Goal: Task Accomplishment & Management: Complete application form

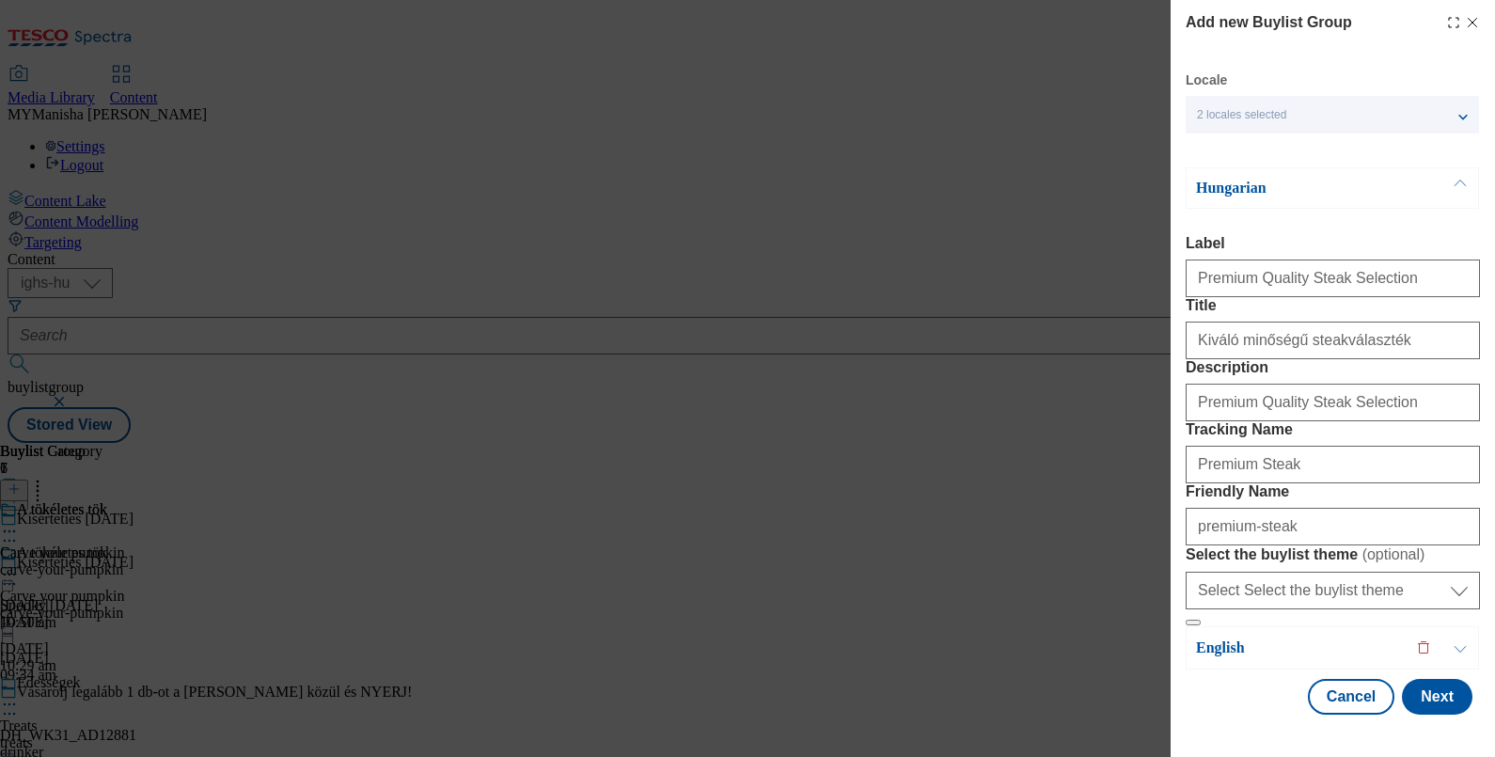
select select "ighs-hu"
click at [1426, 691] on button "Next" at bounding box center [1437, 697] width 71 height 36
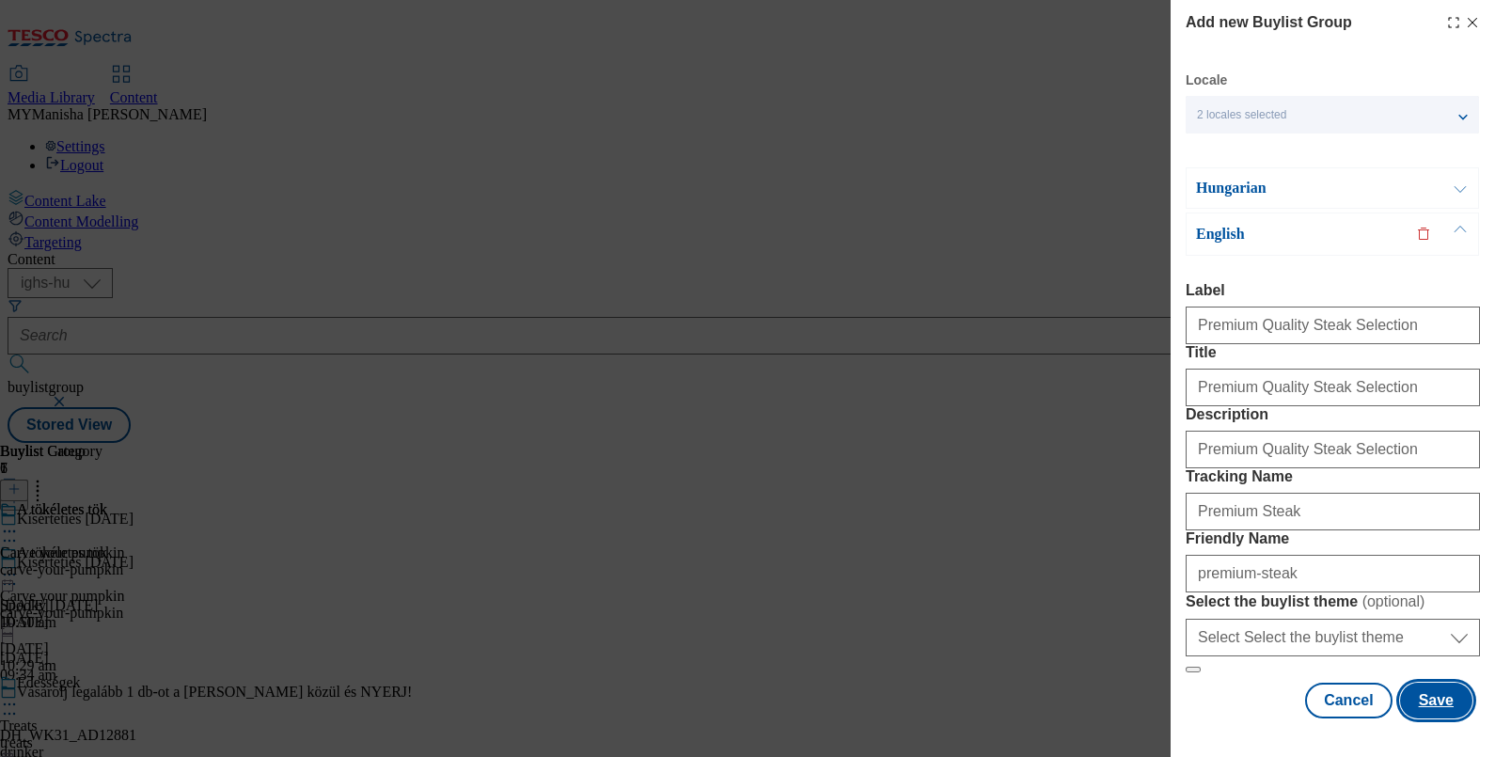
scroll to position [0, 0]
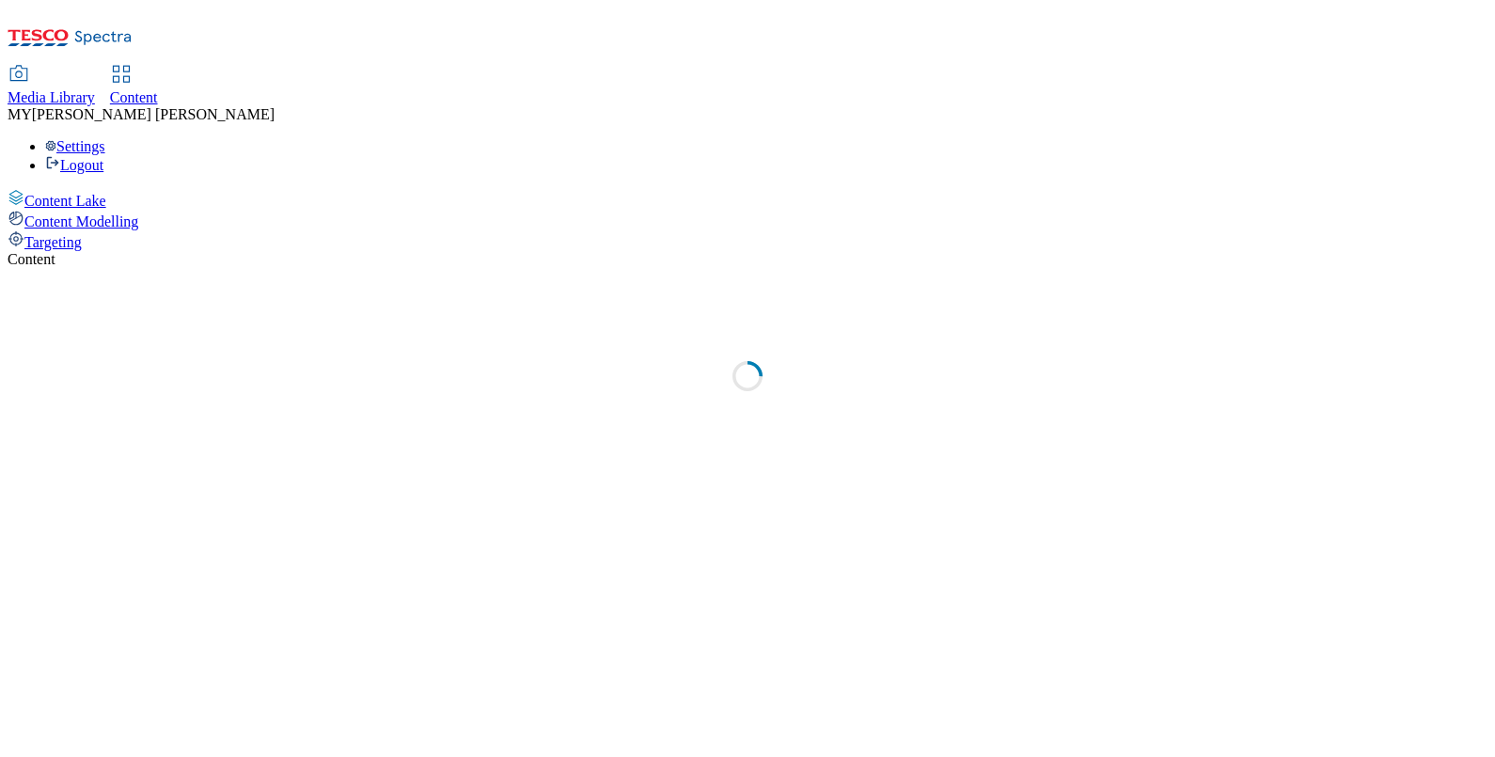
select select "ighs-hu"
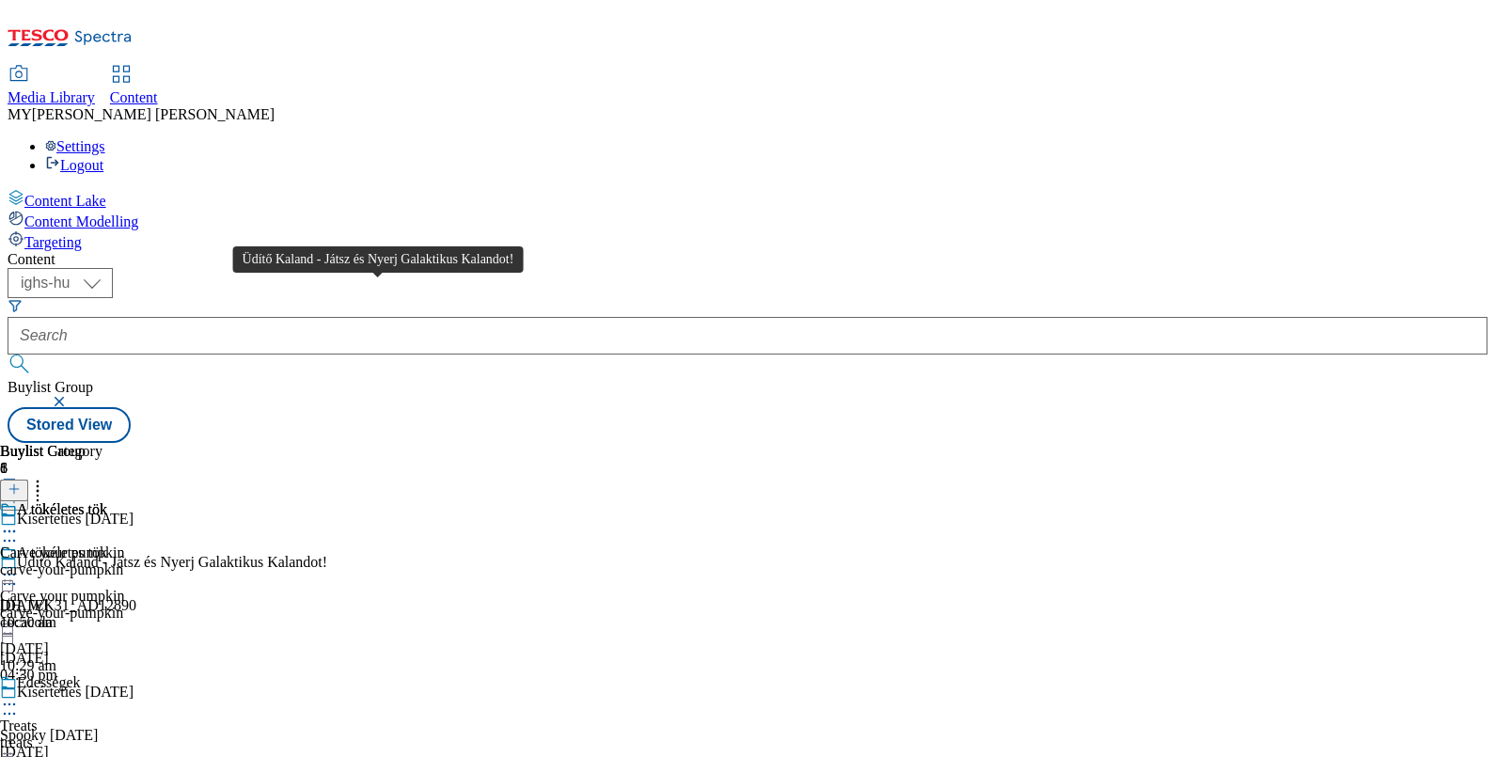
click at [327, 554] on div "Üdítő Kaland - Játsz és Nyerj Galaktikus Kalandot!" at bounding box center [172, 562] width 310 height 17
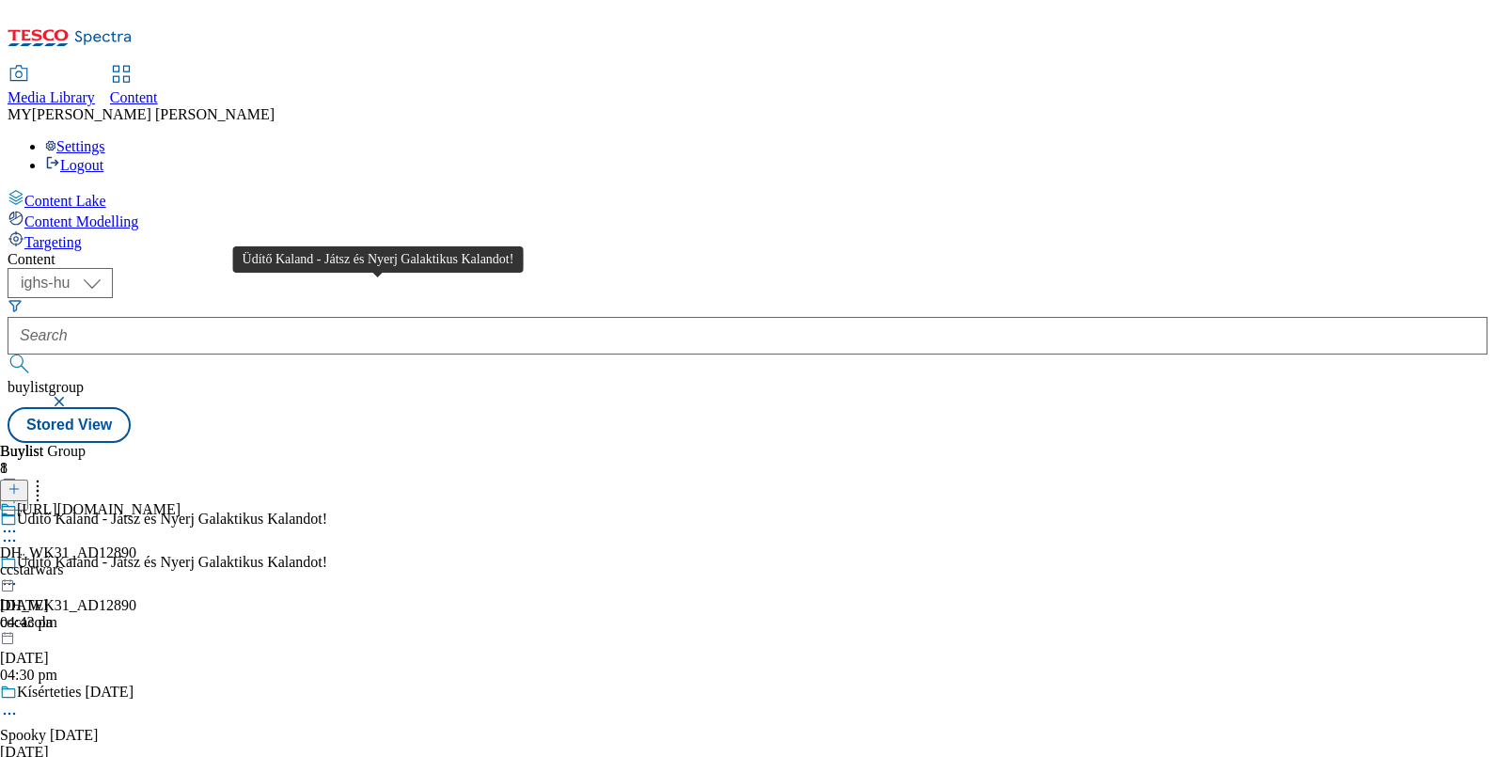
click at [327, 554] on div "Üdítő Kaland - Játsz és Nyerj Galaktikus Kalandot!" at bounding box center [172, 562] width 310 height 17
click at [21, 492] on icon at bounding box center [14, 498] width 13 height 13
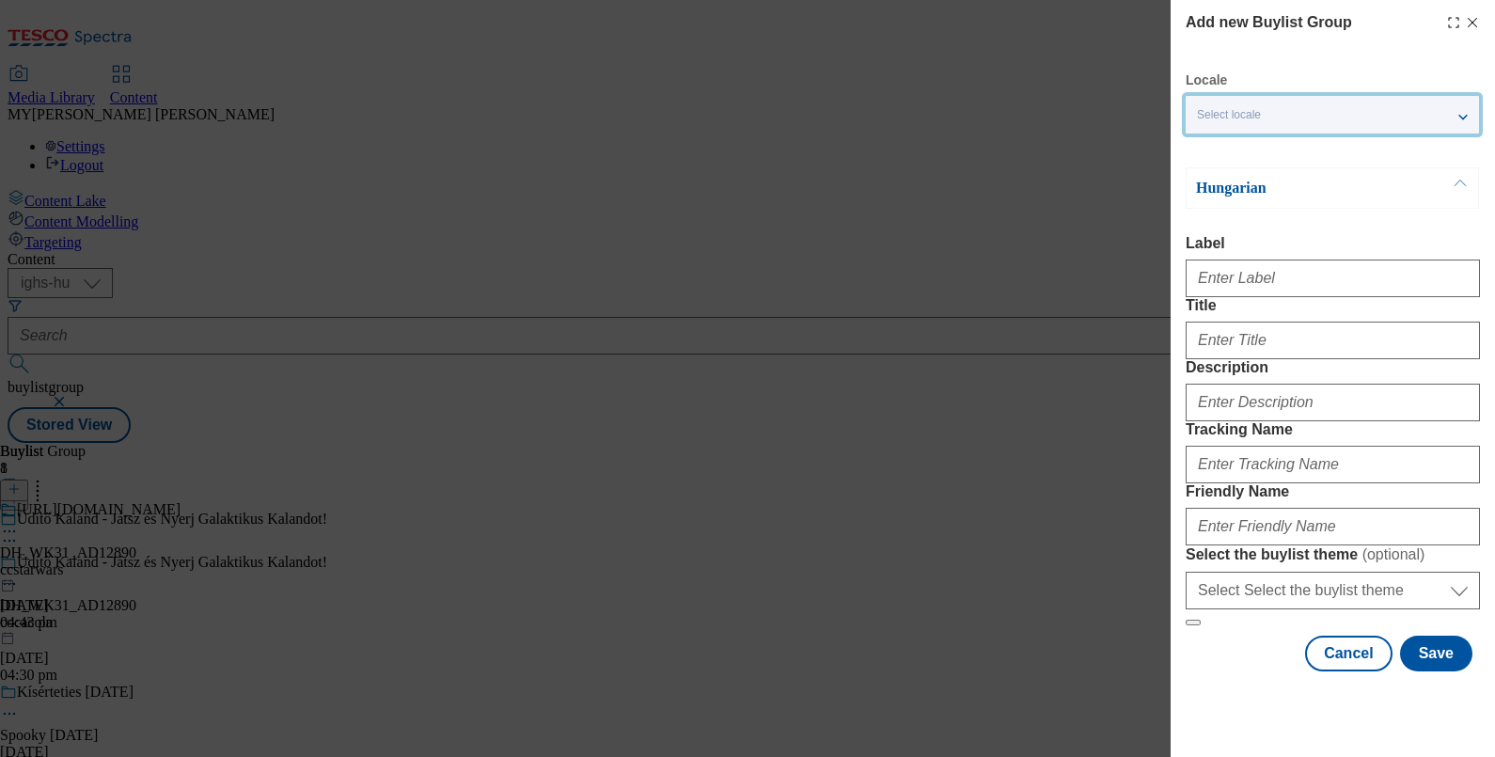
click at [1335, 112] on div "Select locale" at bounding box center [1332, 115] width 293 height 38
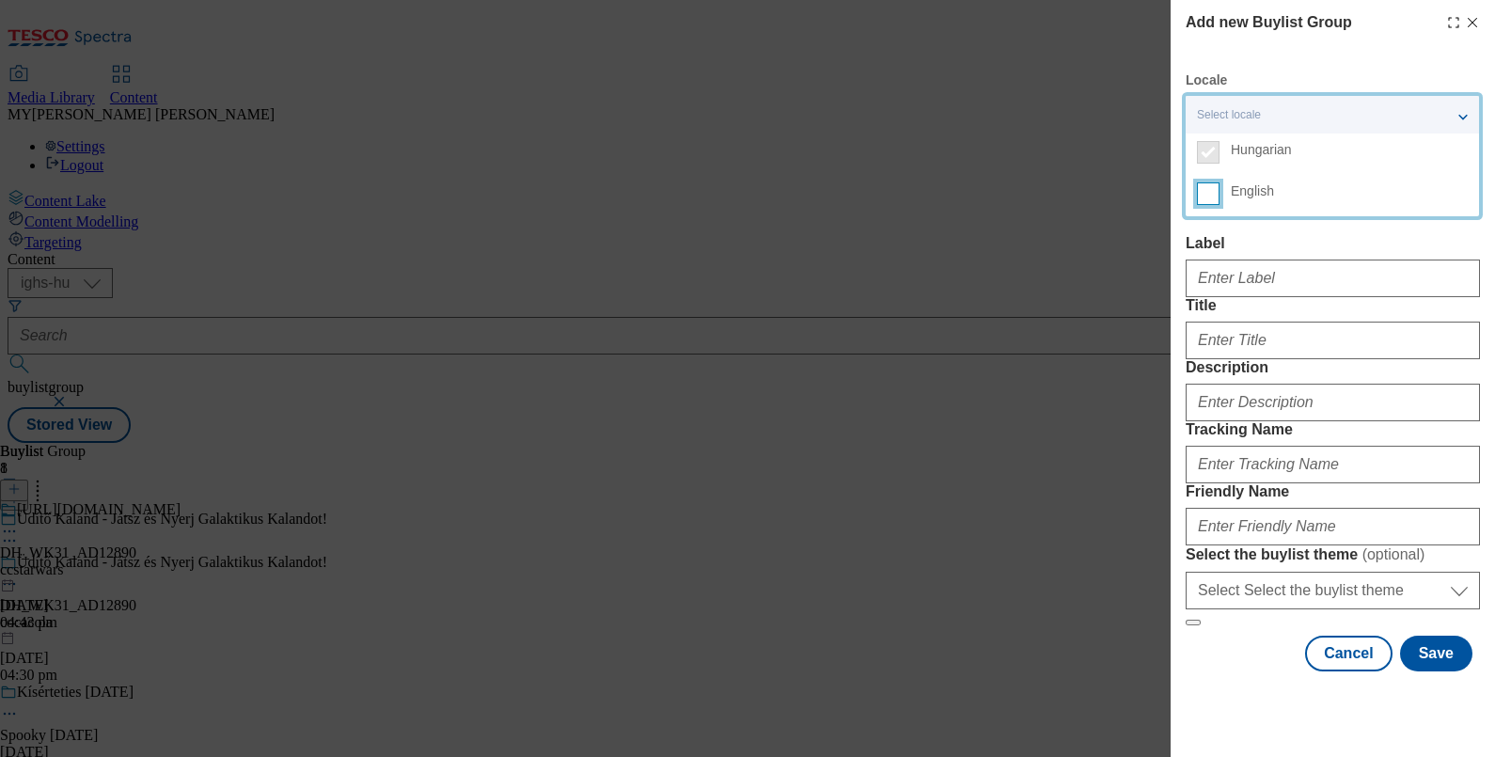
click at [1206, 195] on input "English" at bounding box center [1208, 193] width 23 height 23
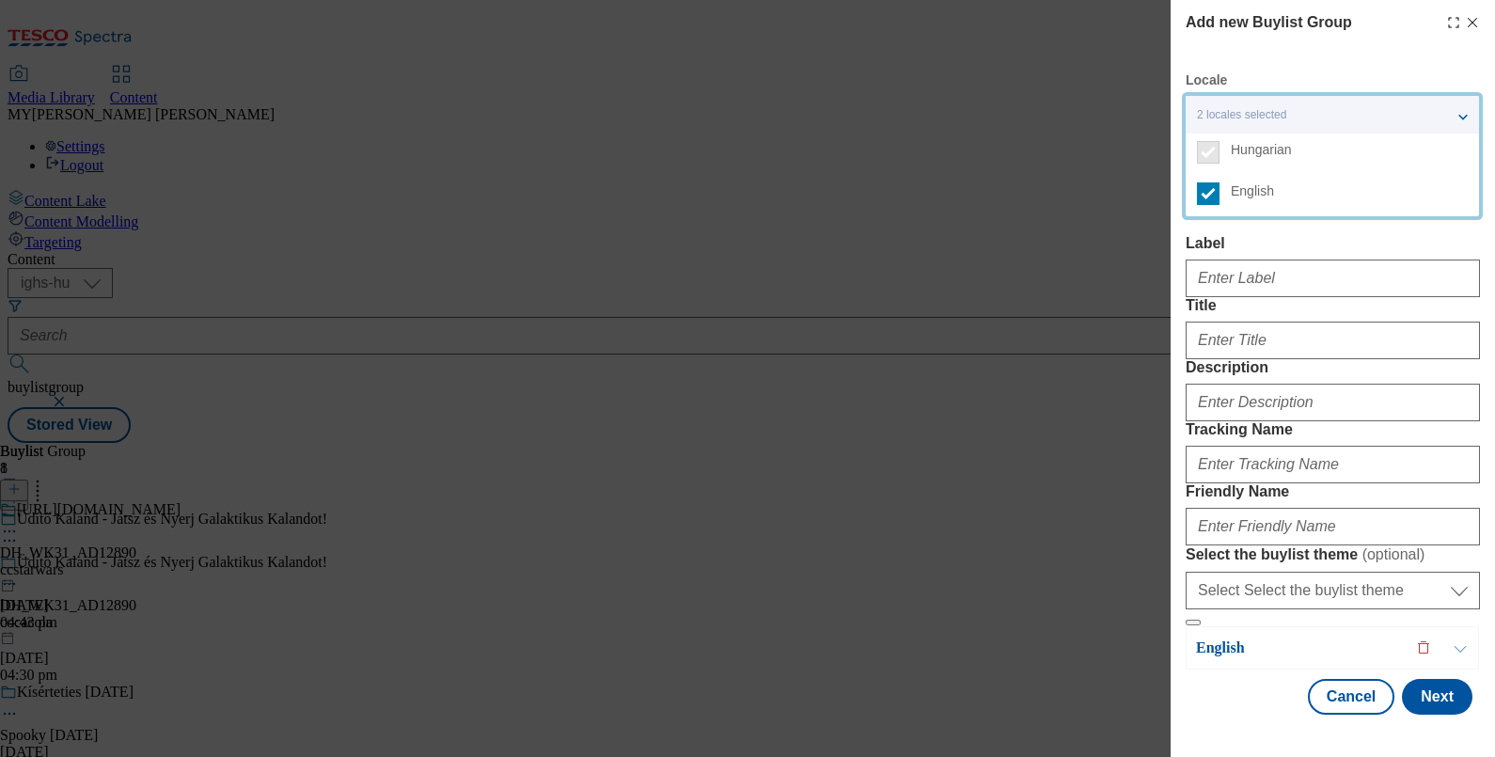
click at [1279, 235] on label "Label" at bounding box center [1333, 243] width 294 height 17
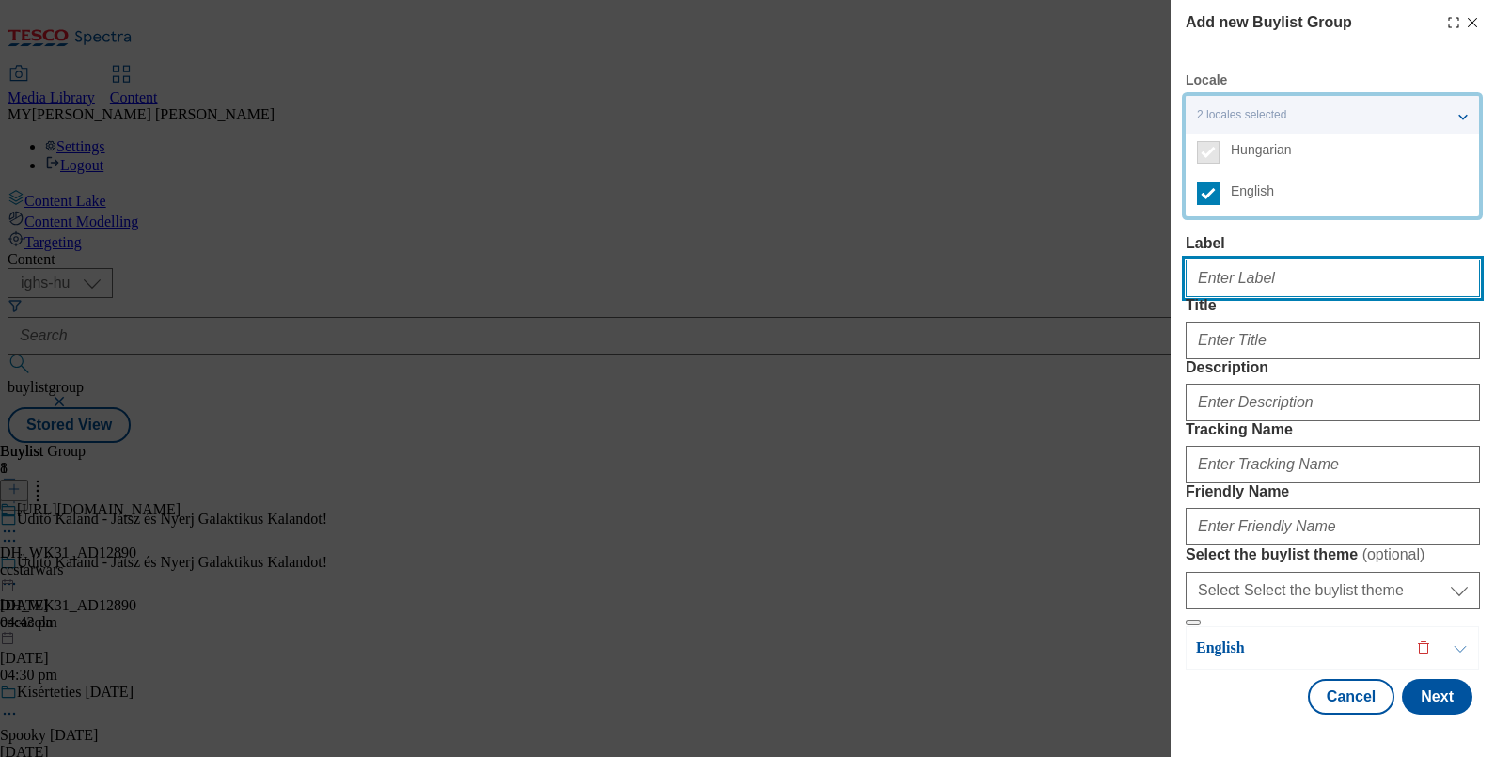
click at [1279, 259] on input "Label" at bounding box center [1333, 278] width 294 height 38
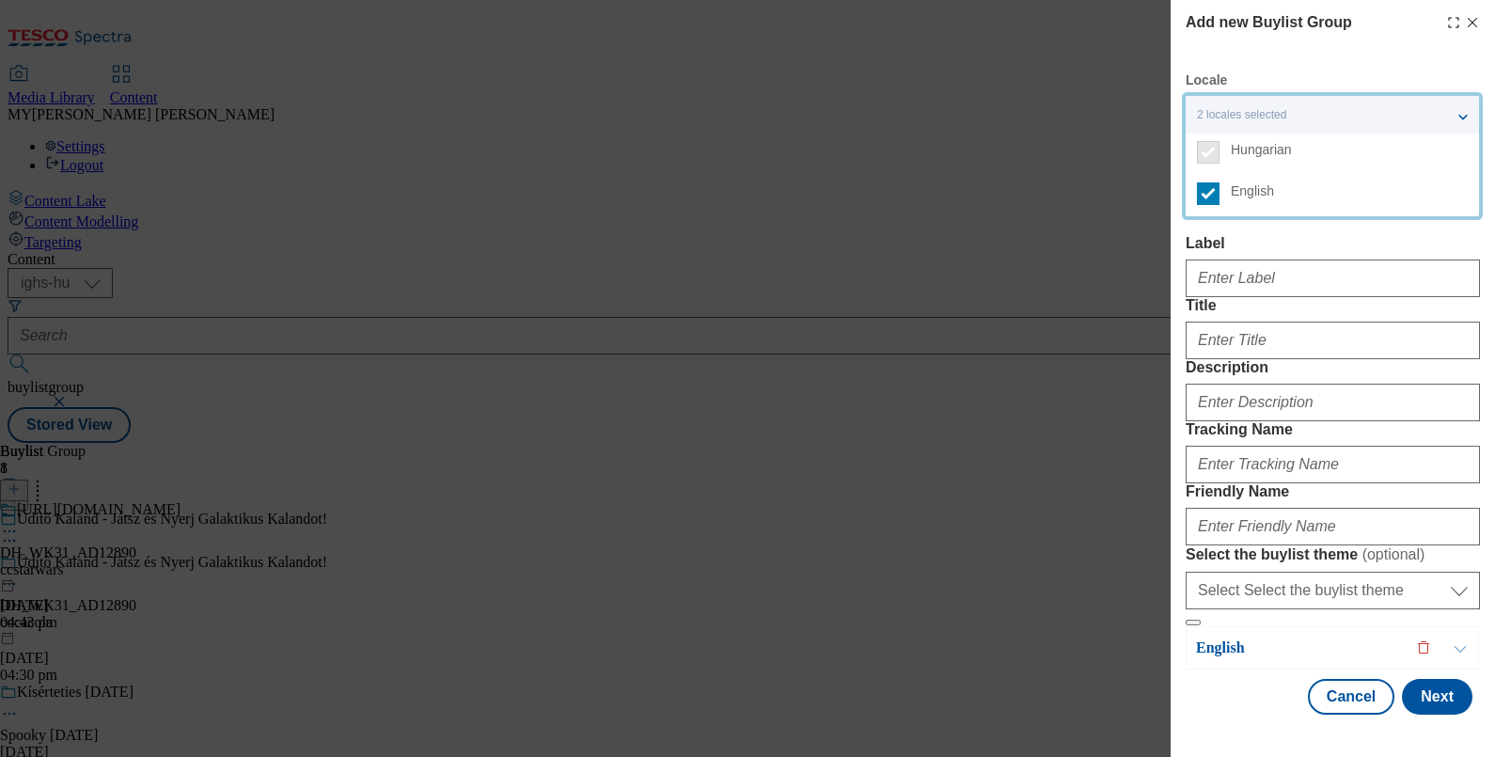
click at [1308, 240] on label "Label" at bounding box center [1333, 243] width 294 height 17
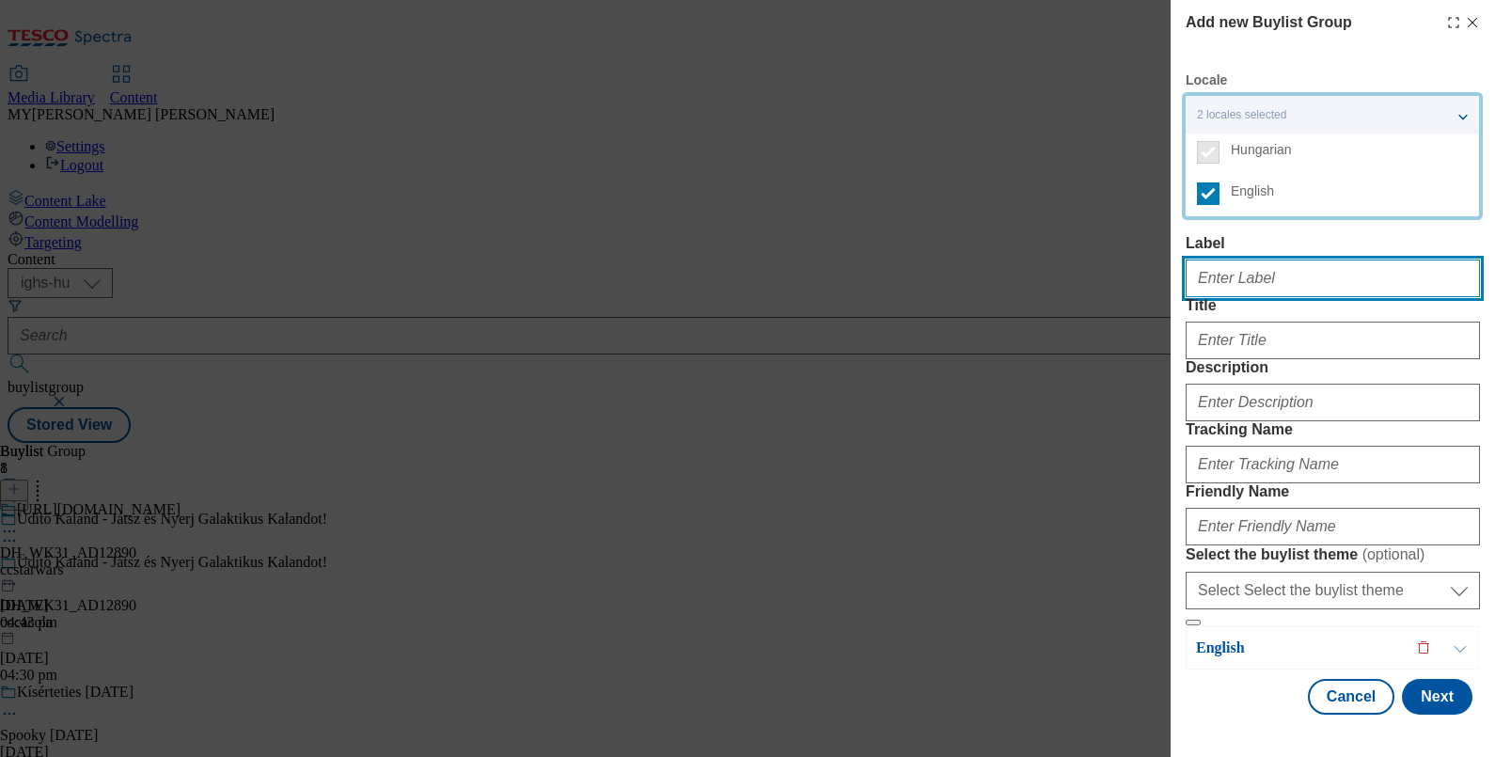
click at [1308, 259] on input "Label" at bounding box center [1333, 278] width 294 height 38
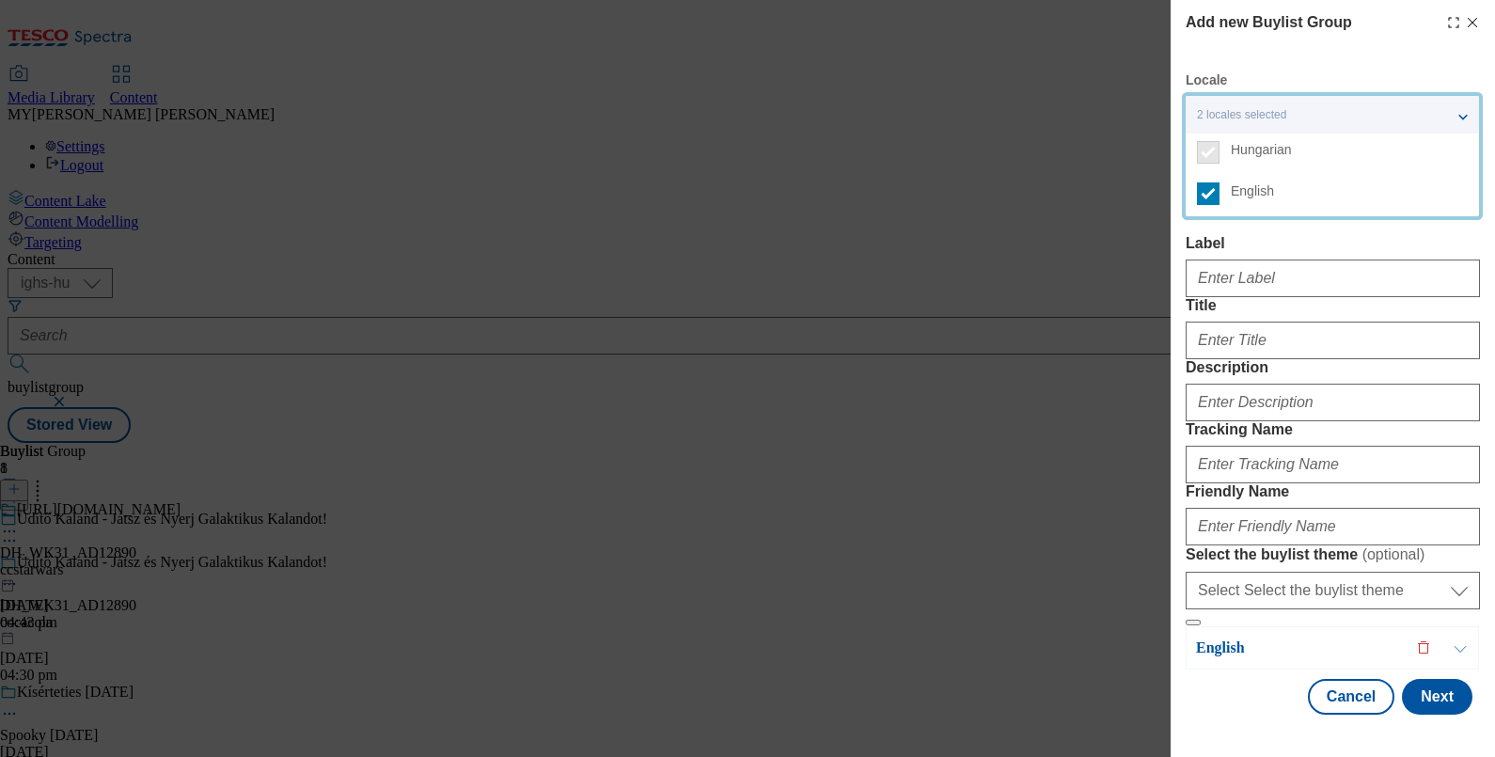
click at [1344, 240] on label "Label" at bounding box center [1333, 243] width 294 height 17
click at [1344, 259] on input "Label" at bounding box center [1333, 278] width 294 height 38
click at [1461, 112] on div "2 locales selected" at bounding box center [1332, 115] width 293 height 38
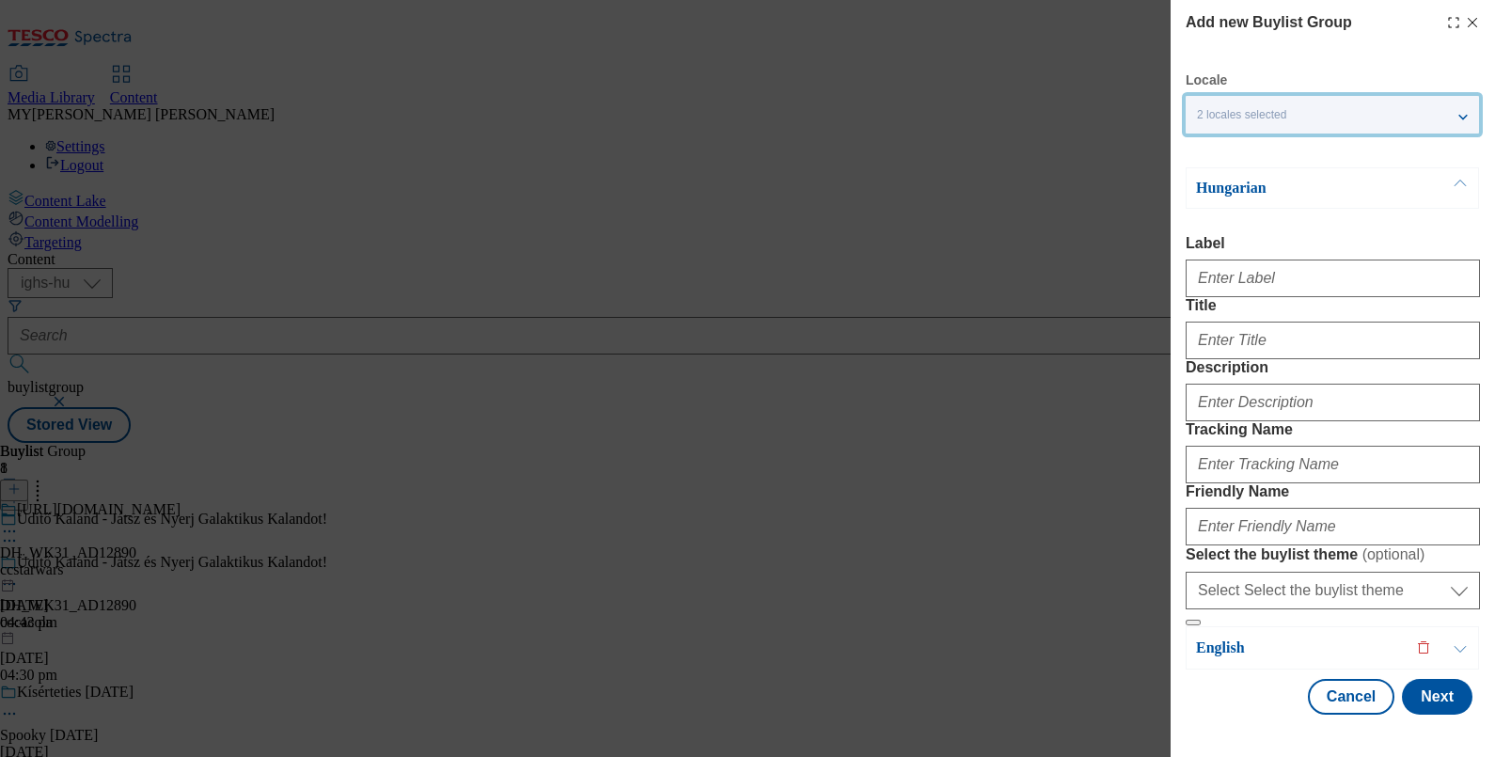
click at [1464, 187] on button "Modal" at bounding box center [1460, 187] width 36 height 39
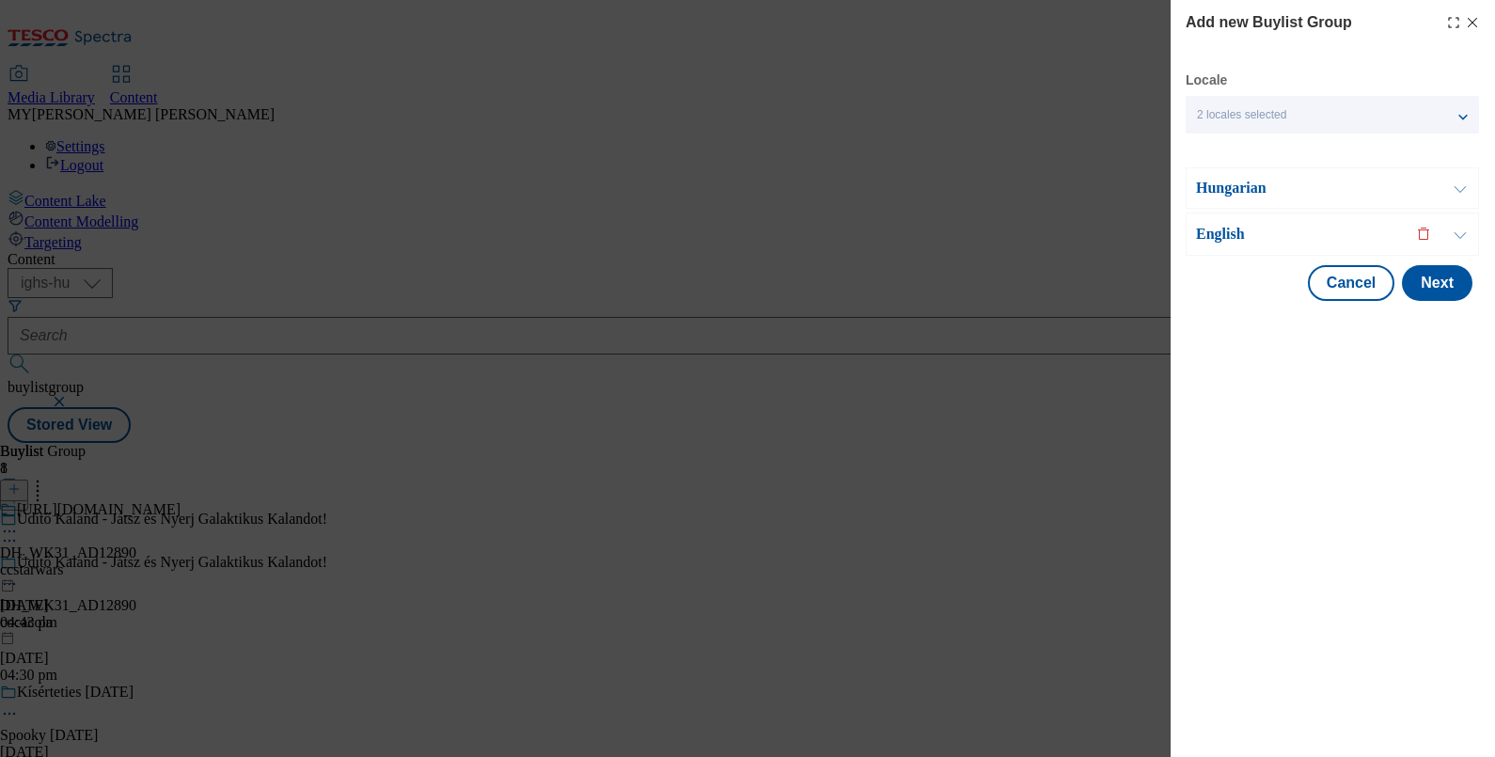
click at [1456, 234] on button "Modal" at bounding box center [1460, 233] width 36 height 41
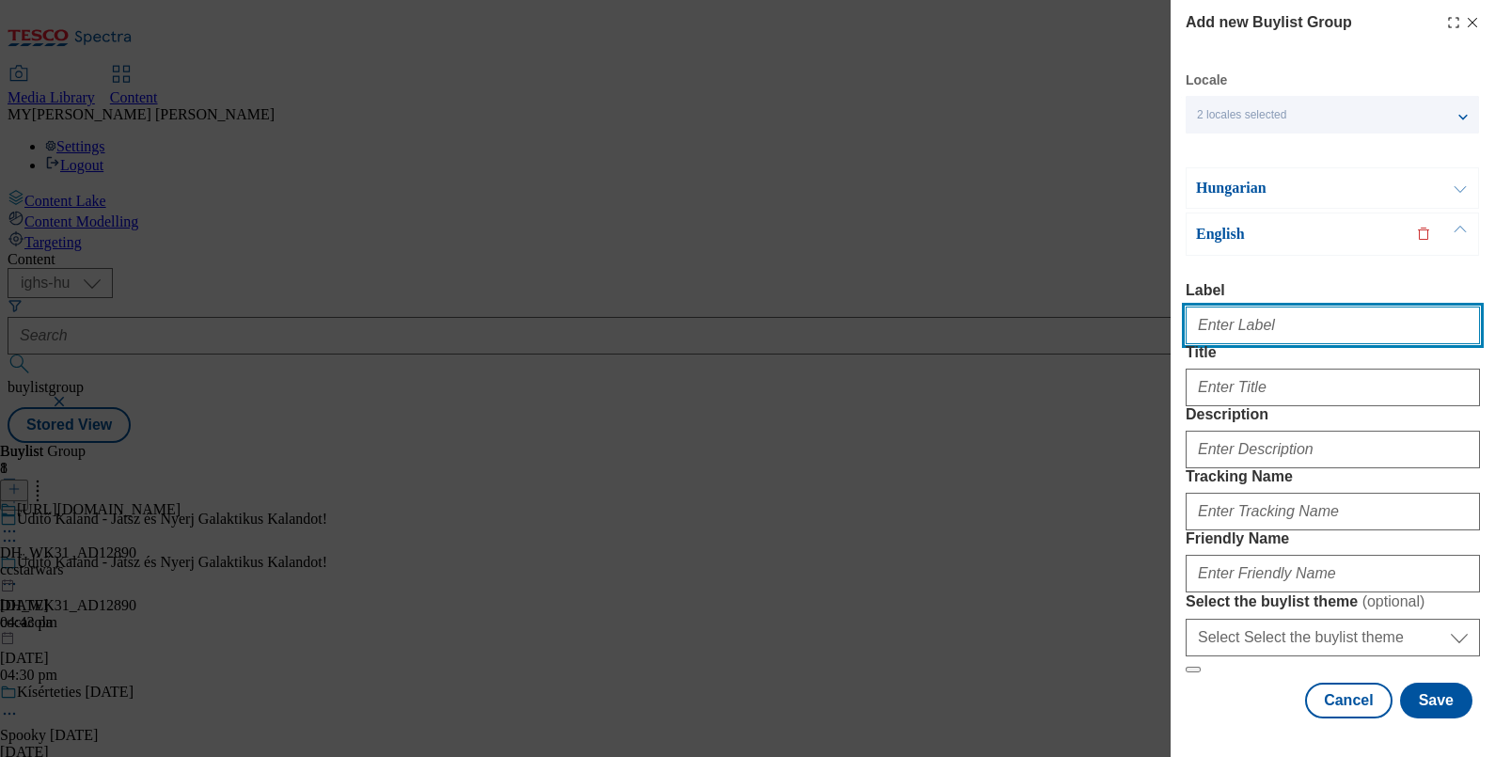
click at [1230, 324] on input "Label" at bounding box center [1333, 325] width 294 height 38
type input "Premium Quality Steak Selection"
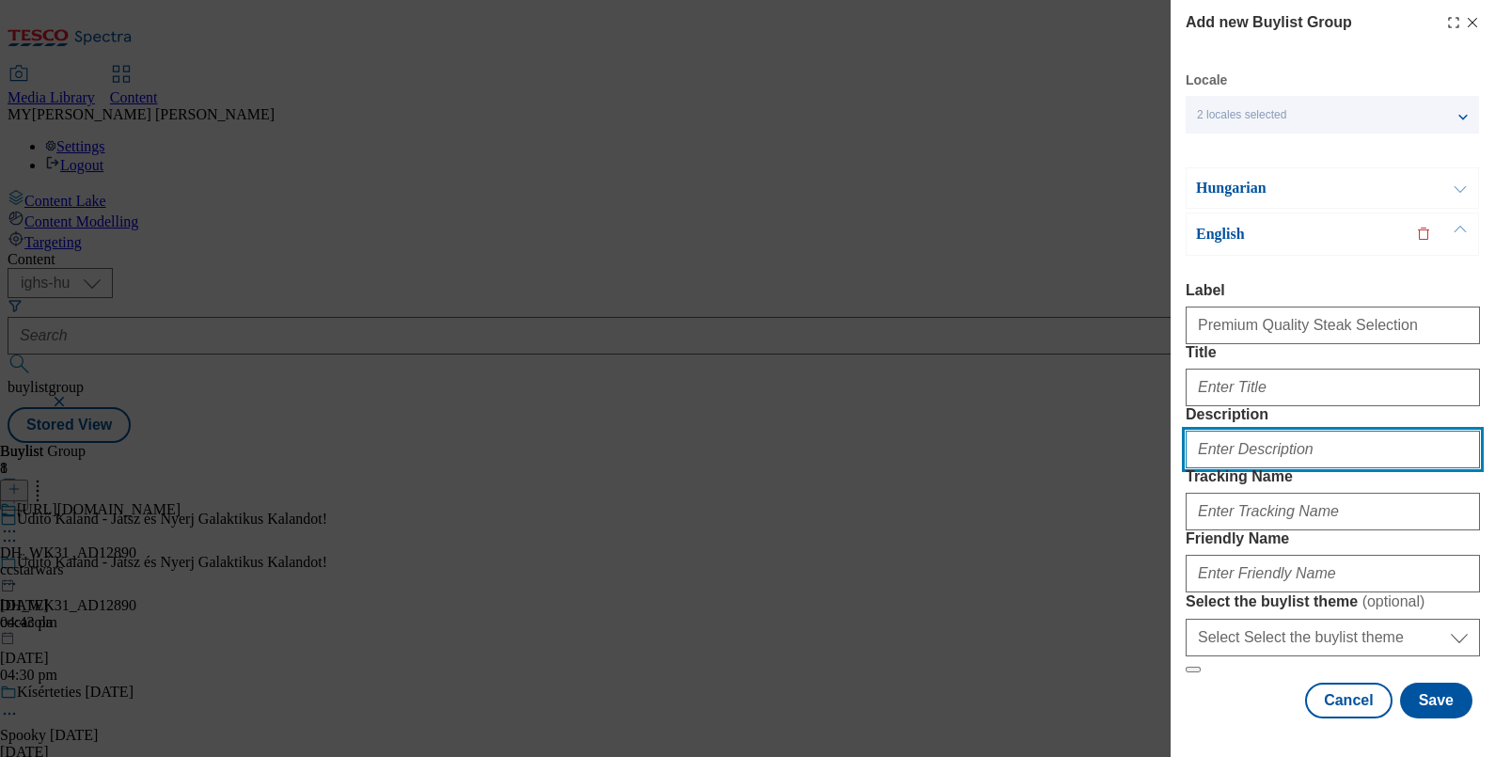
type input "Premium Quality Steak Selection"
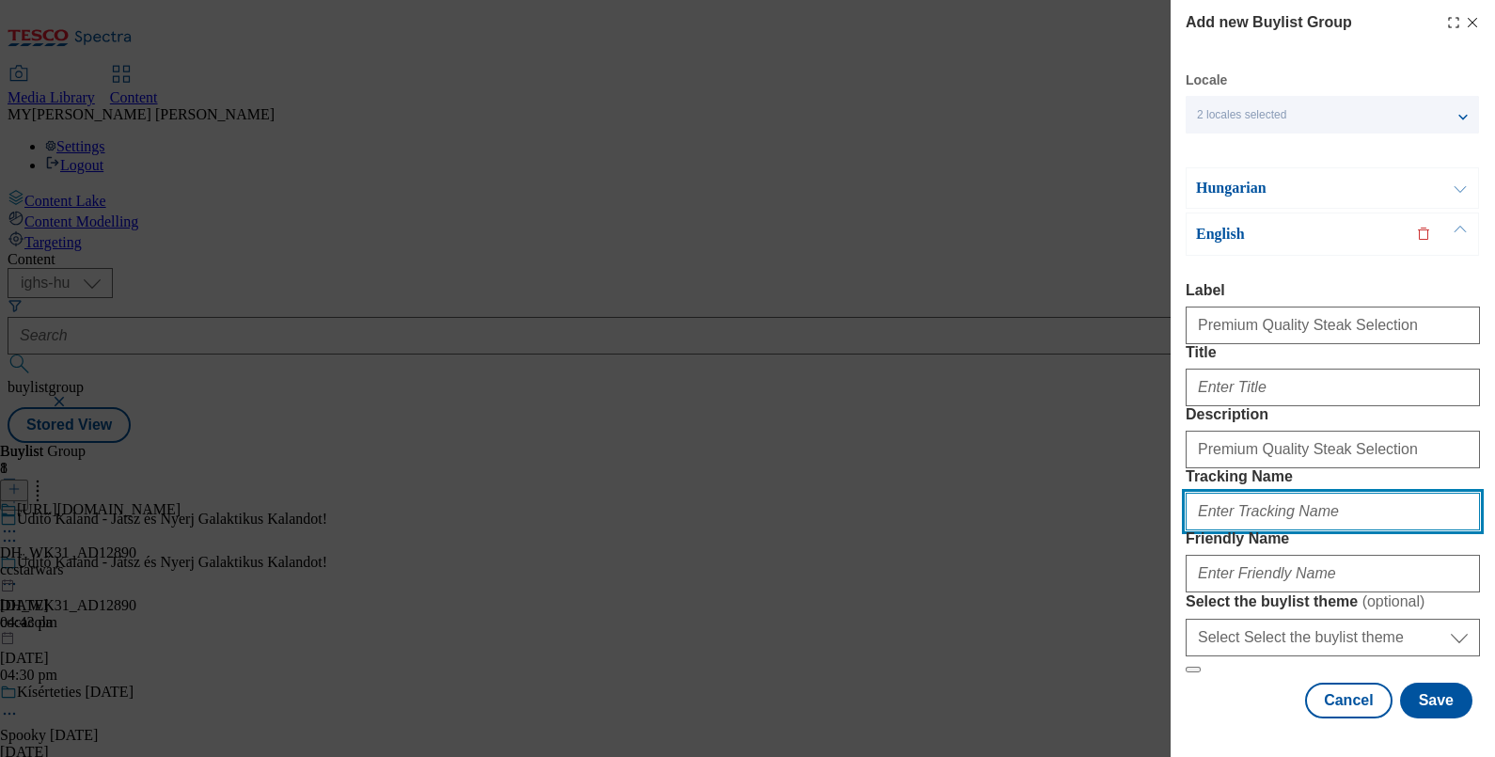
type input "Premium Quality Steak Selection"
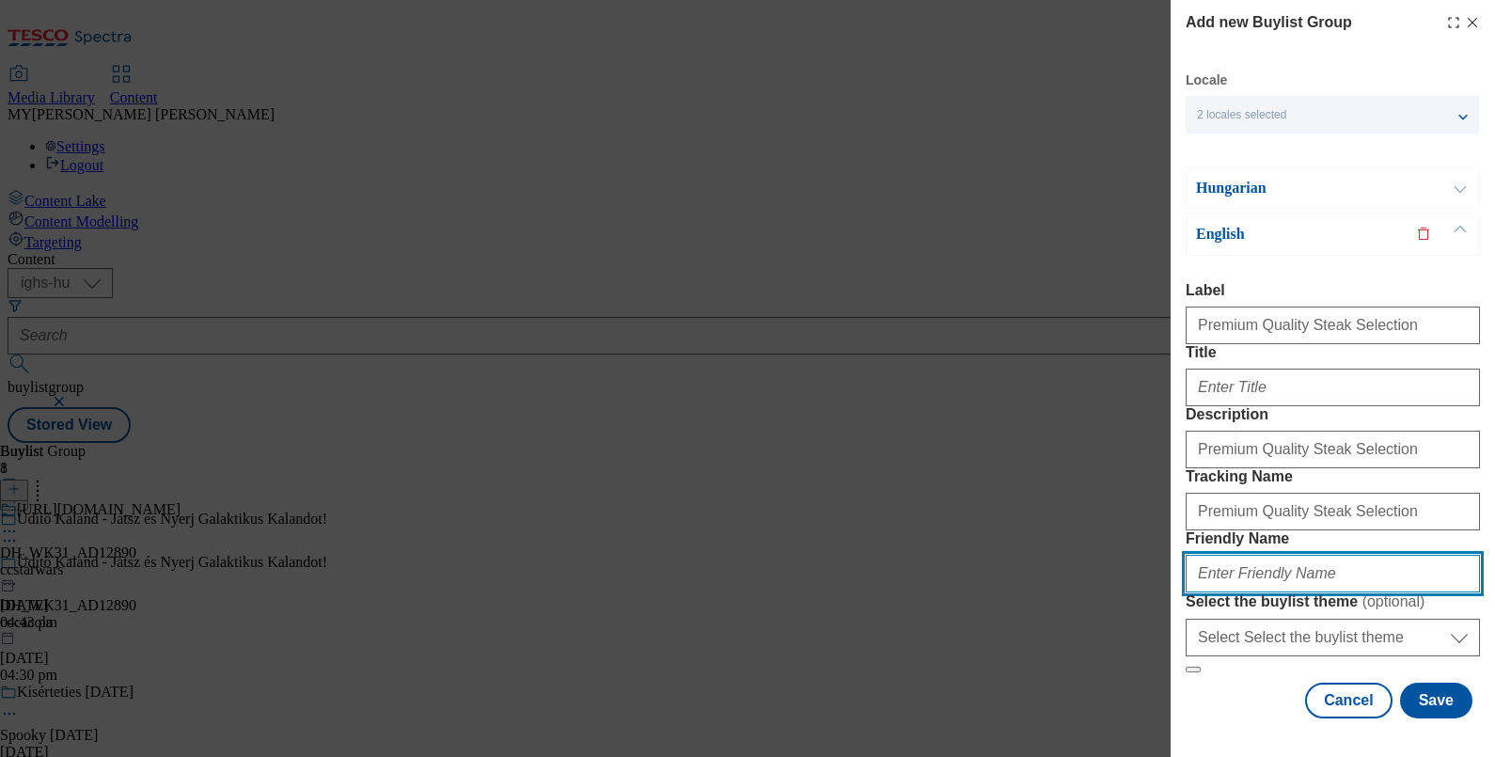
type input "premium-steak"
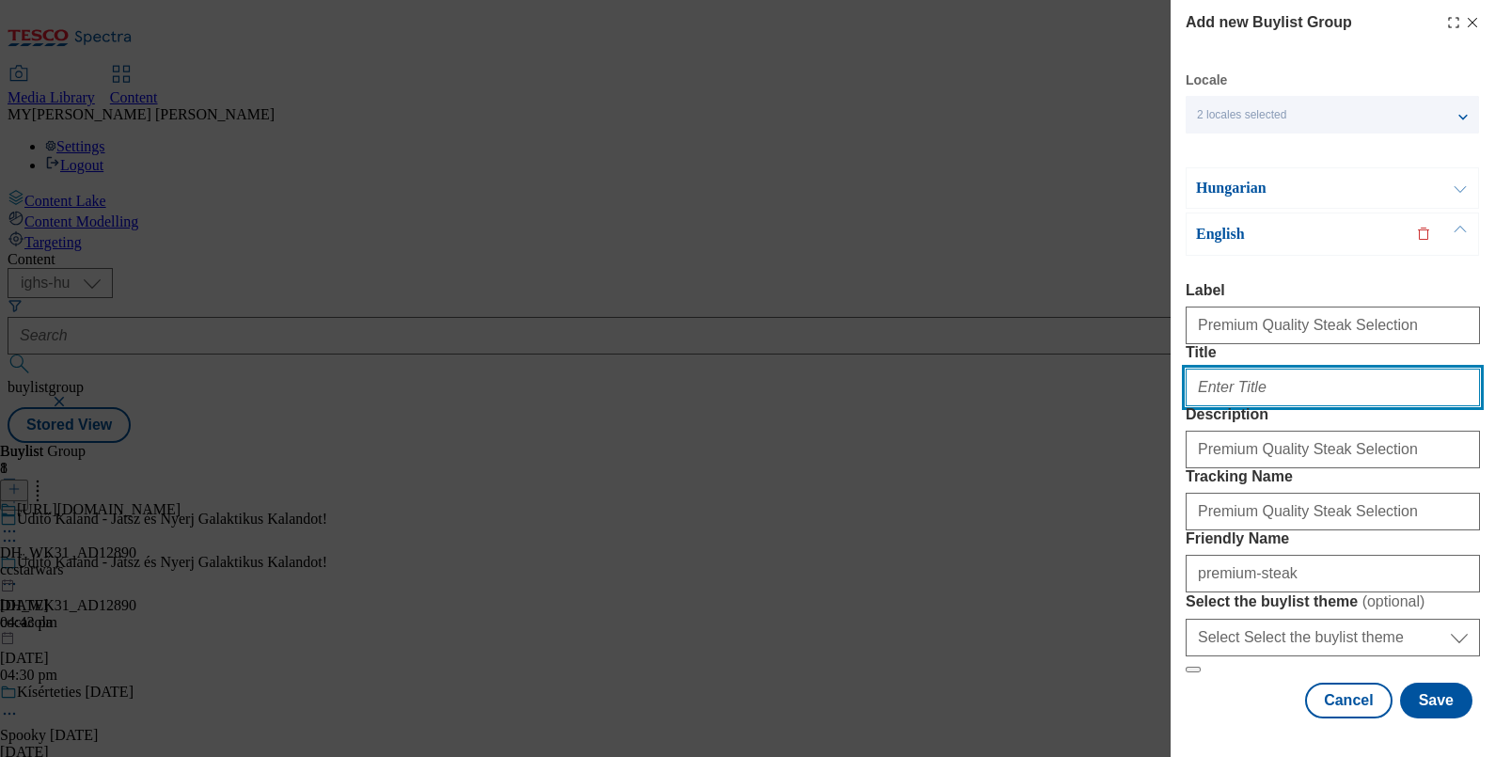
click at [1250, 406] on input "Title" at bounding box center [1333, 388] width 294 height 38
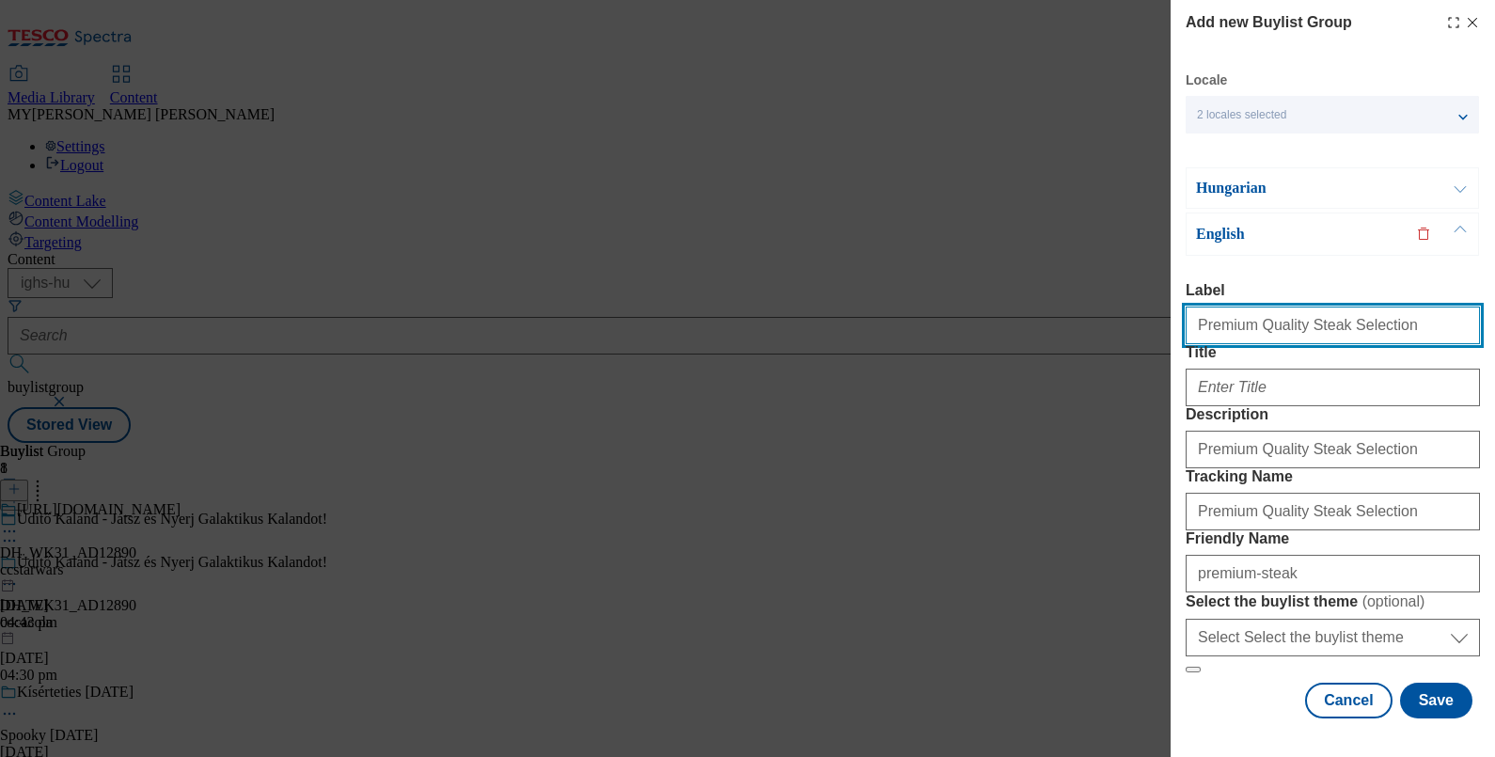
click at [1382, 329] on input "Premium Quality Steak Selection" at bounding box center [1333, 325] width 294 height 38
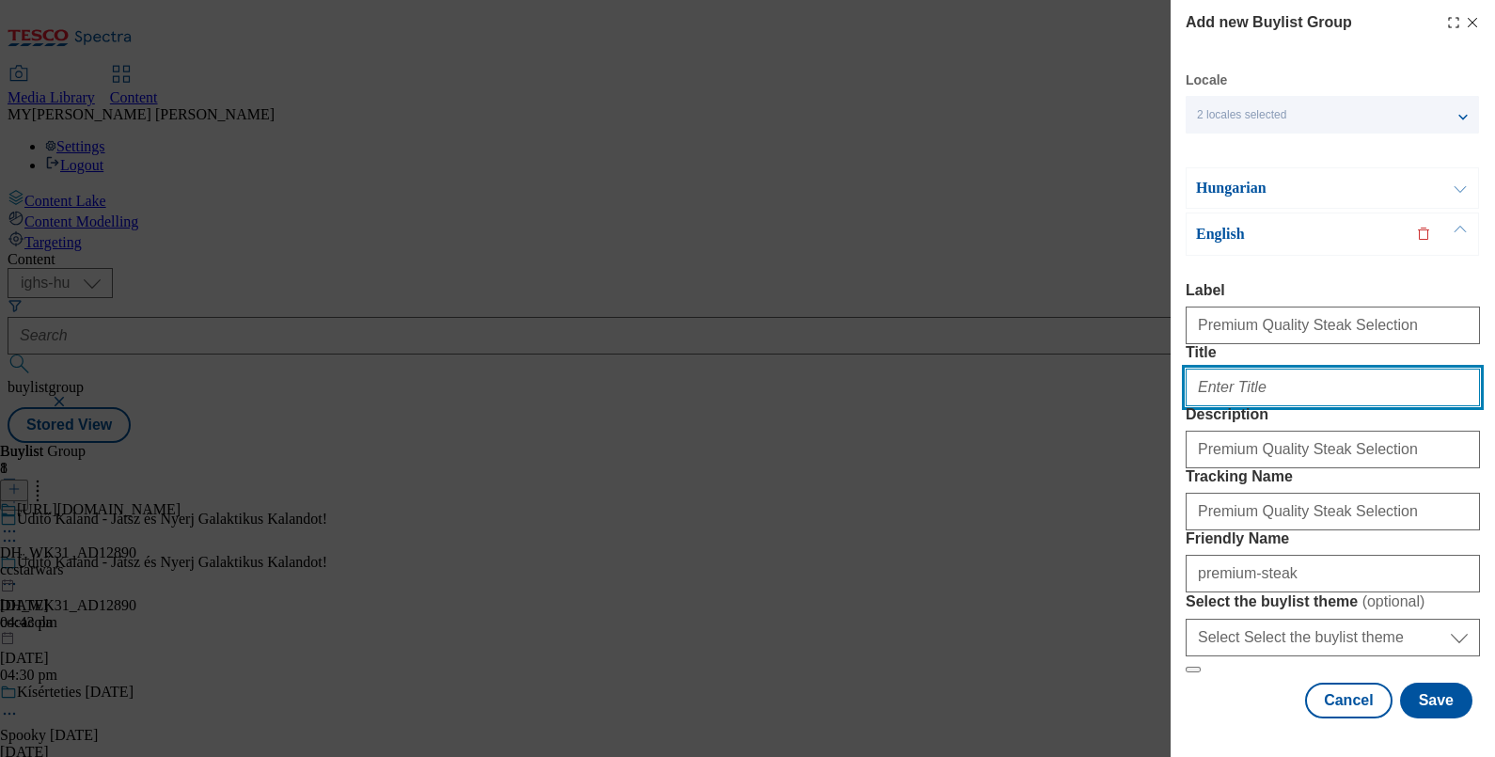
paste input "Premium Quality Steak Selection"
type input "Premium Quality Steak Selection"
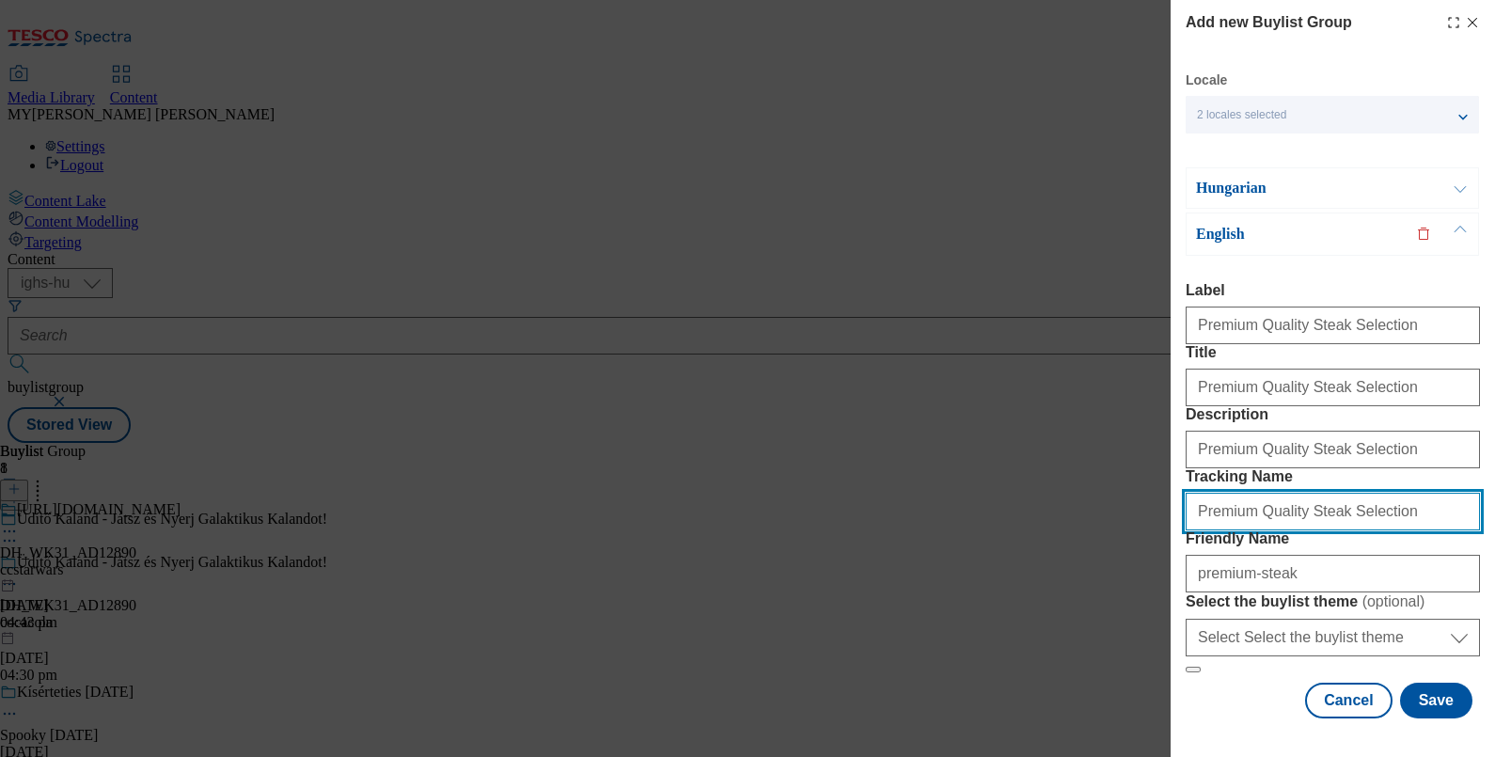
click at [1382, 493] on input "Premium Quality Steak Selection" at bounding box center [1333, 512] width 294 height 38
type input "Premium Steak"
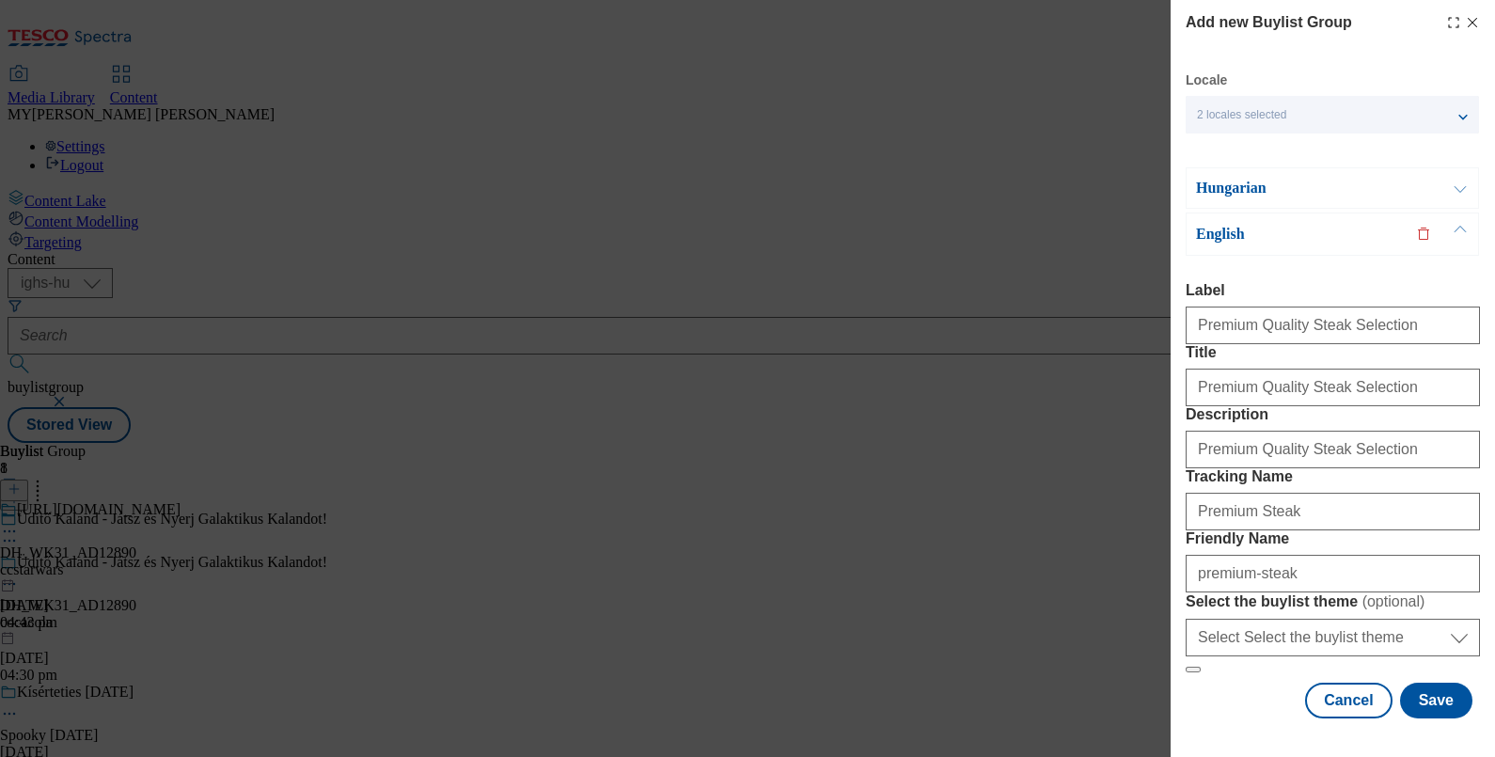
click at [1447, 192] on button "Modal" at bounding box center [1460, 187] width 36 height 39
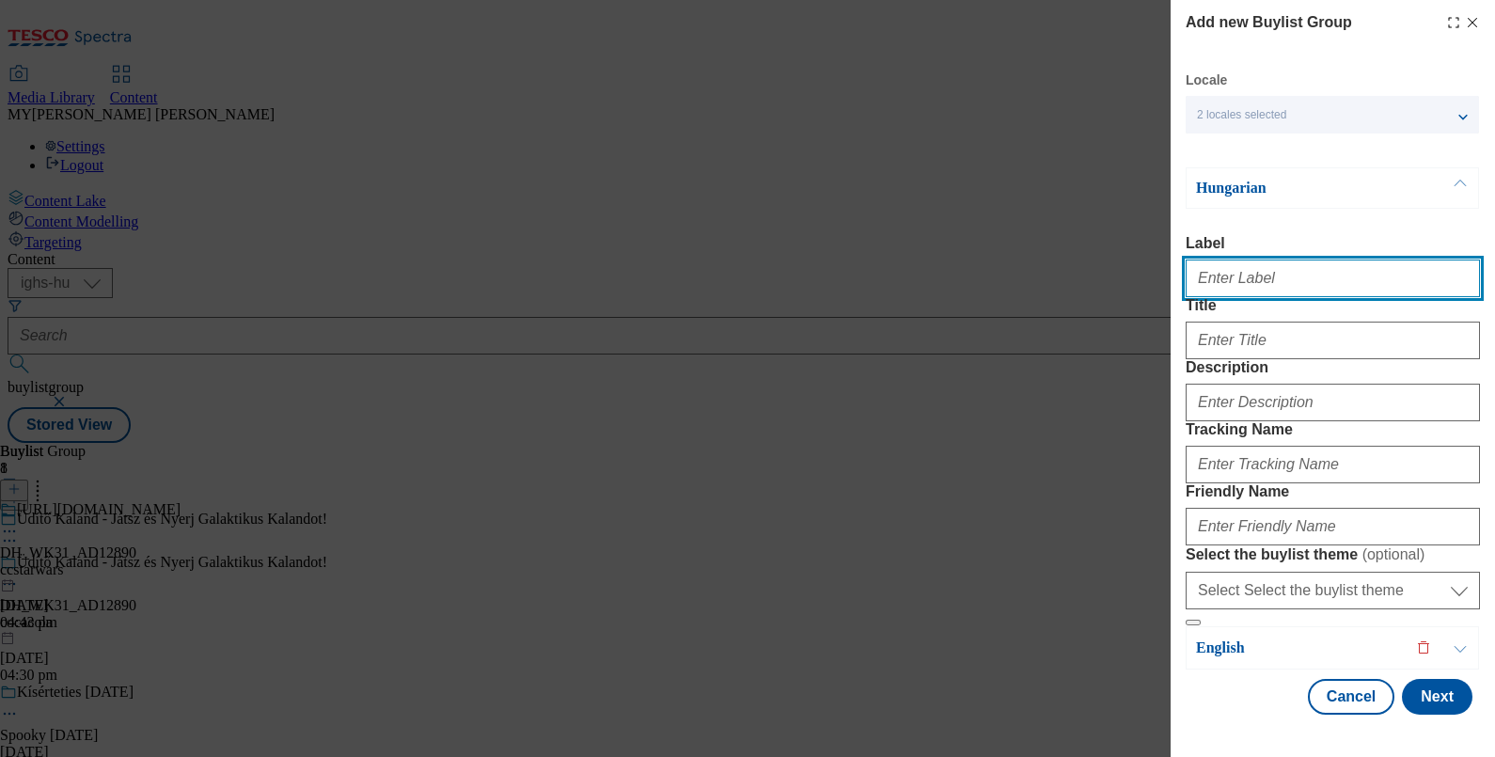
click at [1226, 283] on input "Label" at bounding box center [1333, 278] width 294 height 38
type input "Premium Quality Steak Selection"
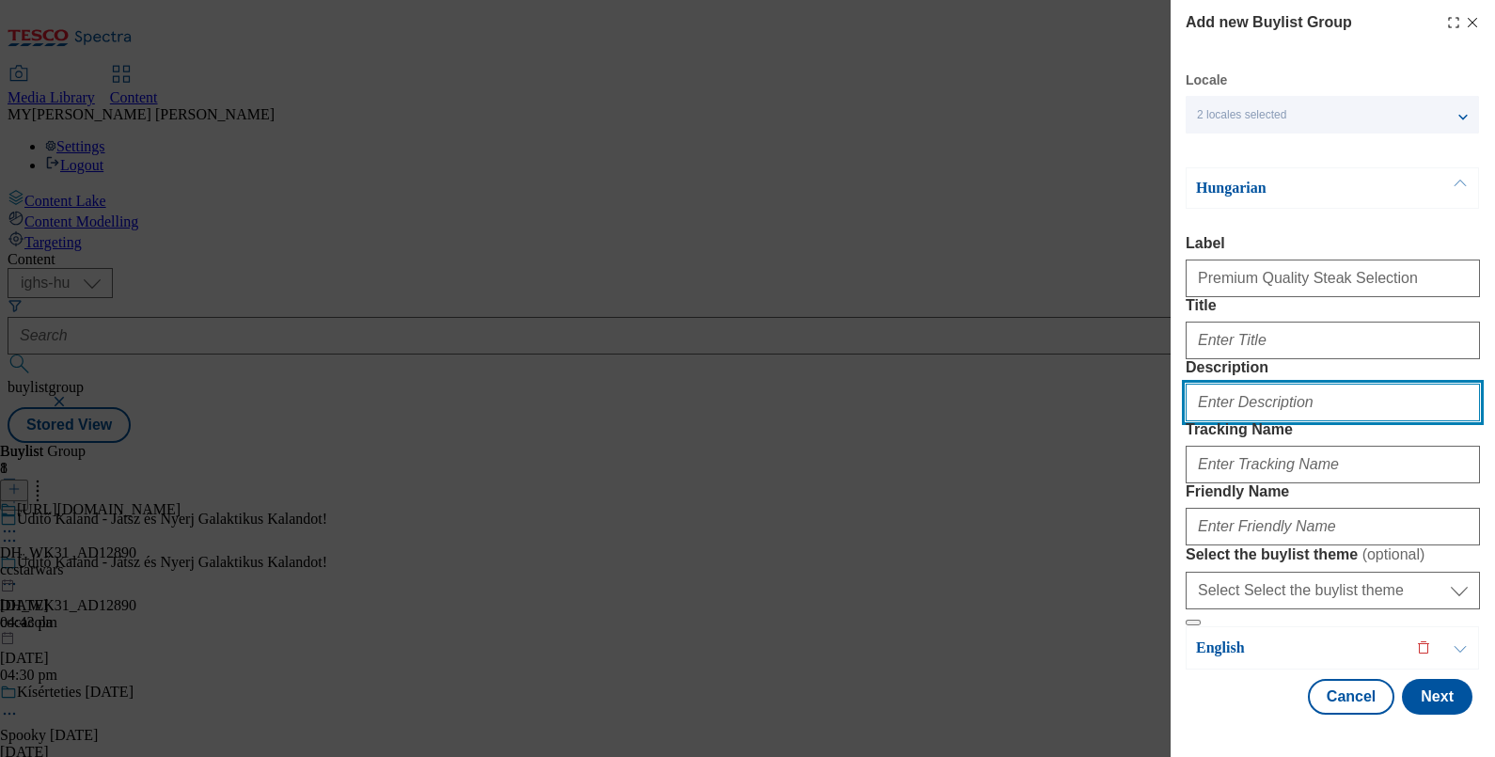
type input "Premium Quality Steak Selection"
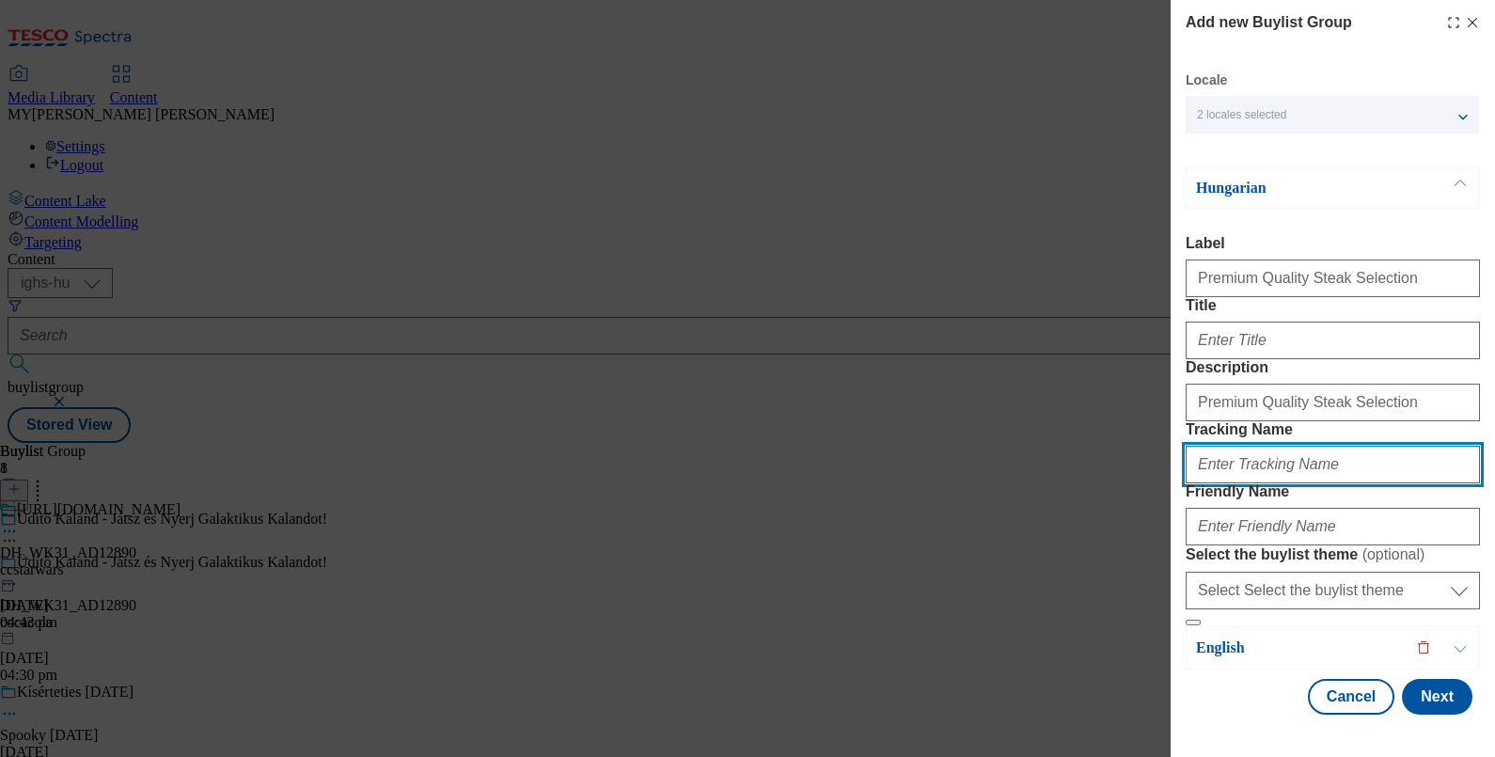
type input "Premium Steak"
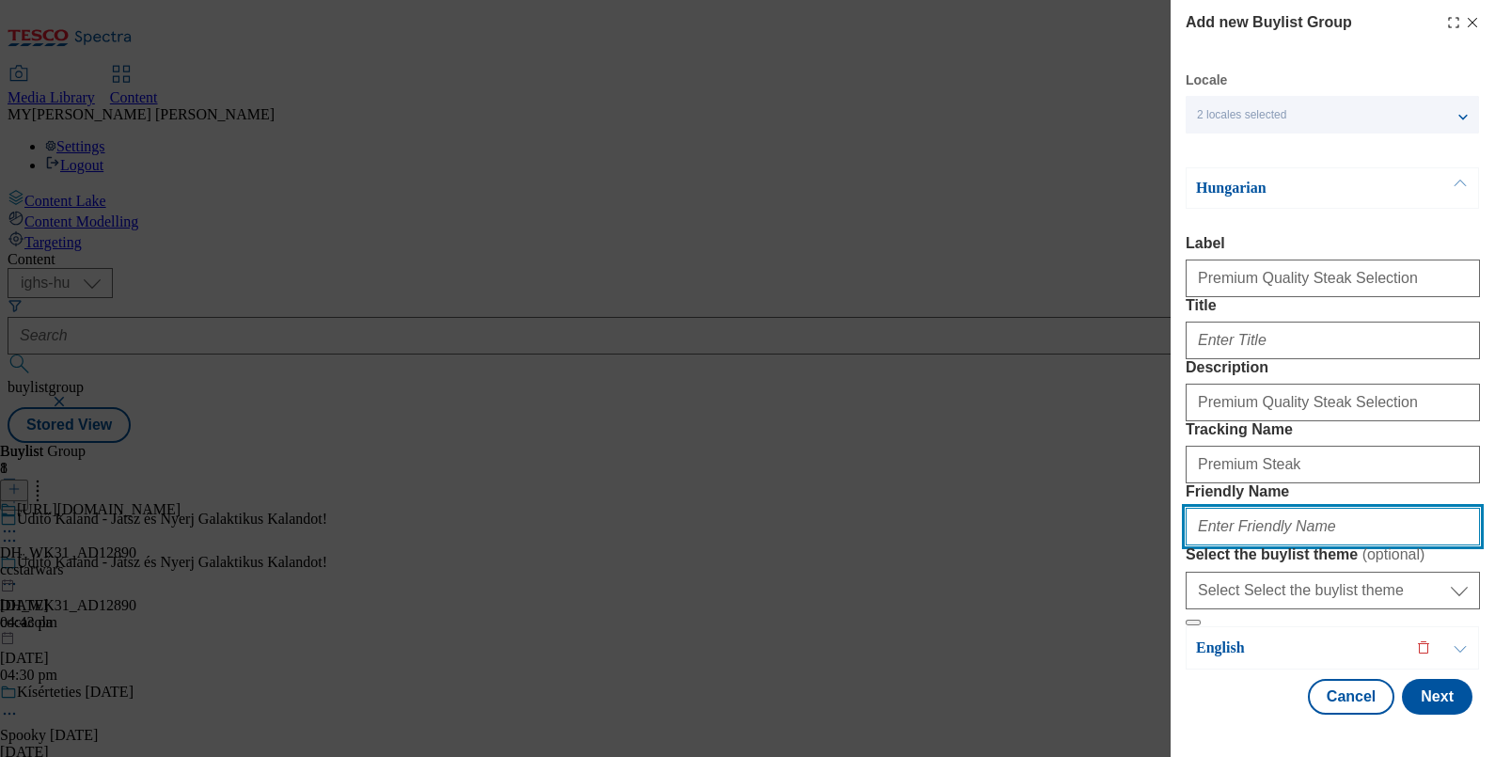
type input "premium-steak"
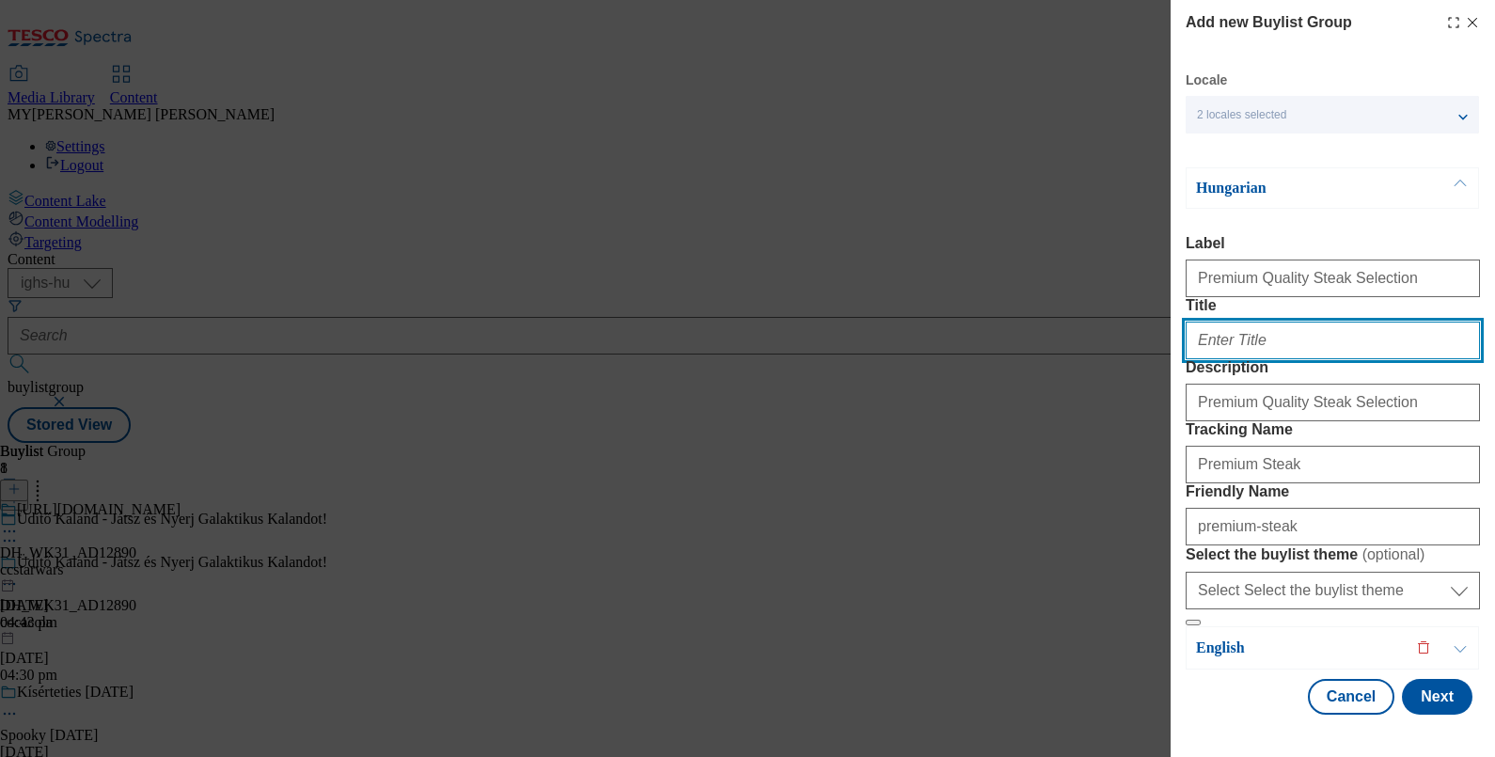
click at [1250, 359] on input "Title" at bounding box center [1333, 341] width 294 height 38
paste input "Kiváló minőségű steakválaszték"
type input "Kiváló minőségű steakválaszték"
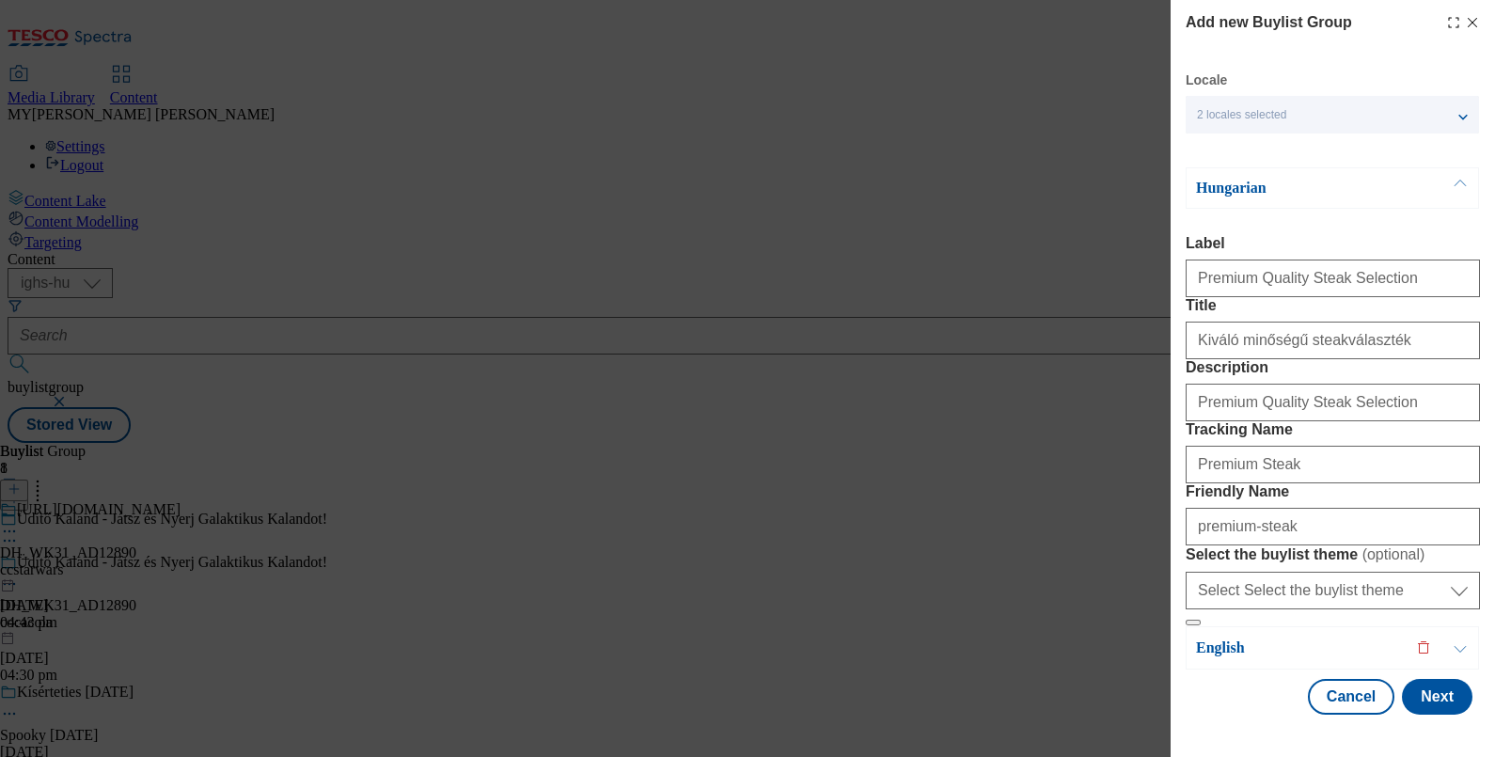
click at [1455, 638] on button "Modal" at bounding box center [1460, 647] width 36 height 41
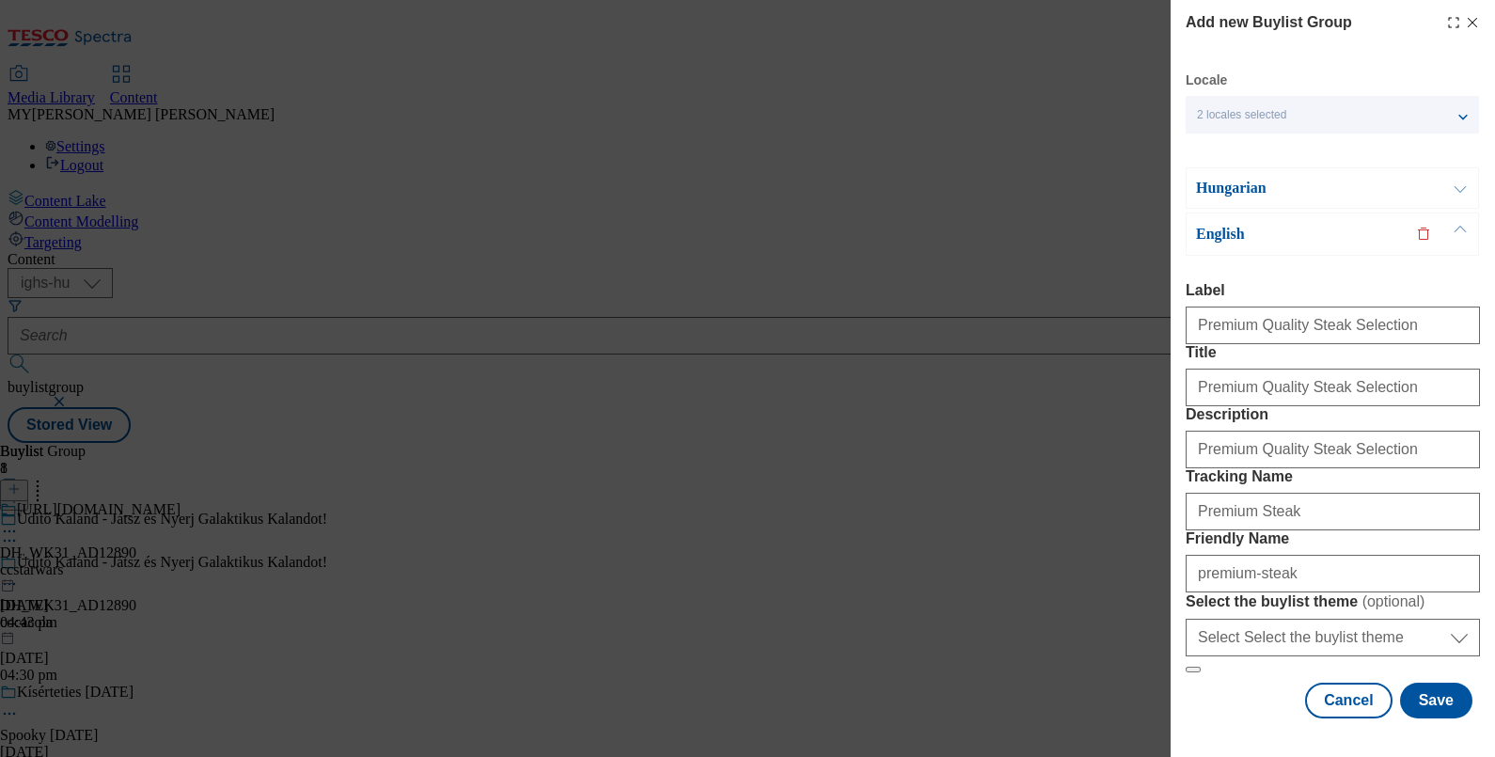
scroll to position [182, 0]
click at [1426, 697] on button "Save" at bounding box center [1436, 701] width 72 height 36
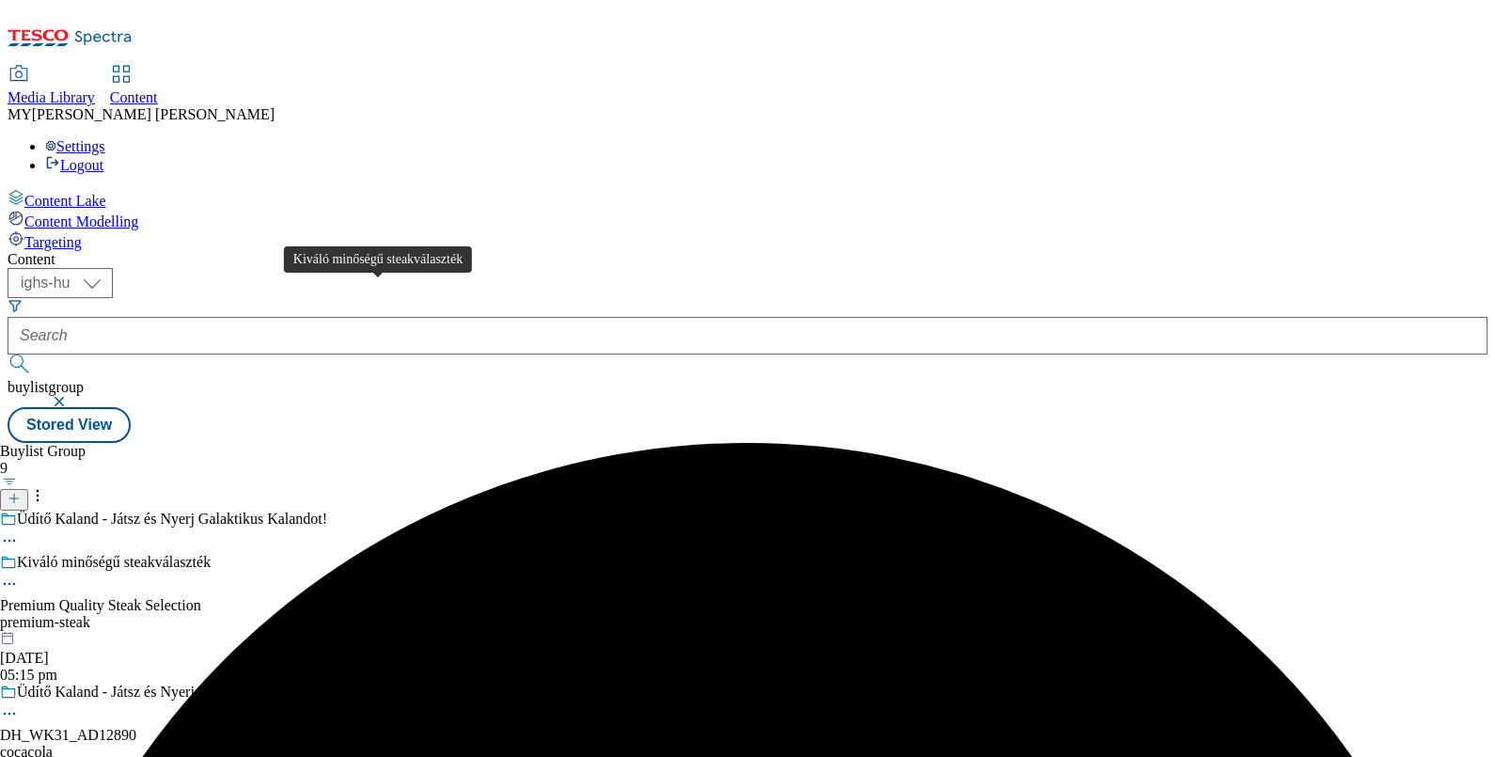
click at [211, 554] on div "Kiváló minőségű steakválaszték" at bounding box center [114, 562] width 194 height 17
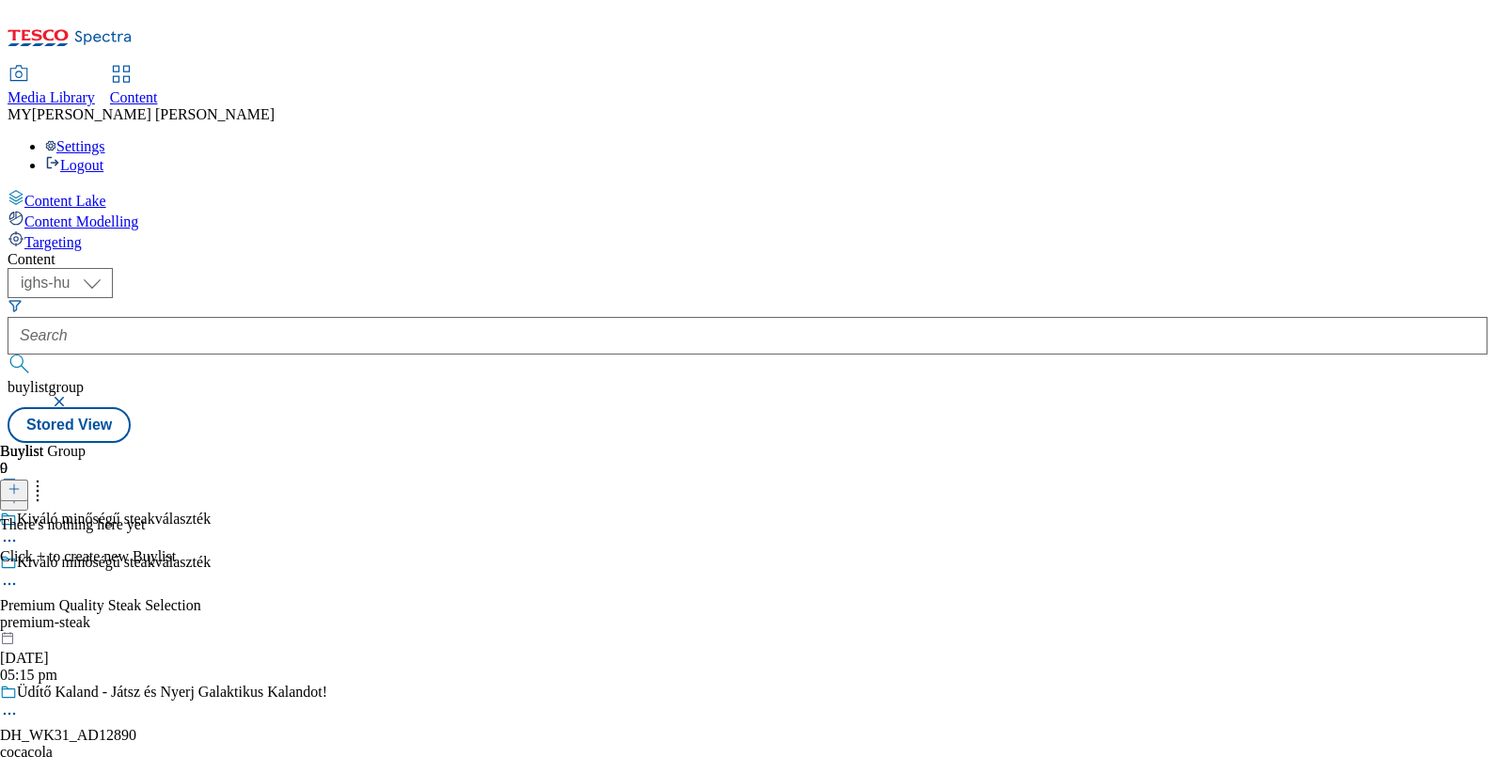
click at [21, 482] on icon at bounding box center [14, 488] width 13 height 13
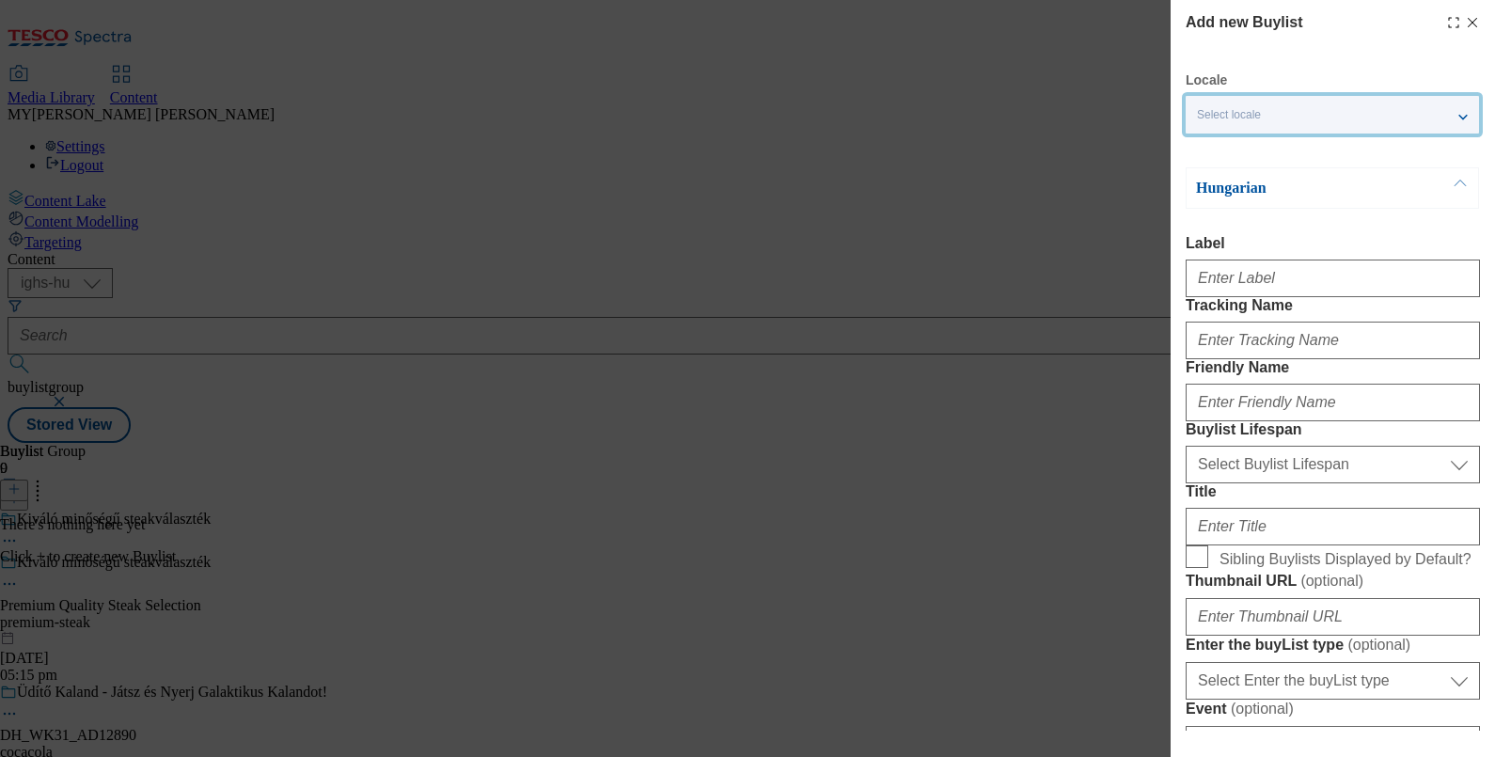
click at [1456, 103] on div "Select locale" at bounding box center [1332, 115] width 293 height 38
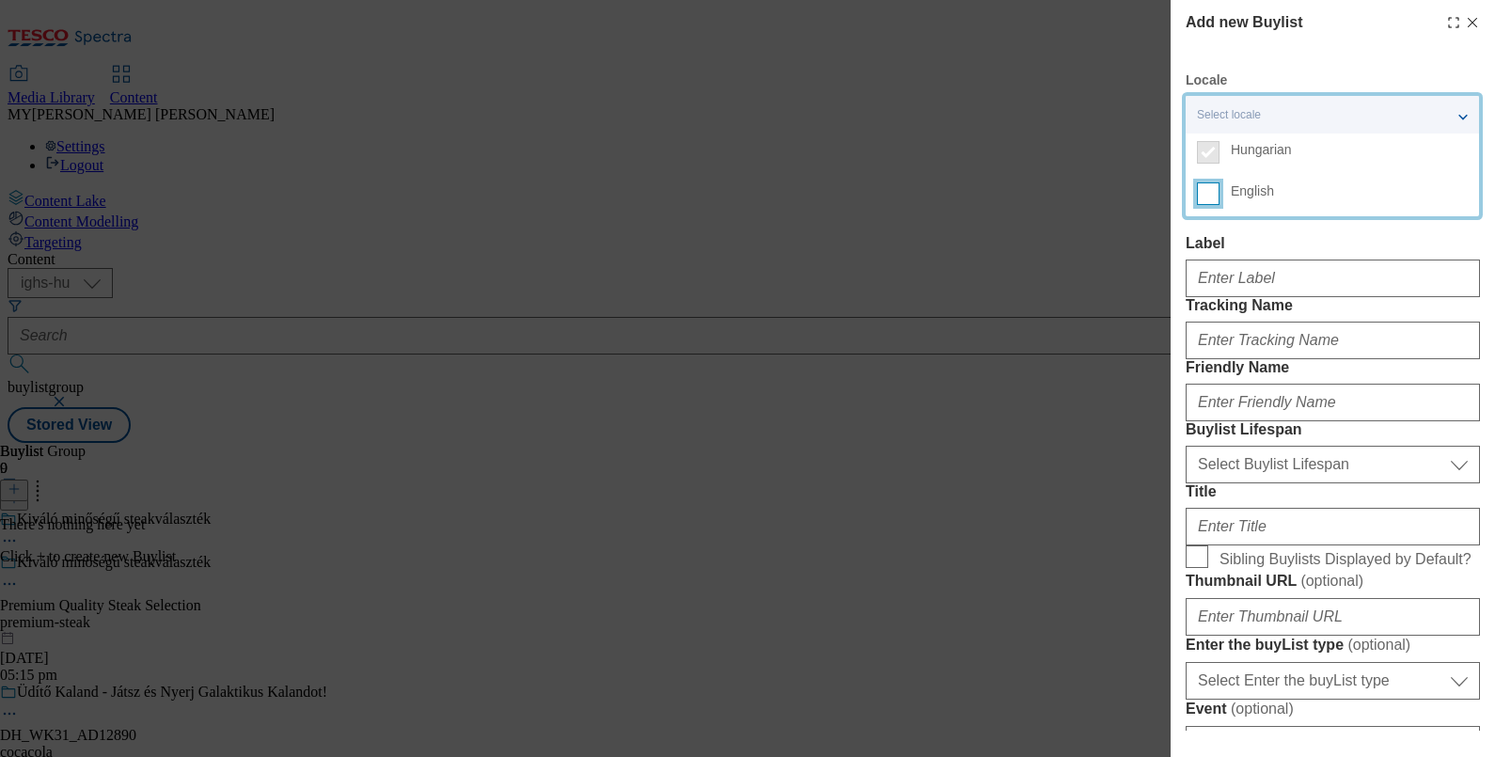
click at [1208, 194] on input "English" at bounding box center [1208, 193] width 23 height 23
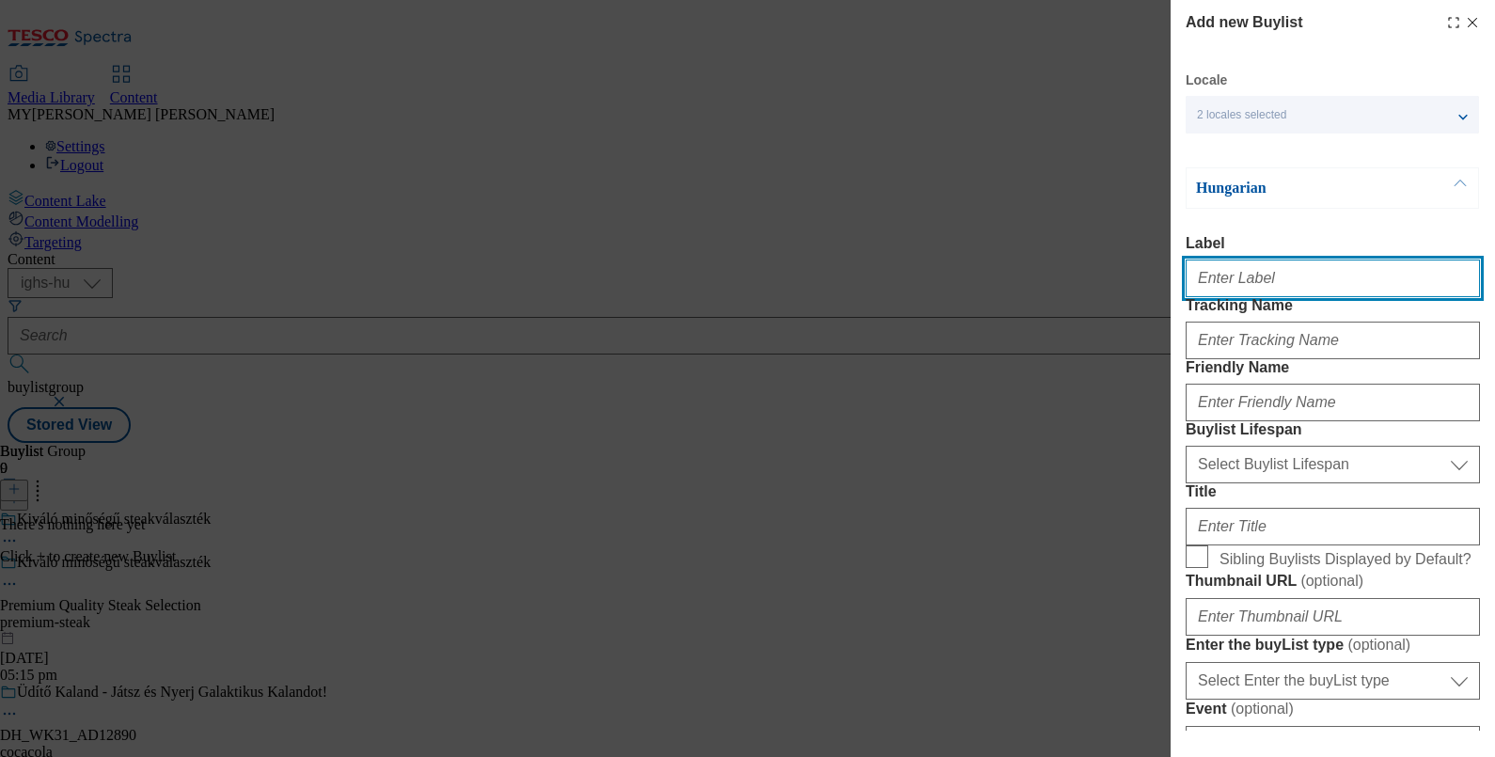
click at [1261, 278] on input "Label" at bounding box center [1333, 278] width 294 height 38
type input "Premium Quality Steak Selection"
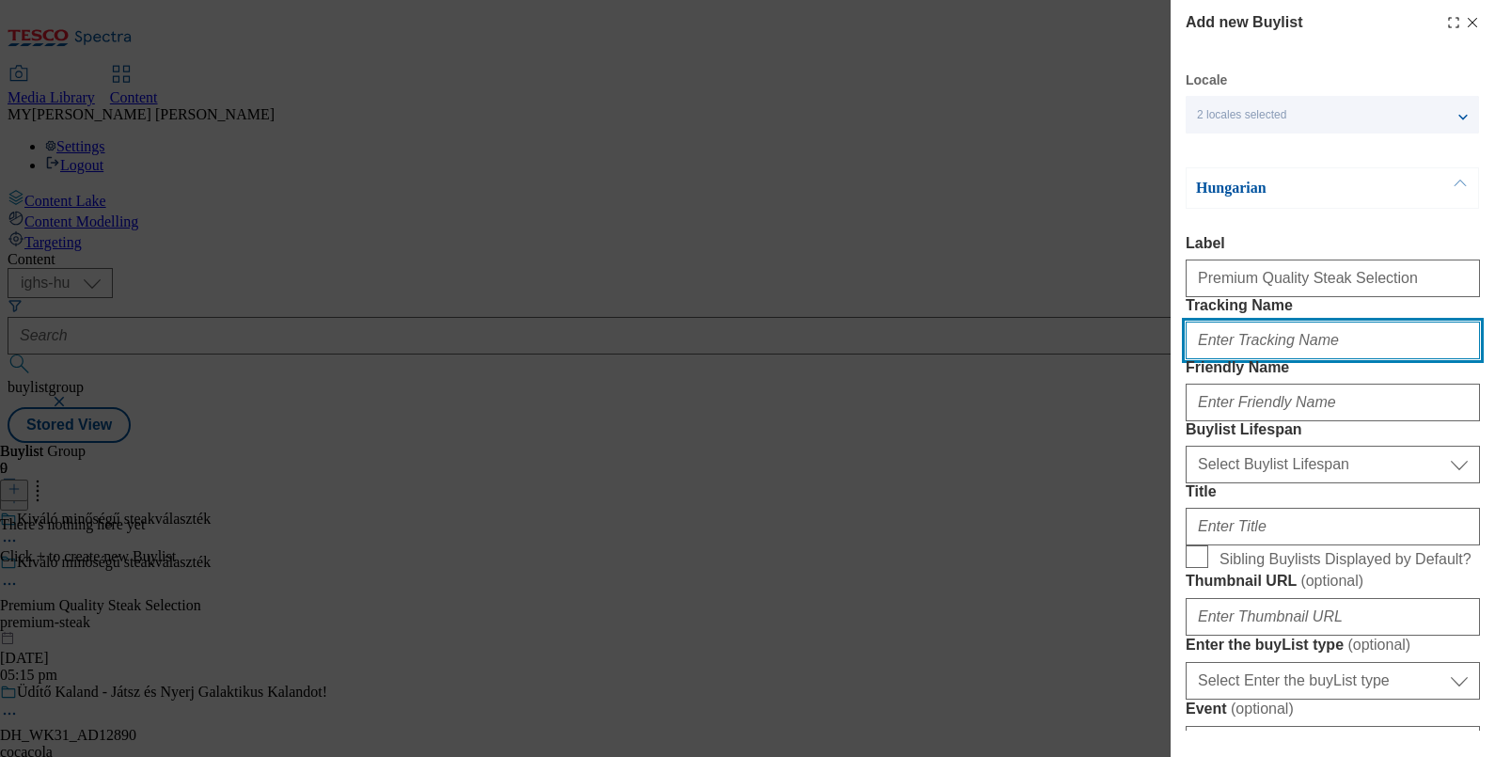
type input "Premium Steak"
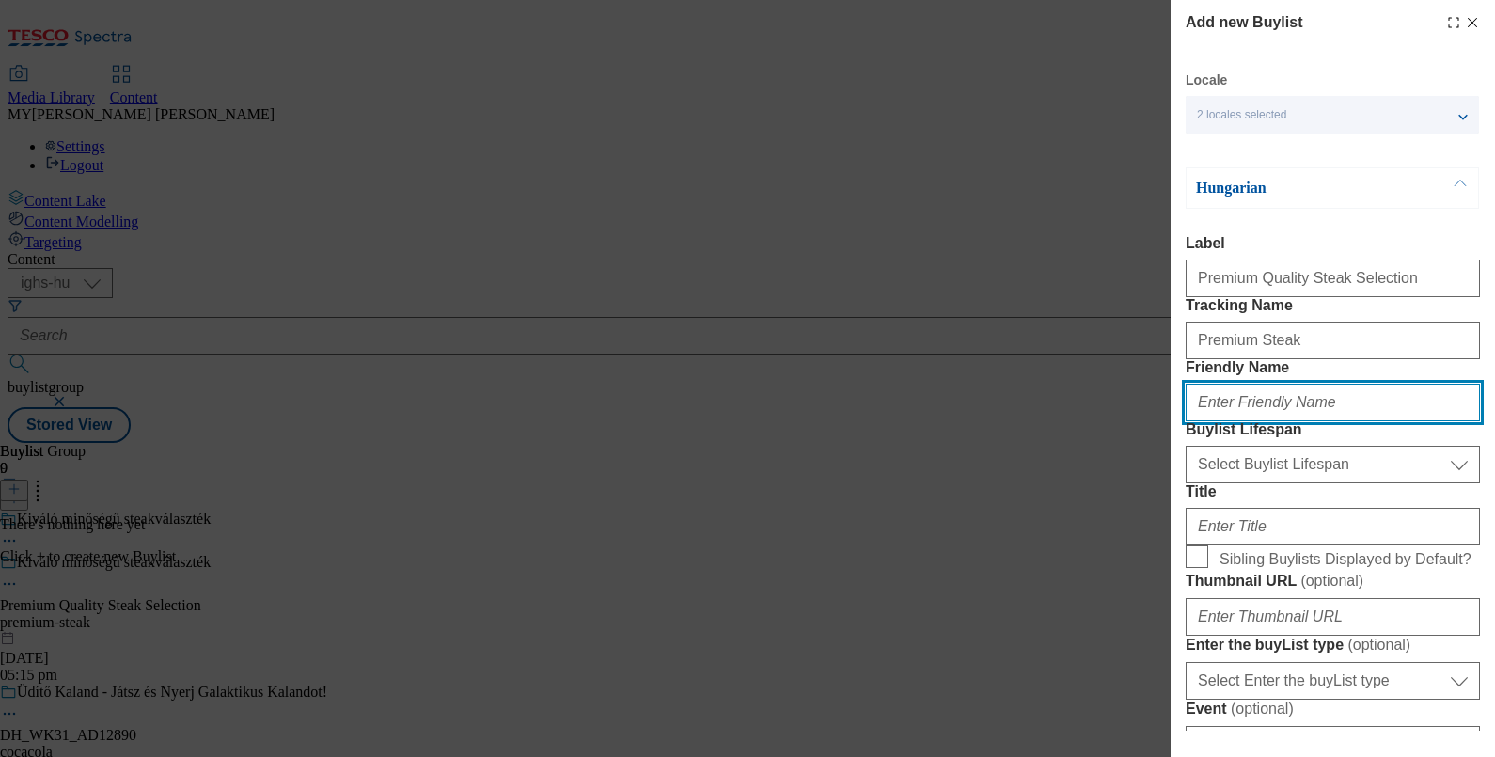
type input "premium-steak"
type input "Premium Quality Steak Selection"
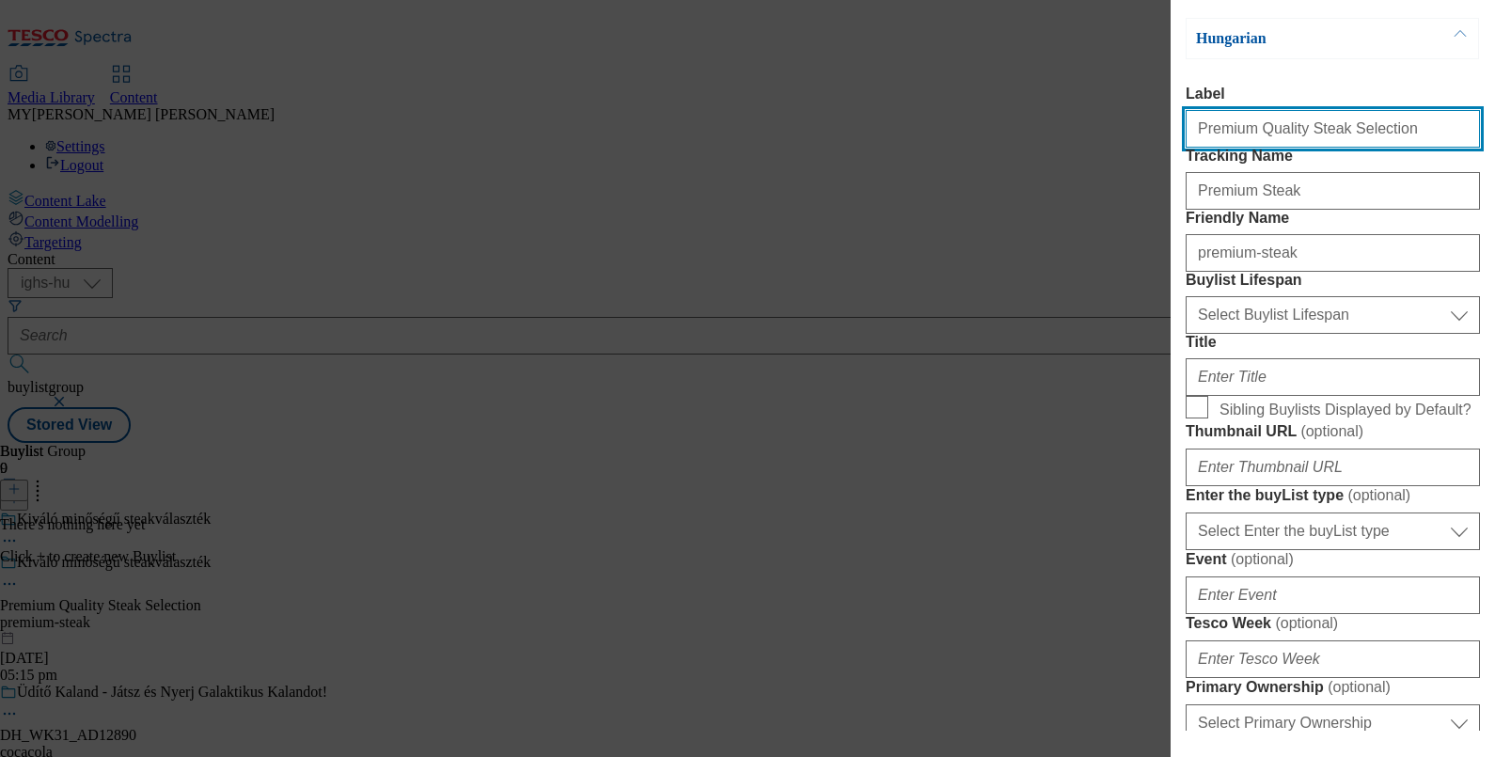
scroll to position [187, 0]
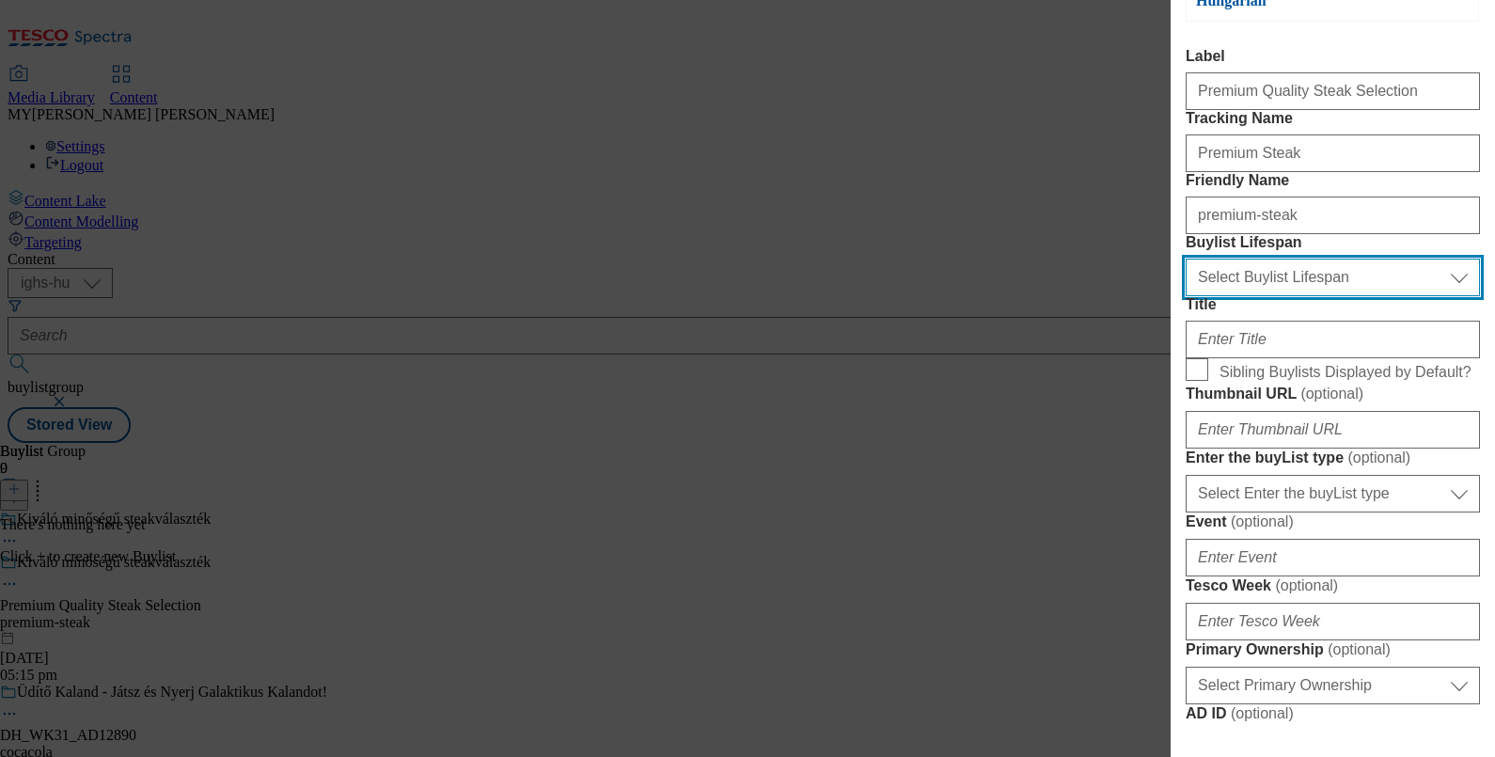
click at [1276, 296] on select "Select Buylist Lifespan evergreen seasonal tactical" at bounding box center [1333, 278] width 294 height 38
select select "evergreen"
click at [1186, 296] on select "Select Buylist Lifespan evergreen seasonal tactical" at bounding box center [1333, 278] width 294 height 38
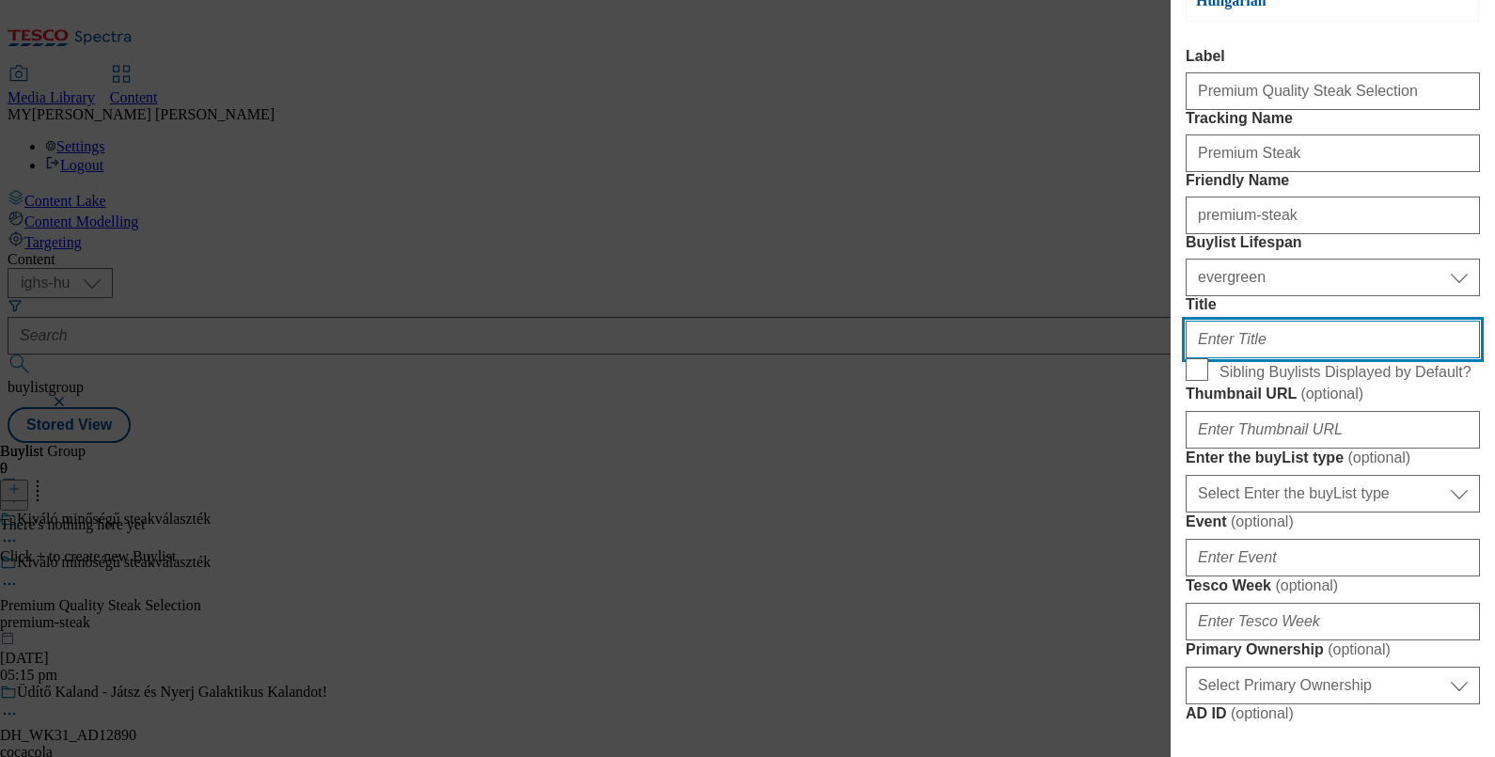
click at [1250, 358] on input "Title" at bounding box center [1333, 340] width 294 height 38
paste input "Premium Quality Steak Selection"
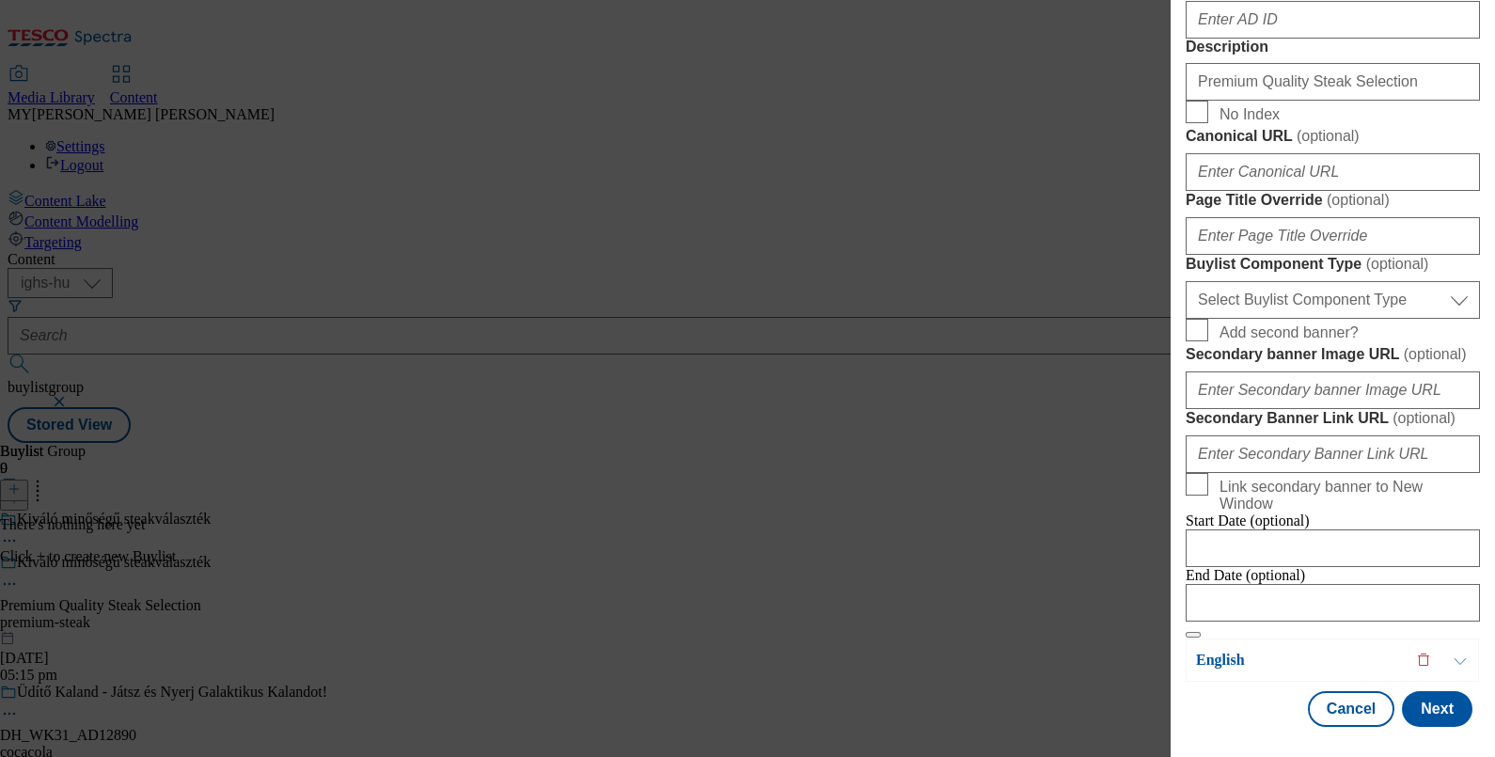
scroll to position [1616, 0]
type input "Premium Quality Steak Selection"
click at [1418, 691] on button "Next" at bounding box center [1437, 709] width 71 height 36
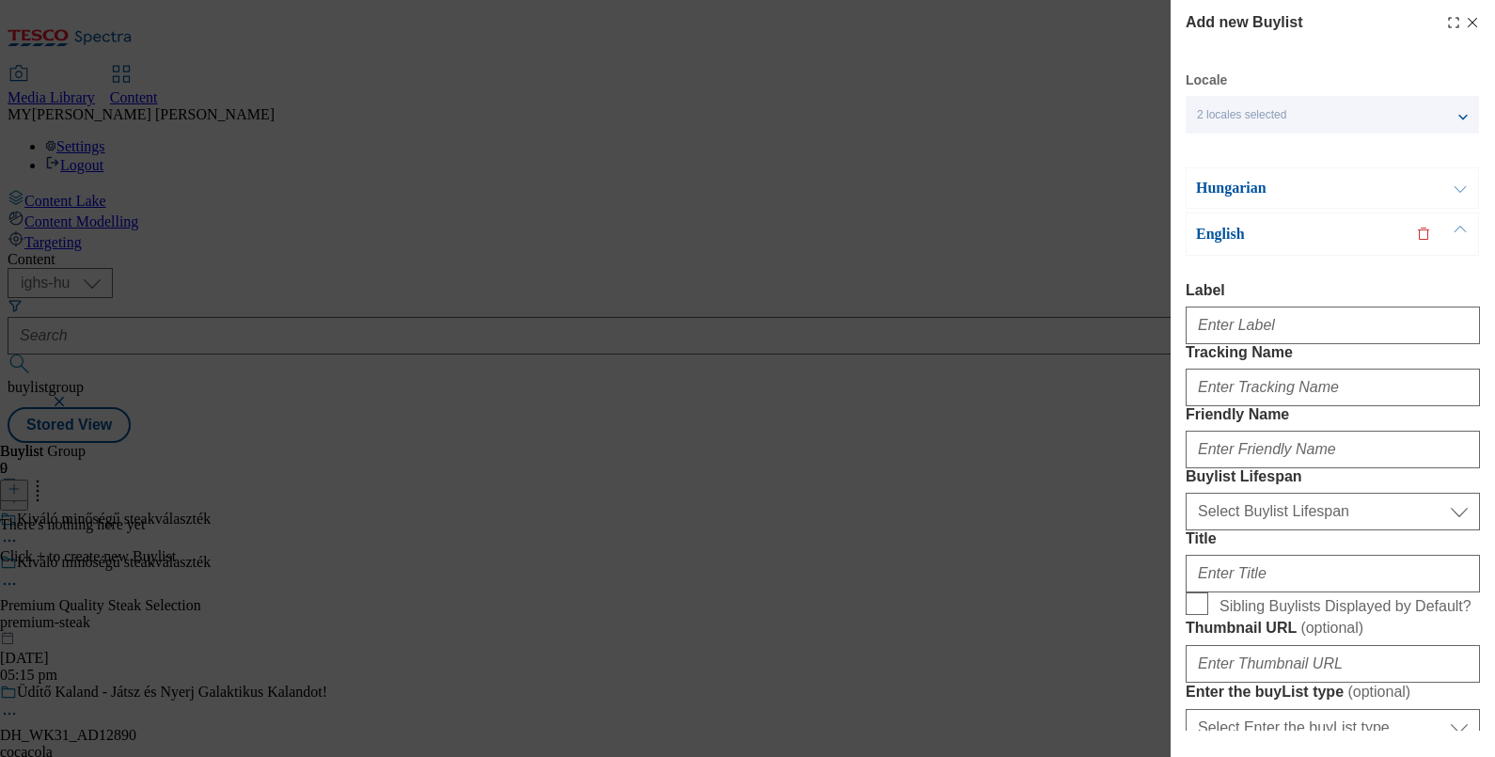
scroll to position [0, 0]
click at [1289, 322] on input "Label" at bounding box center [1333, 325] width 294 height 38
paste input "Premium Quality Steak Selection"
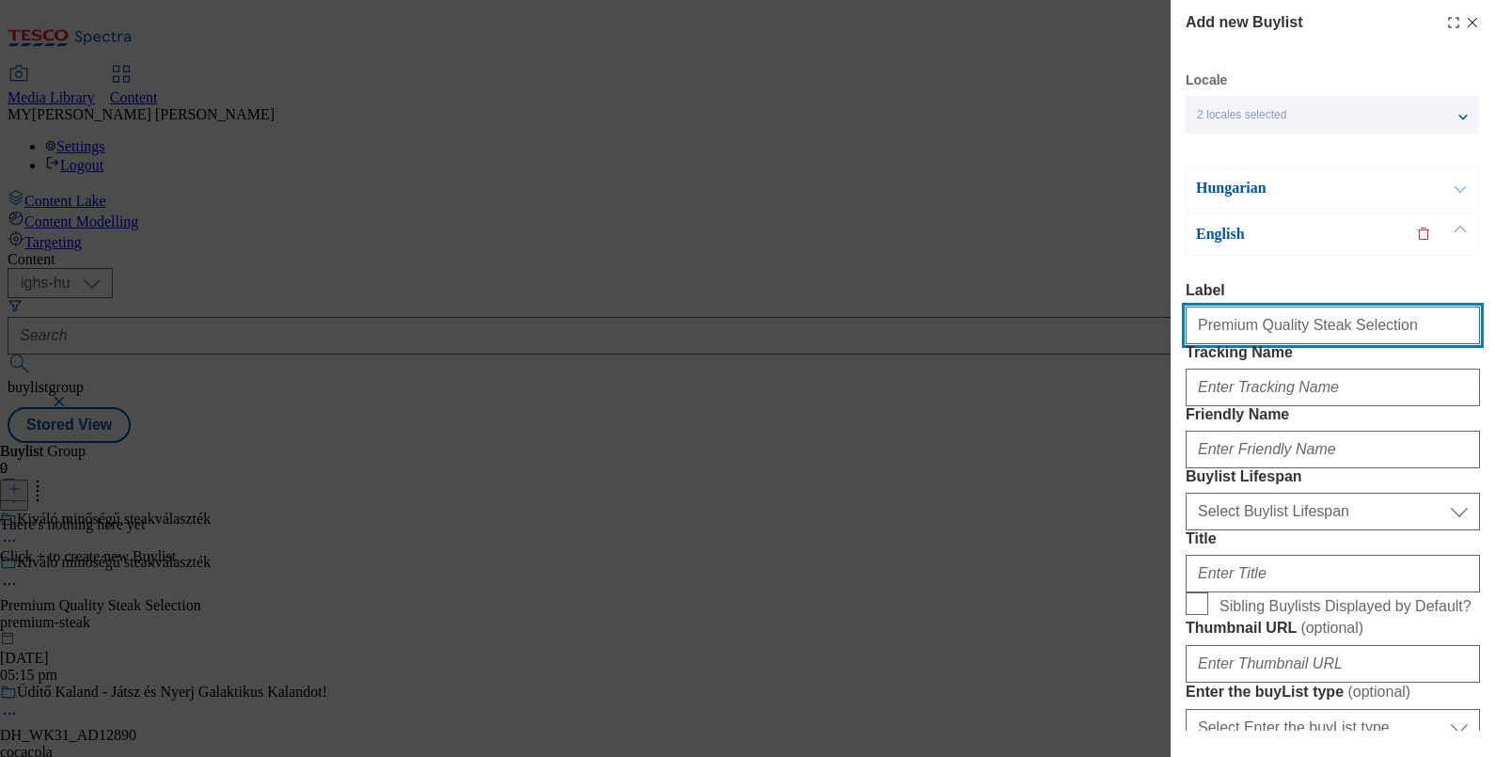
type input "Premium Quality Steak Selection"
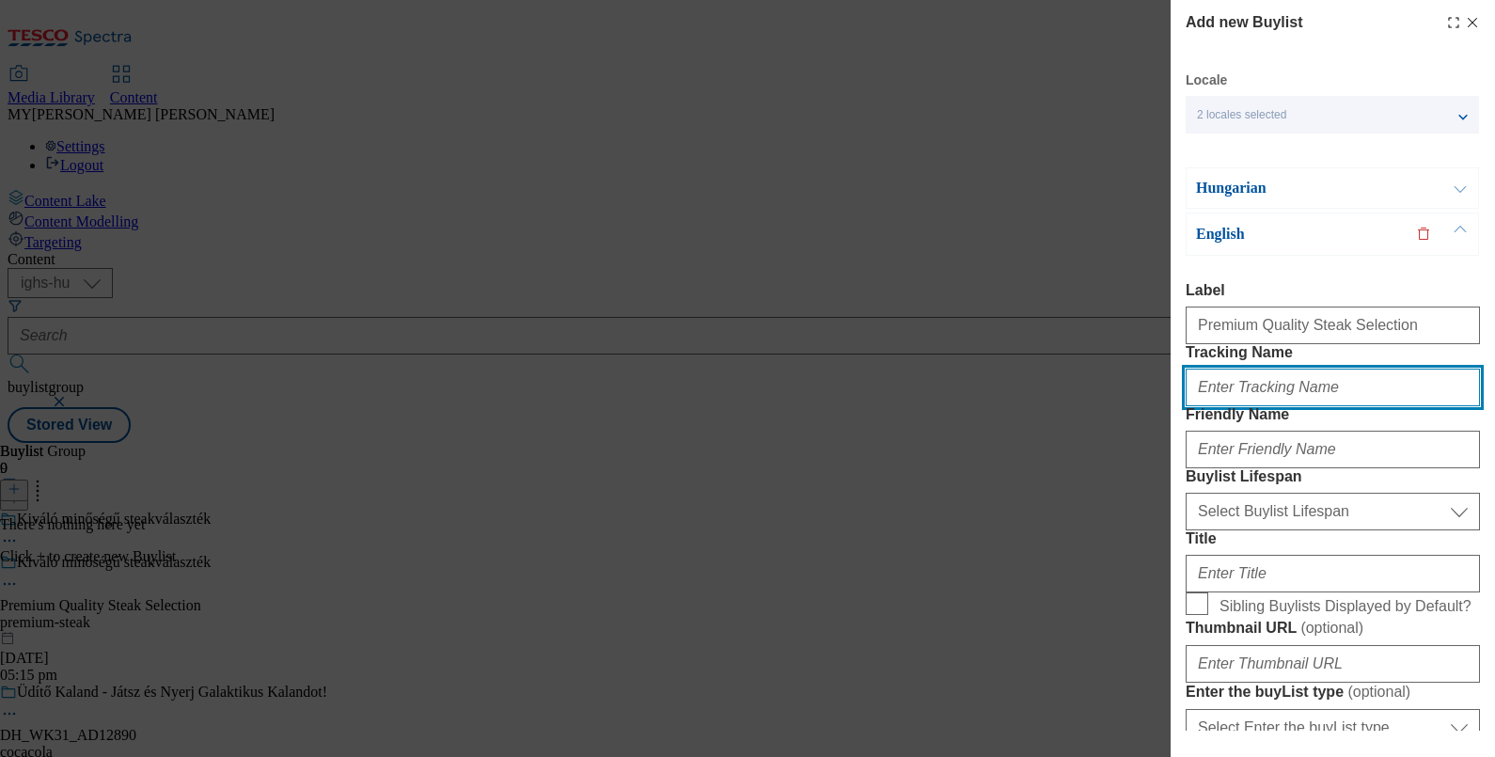
click at [1237, 406] on input "Tracking Name" at bounding box center [1333, 388] width 294 height 38
type input "Premium Steak"
click at [1444, 192] on button "Modal" at bounding box center [1460, 187] width 36 height 39
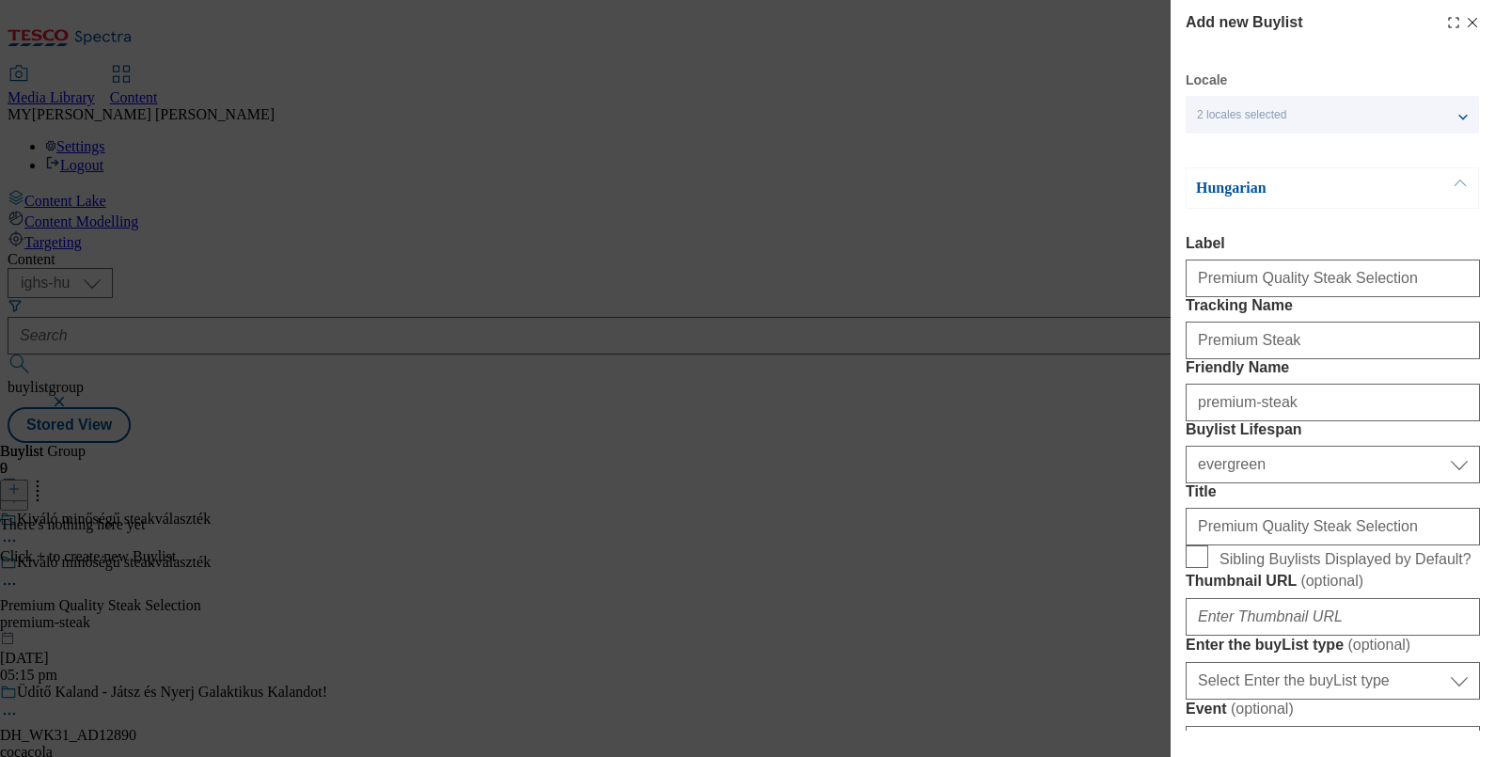
click at [1448, 182] on button "Modal" at bounding box center [1460, 187] width 36 height 39
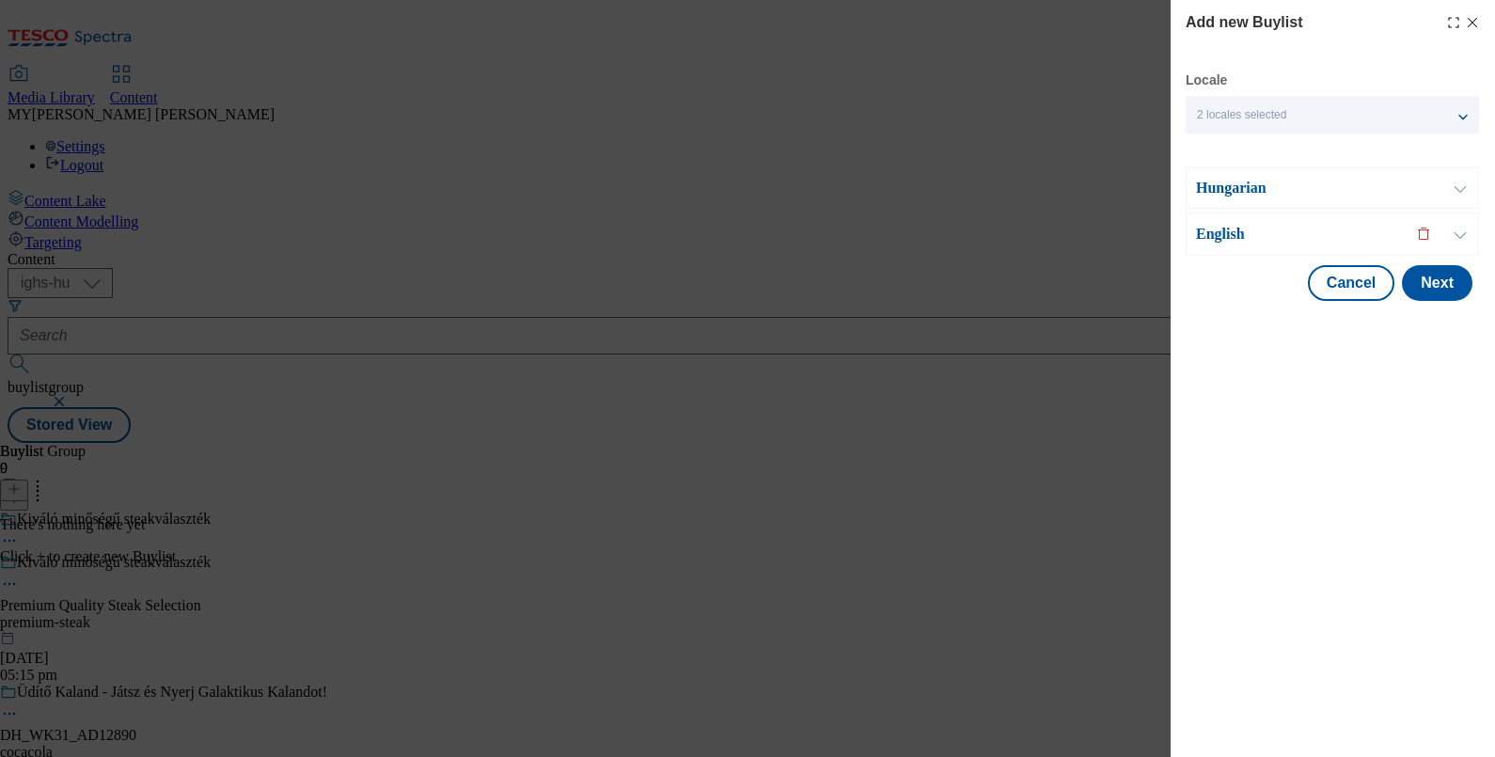
click at [1448, 182] on button "Modal" at bounding box center [1460, 187] width 36 height 39
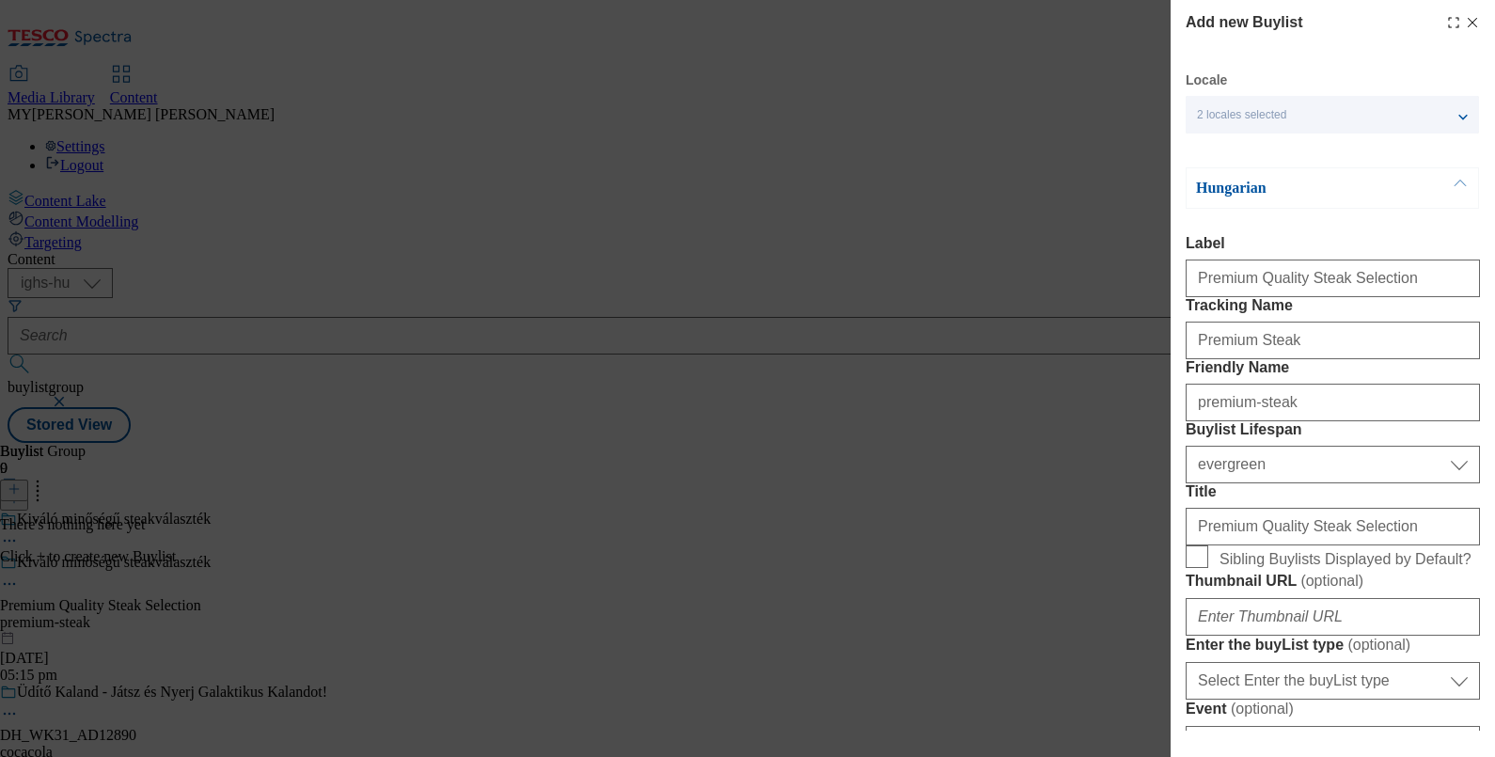
click at [1459, 193] on button "Modal" at bounding box center [1460, 187] width 36 height 39
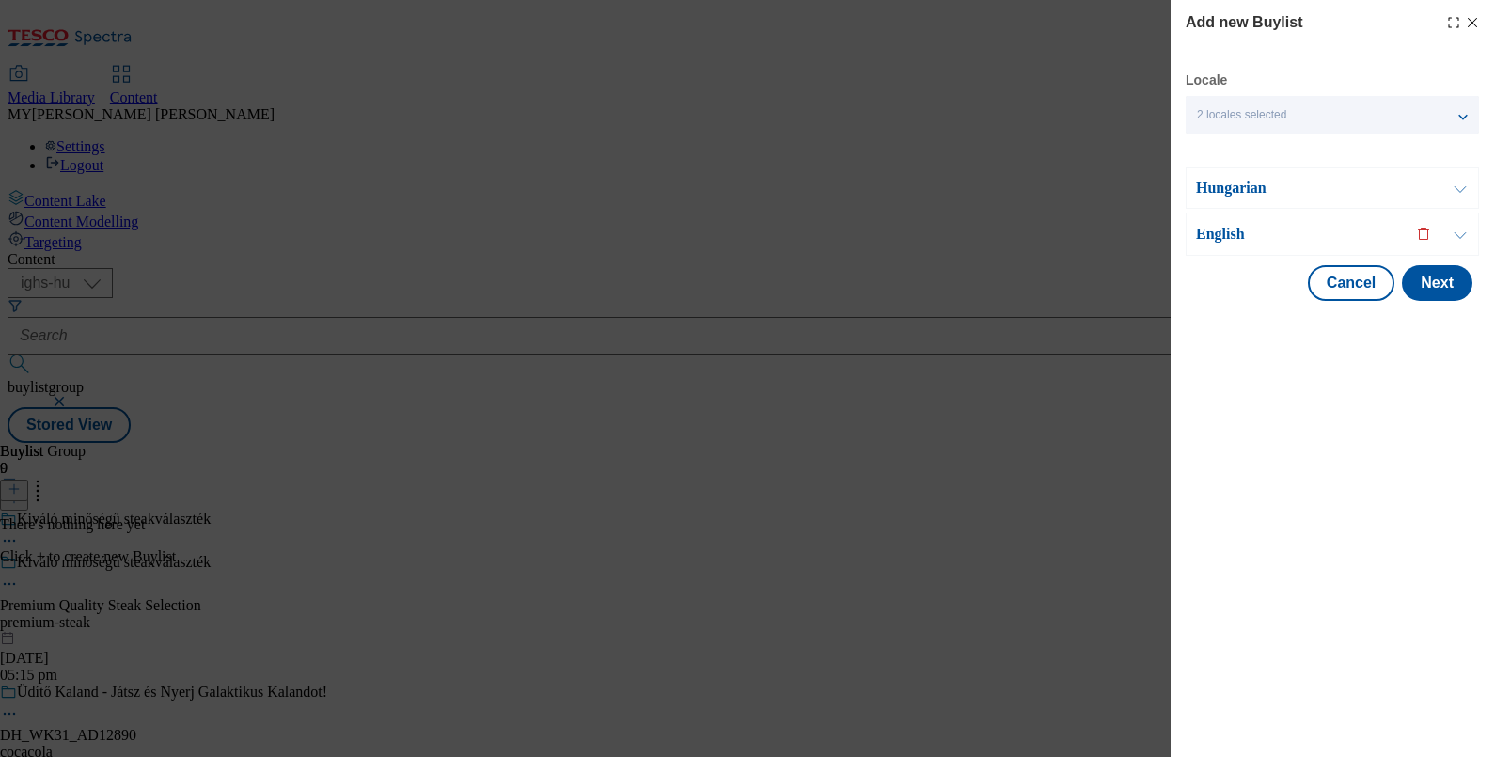
click at [1461, 236] on button "Modal" at bounding box center [1460, 233] width 36 height 41
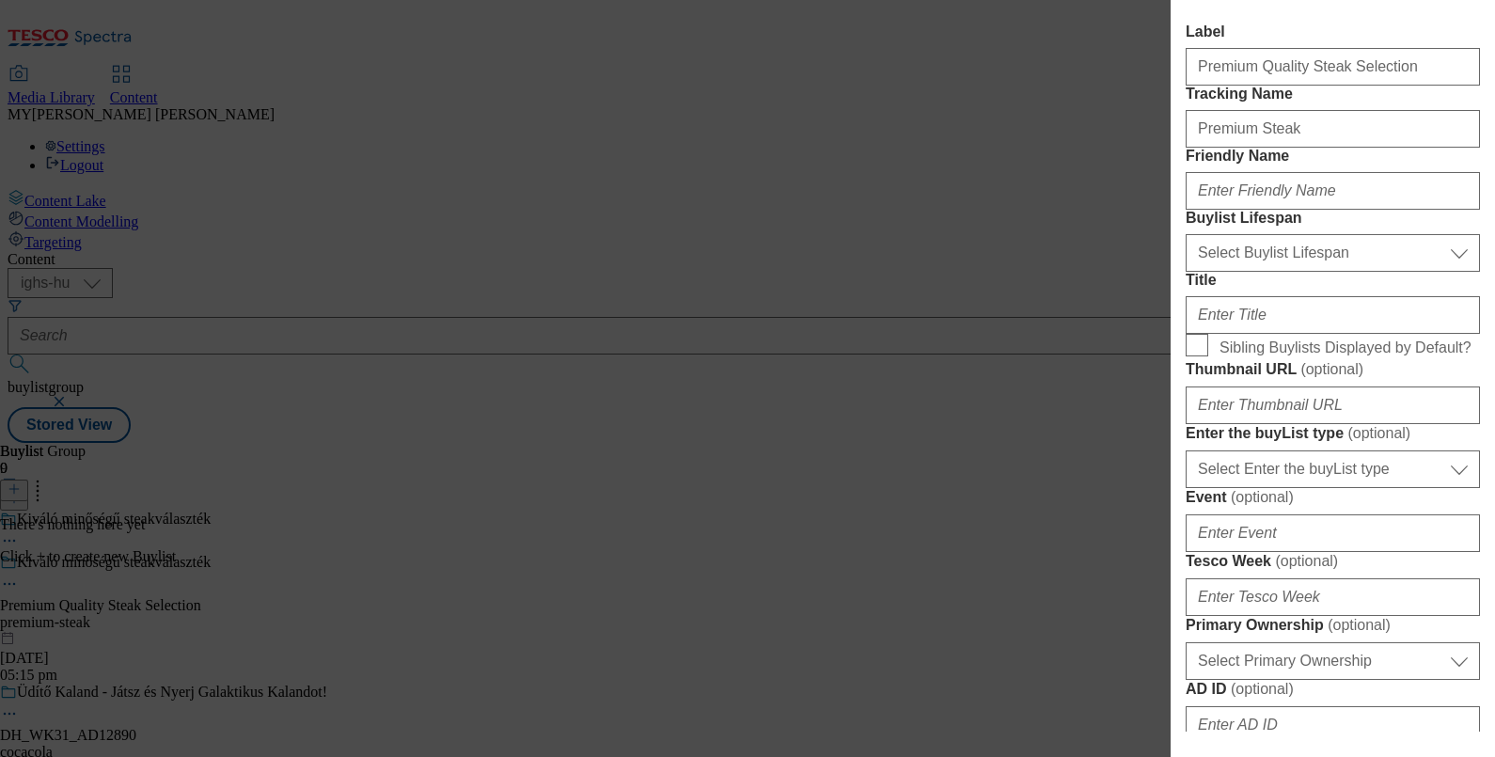
scroll to position [259, 0]
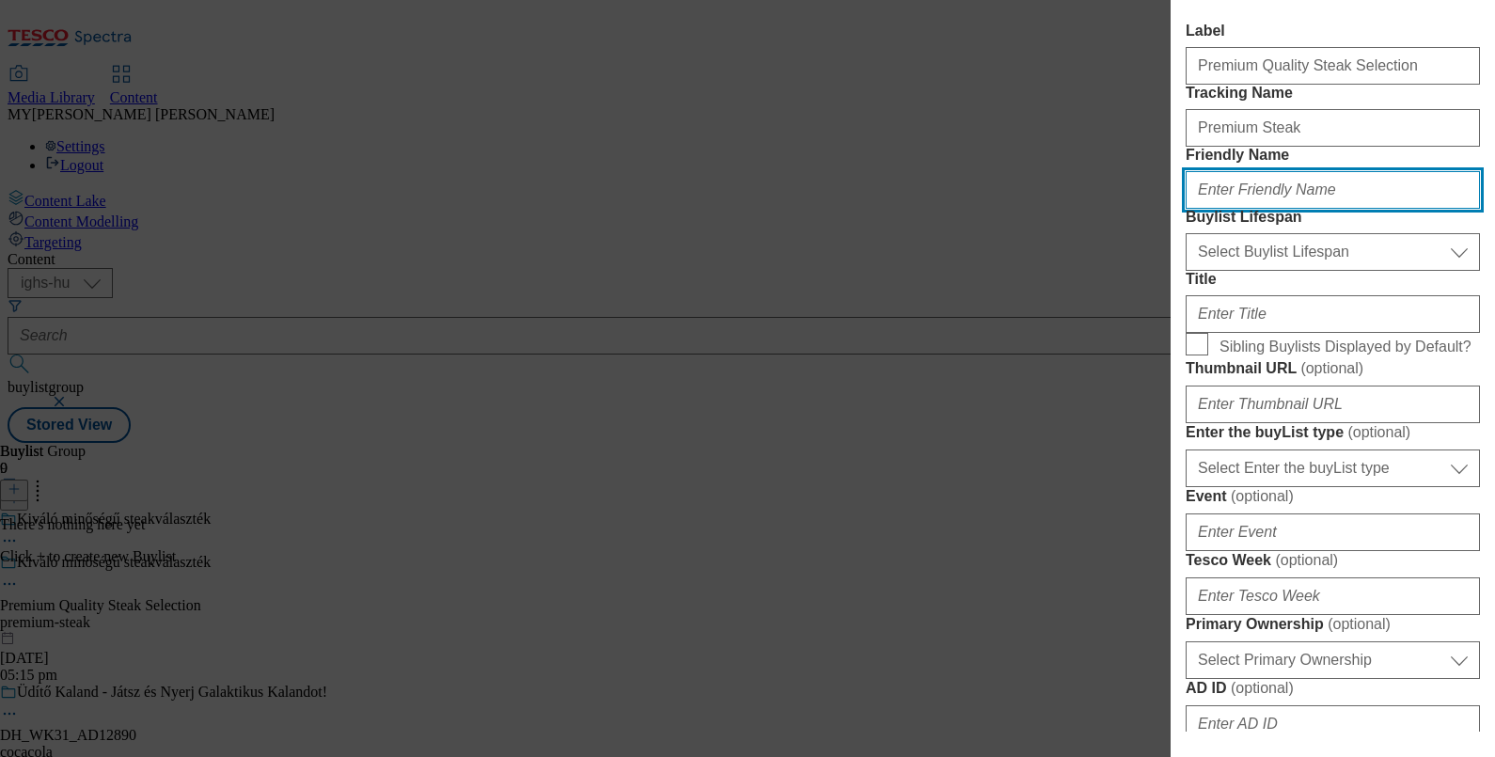
click at [1262, 209] on input "Friendly Name" at bounding box center [1333, 190] width 294 height 38
type input "premium-steak"
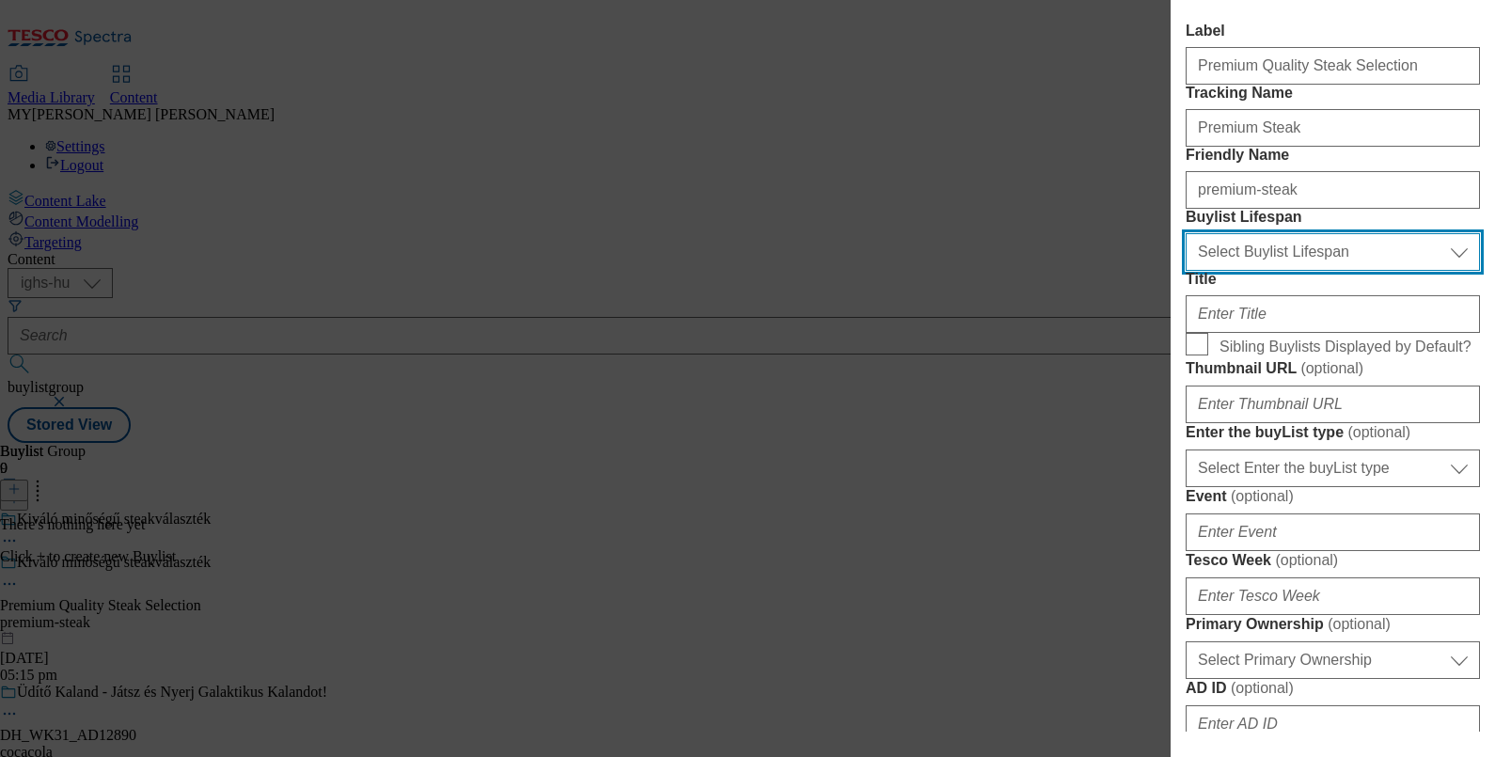
click at [1274, 271] on select "Select Buylist Lifespan evergreen seasonal tactical" at bounding box center [1333, 252] width 294 height 38
select select "evergreen"
click at [1186, 271] on select "Select Buylist Lifespan evergreen seasonal tactical" at bounding box center [1333, 252] width 294 height 38
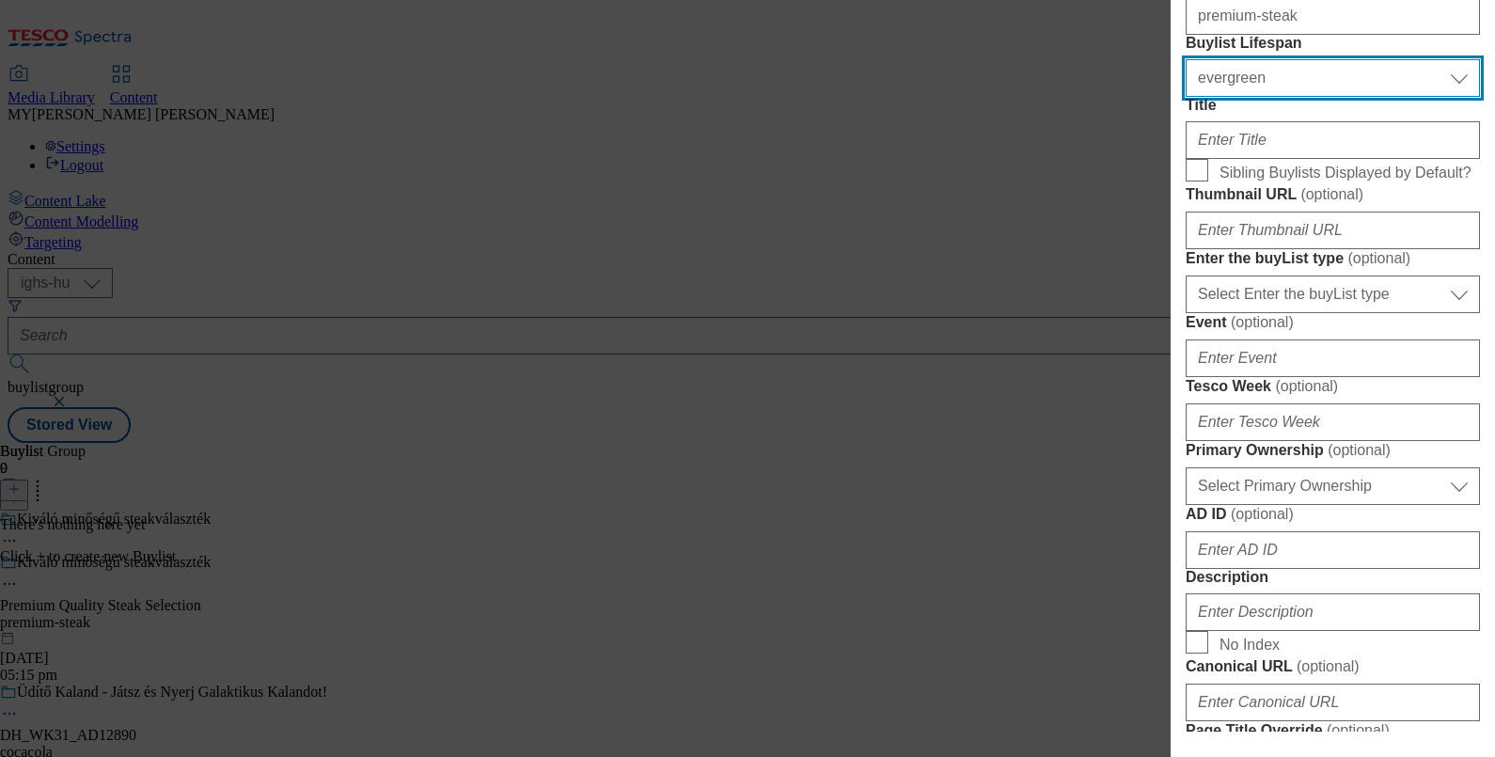
scroll to position [434, 0]
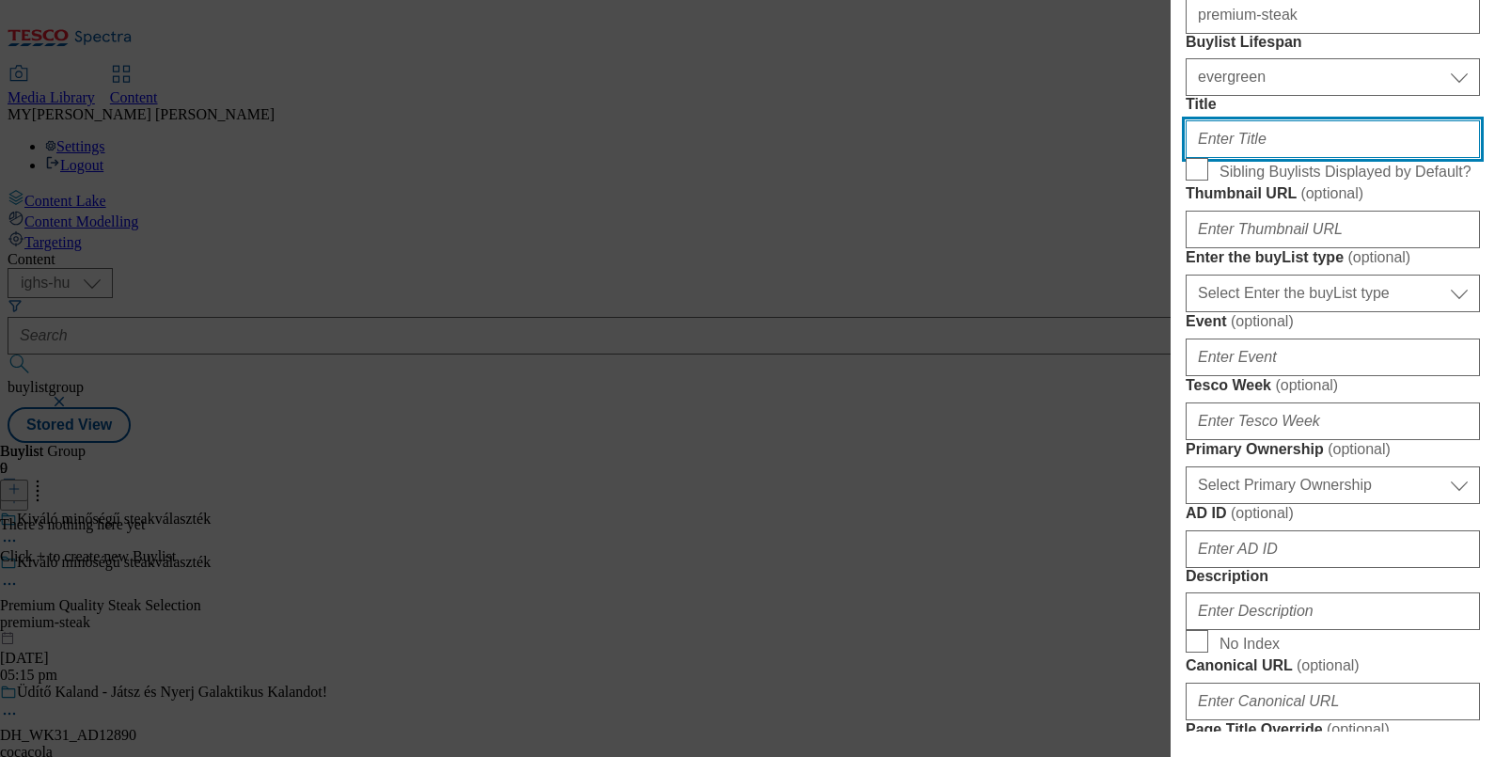
click at [1245, 158] on input "Title" at bounding box center [1333, 139] width 294 height 38
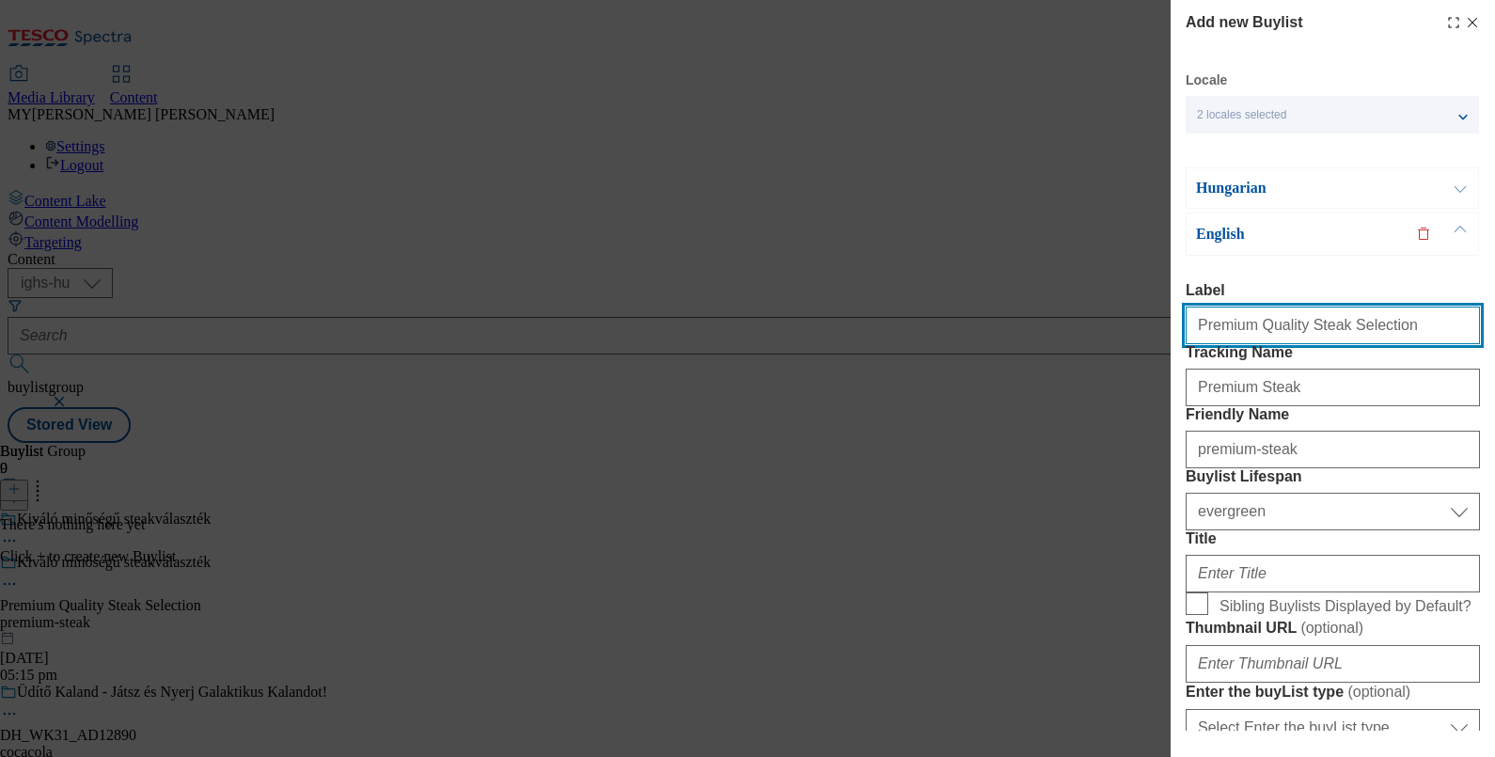
click at [1321, 330] on input "Premium Quality Steak Selection" at bounding box center [1333, 325] width 294 height 38
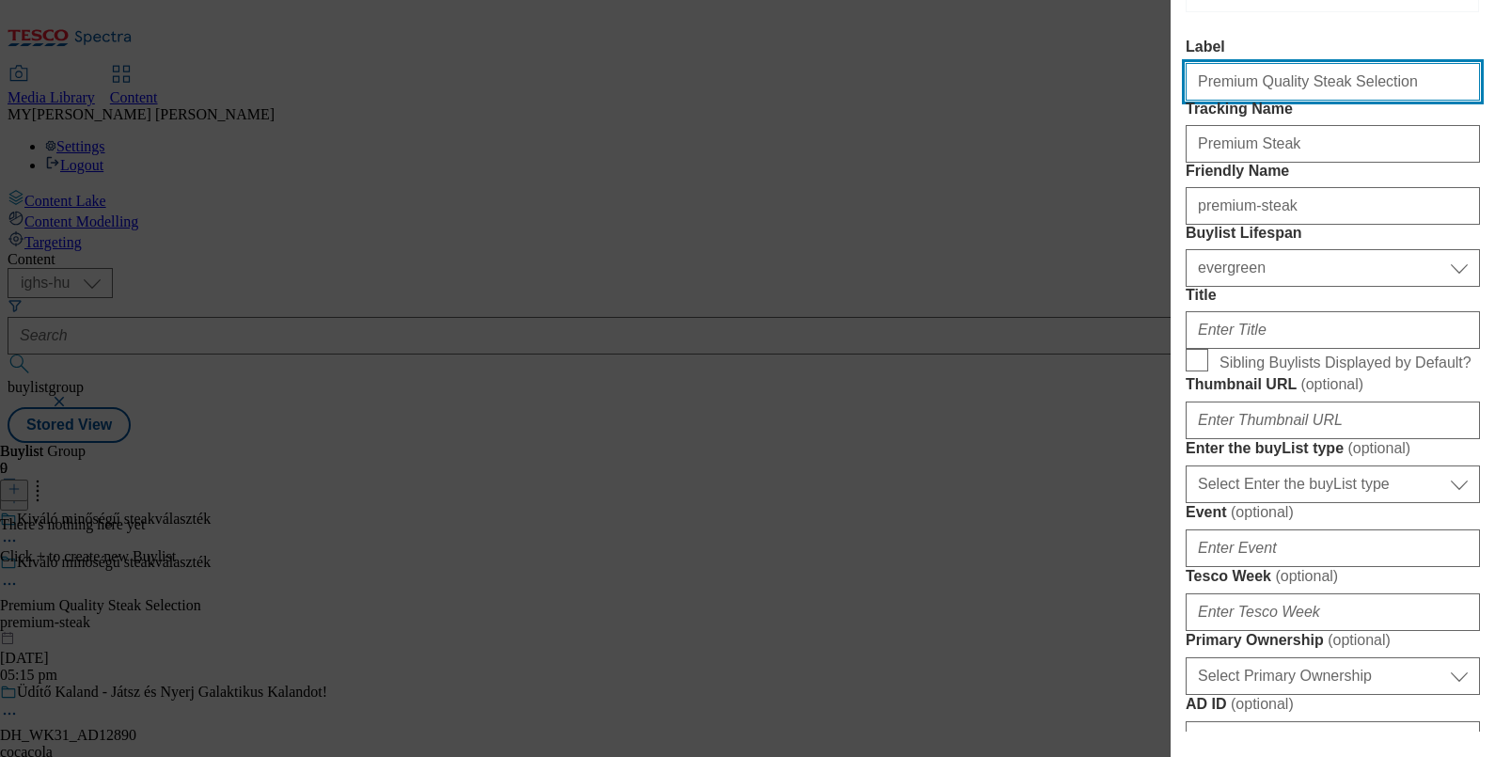
scroll to position [249, 0]
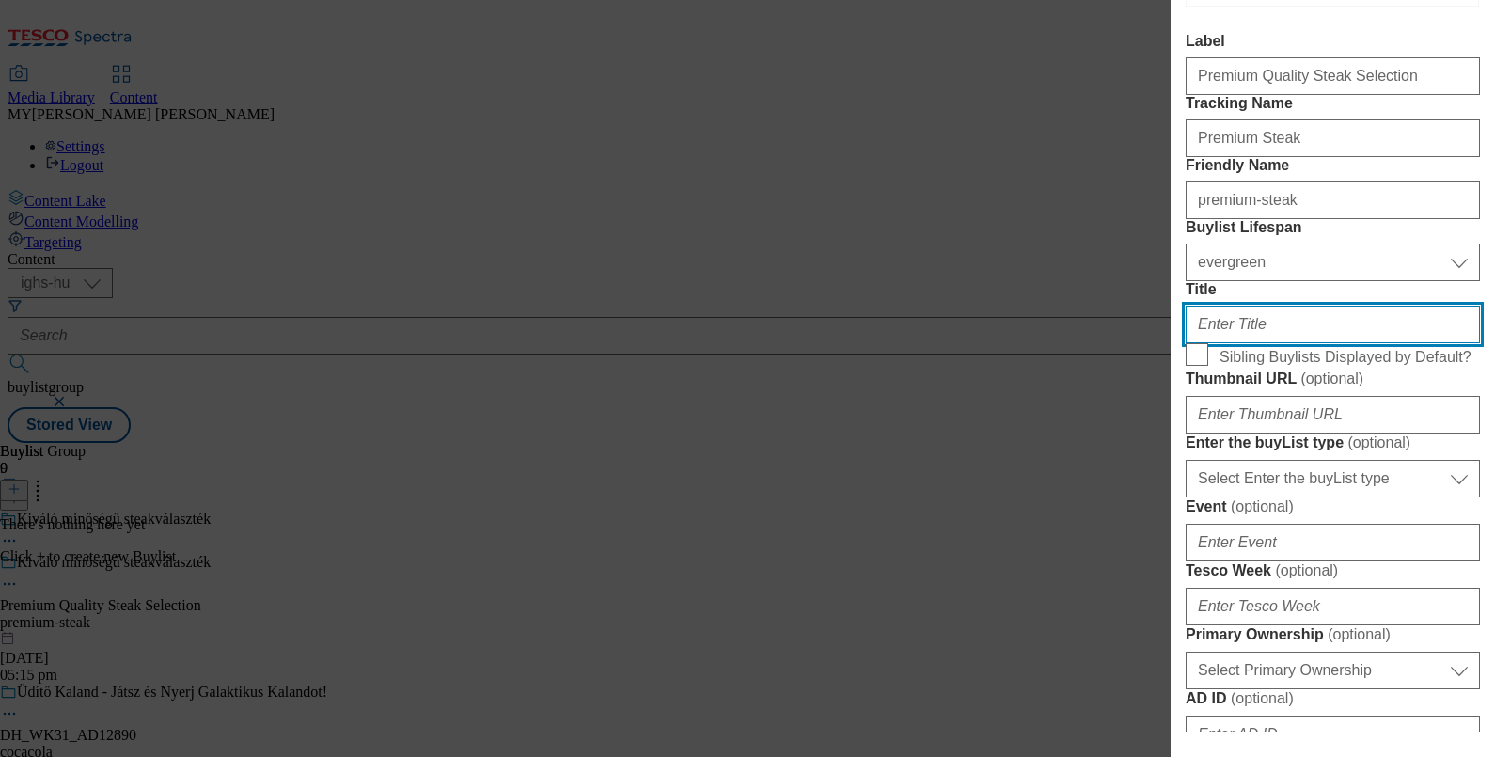
click at [1265, 343] on input "Title" at bounding box center [1333, 325] width 294 height 38
paste input "Premium Quality Steak Selection"
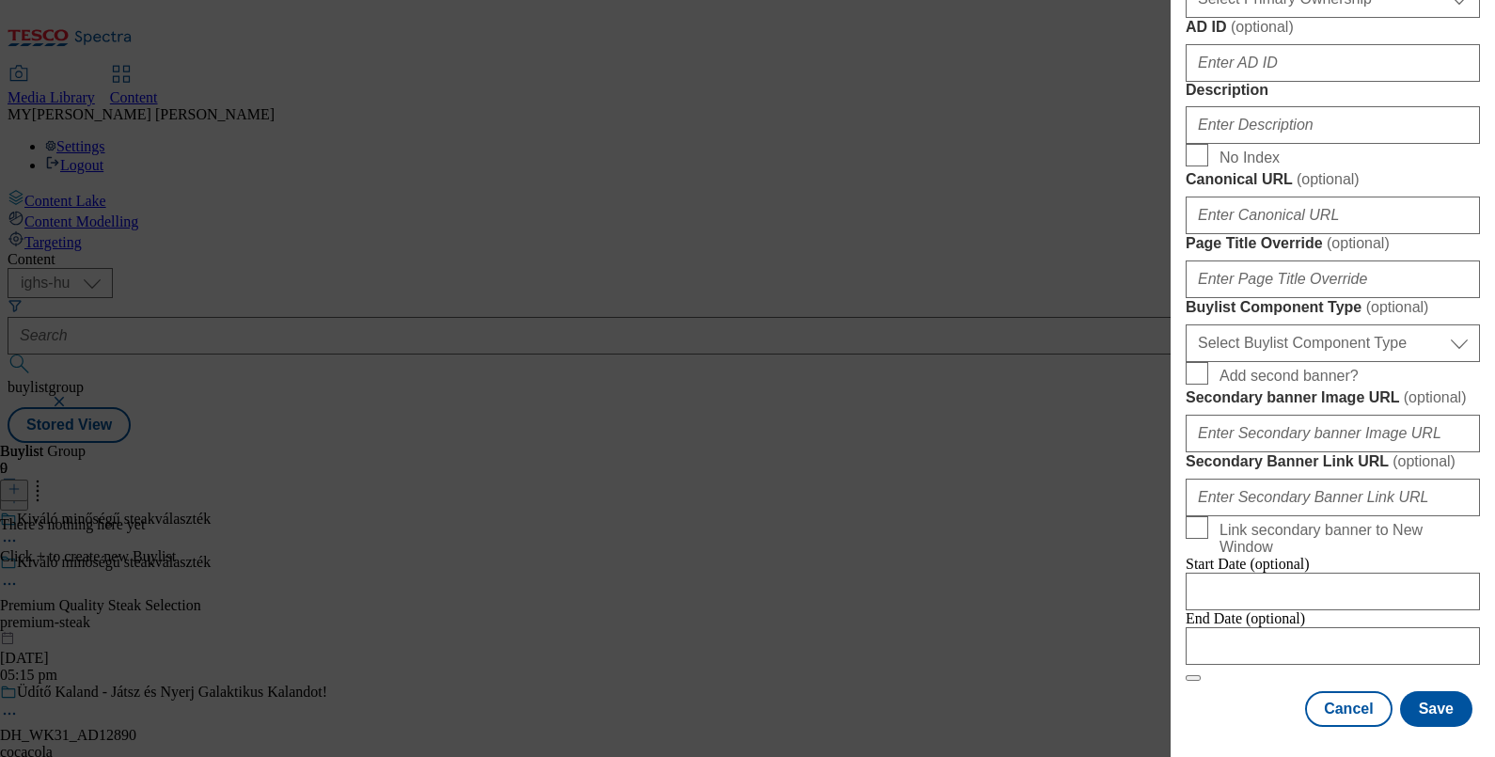
scroll to position [1163, 0]
type input "Premium Quality Steak Selection"
click at [1255, 144] on input "Description" at bounding box center [1333, 125] width 294 height 38
paste input "Premium Quality Steak Selection"
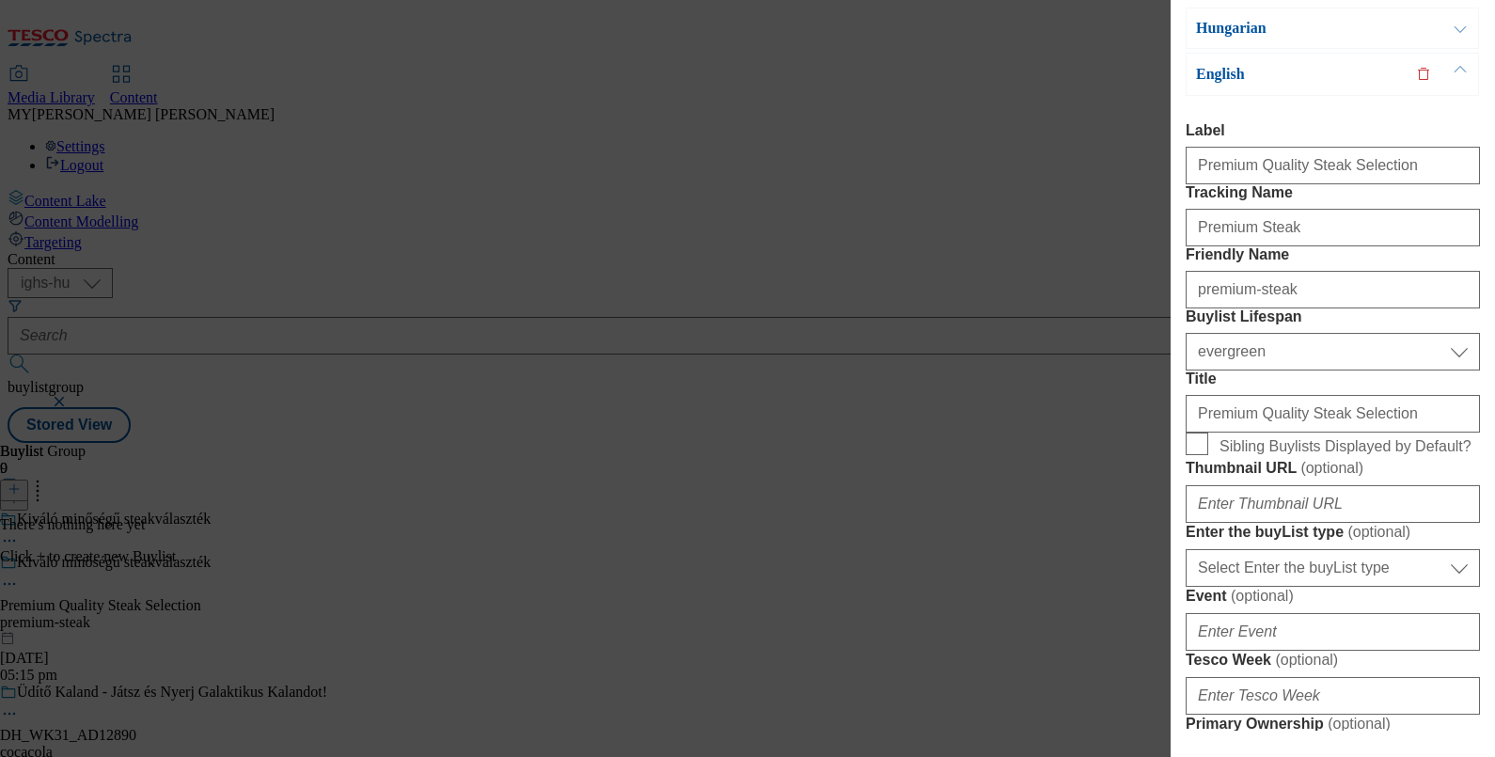
scroll to position [0, 4]
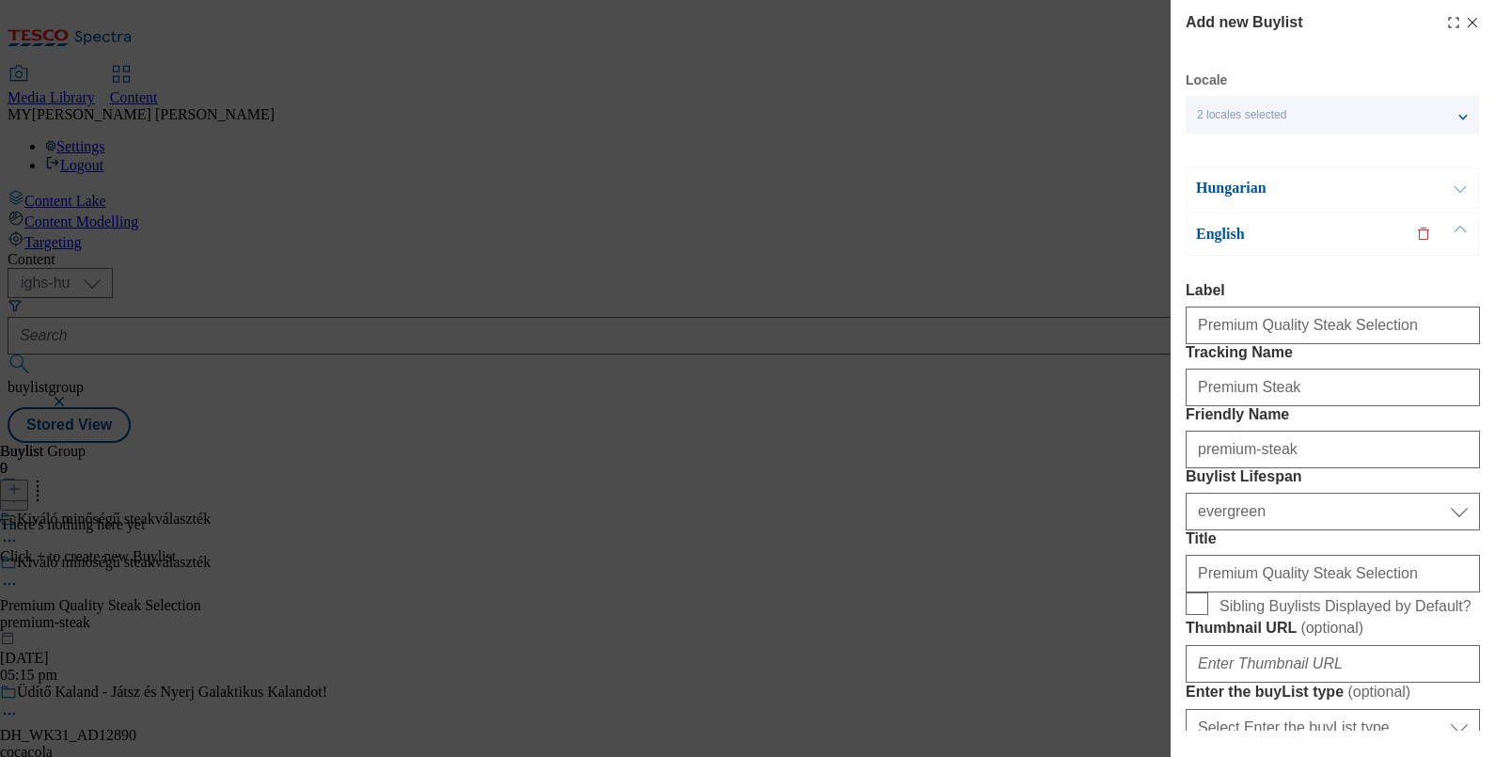
type input "Premium Quality Steak Selection"
click at [1457, 193] on button "Modal" at bounding box center [1460, 187] width 36 height 39
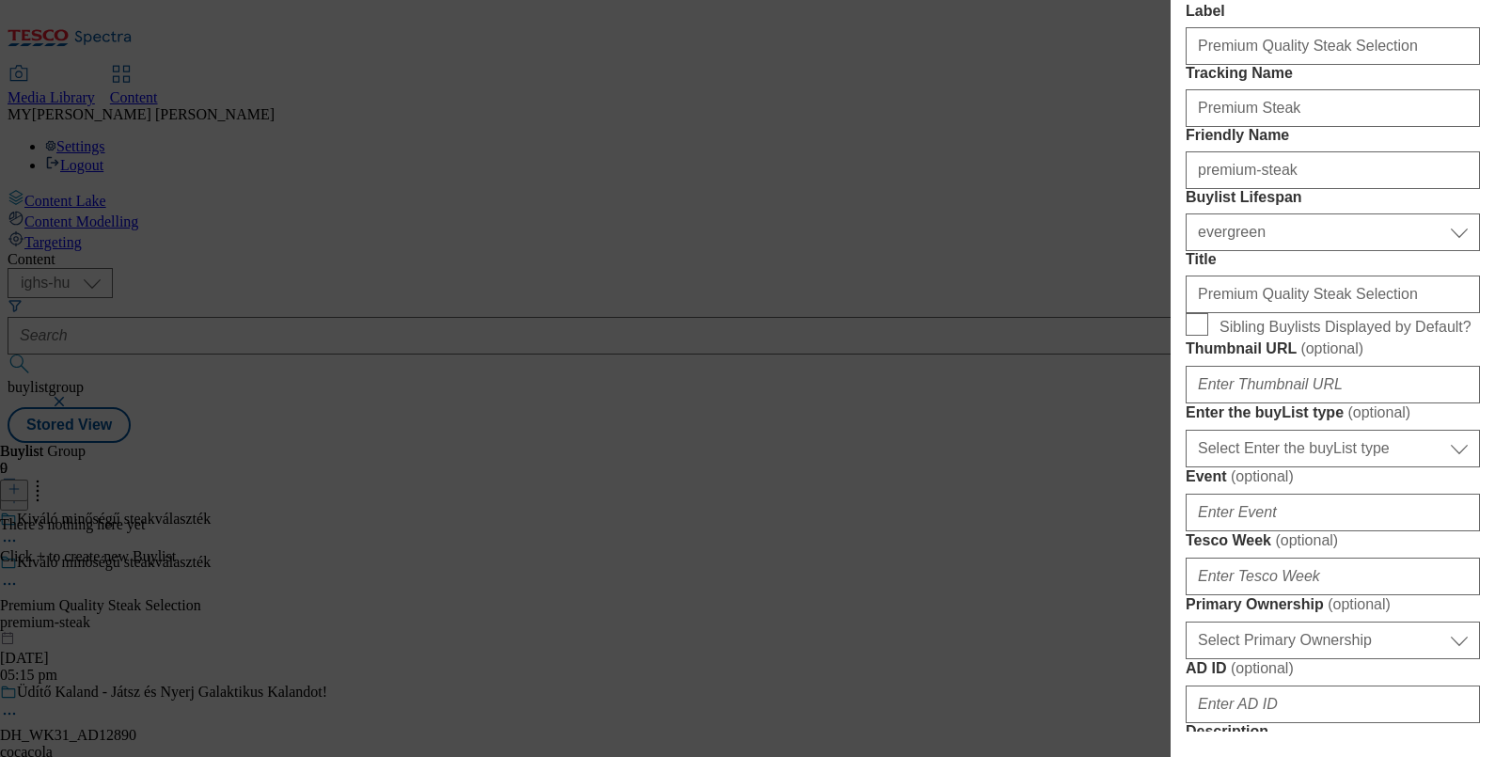
scroll to position [234, 4]
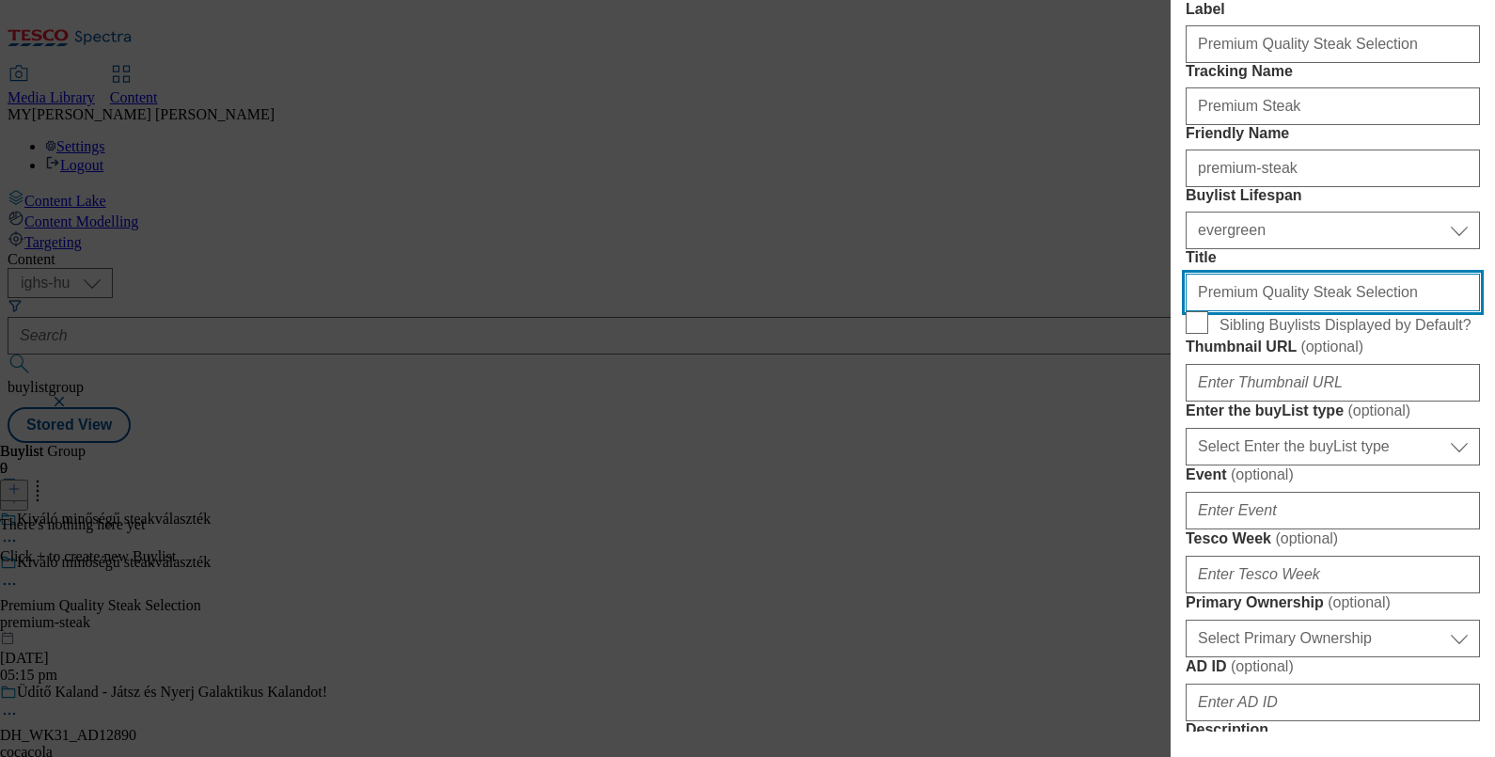
click at [1306, 311] on input "Premium Quality Steak Selection" at bounding box center [1333, 293] width 294 height 38
click at [1335, 311] on input "Premium Quality Steak Selection" at bounding box center [1333, 293] width 294 height 38
paste input "Kiváló minőségű steakválaszték"
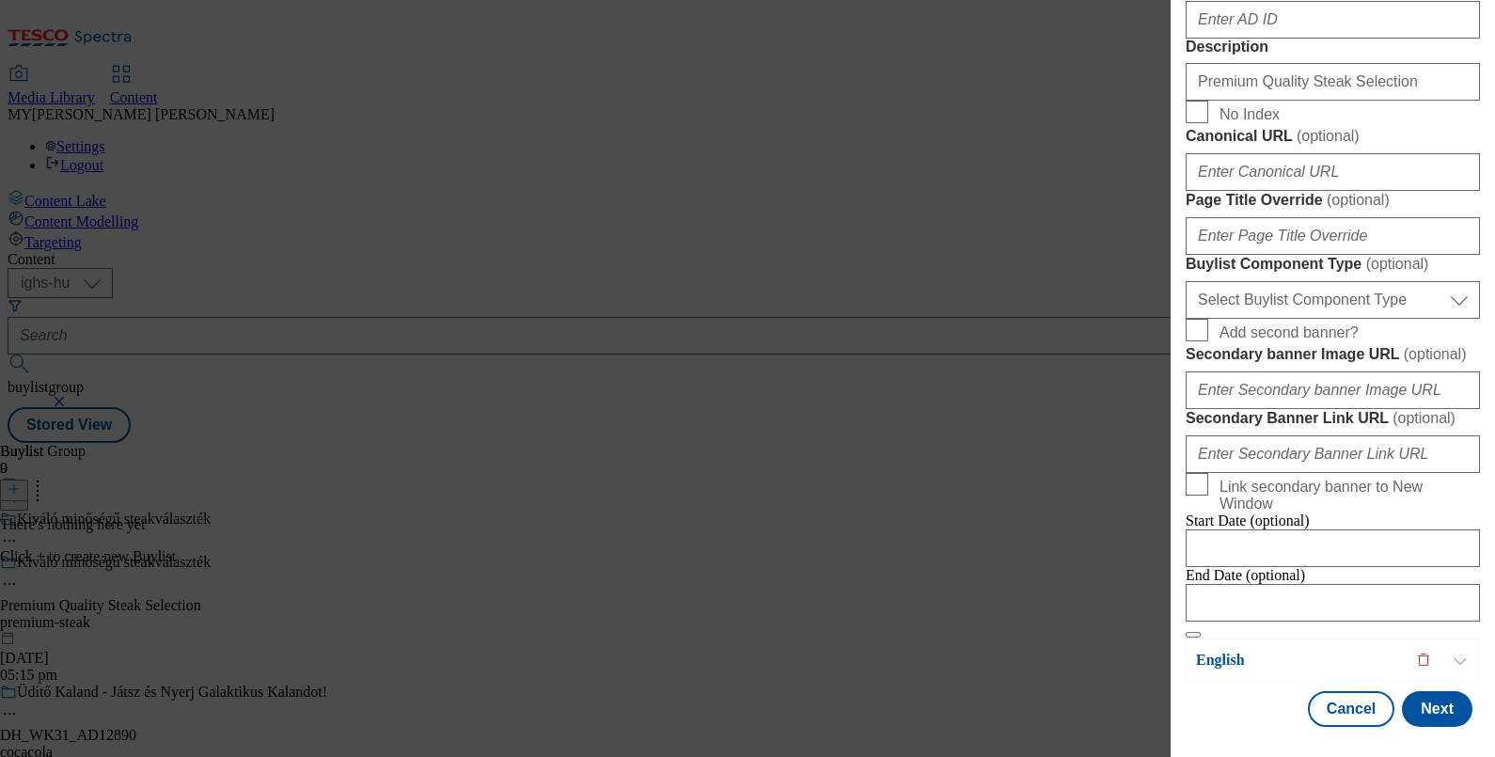
scroll to position [1016, 4]
type input "Kiváló minőségű steakválaszték"
click at [1370, 101] on input "Premium Quality Steak Selection" at bounding box center [1333, 82] width 294 height 38
paste input "Kiváló minőségű steakválaszték"
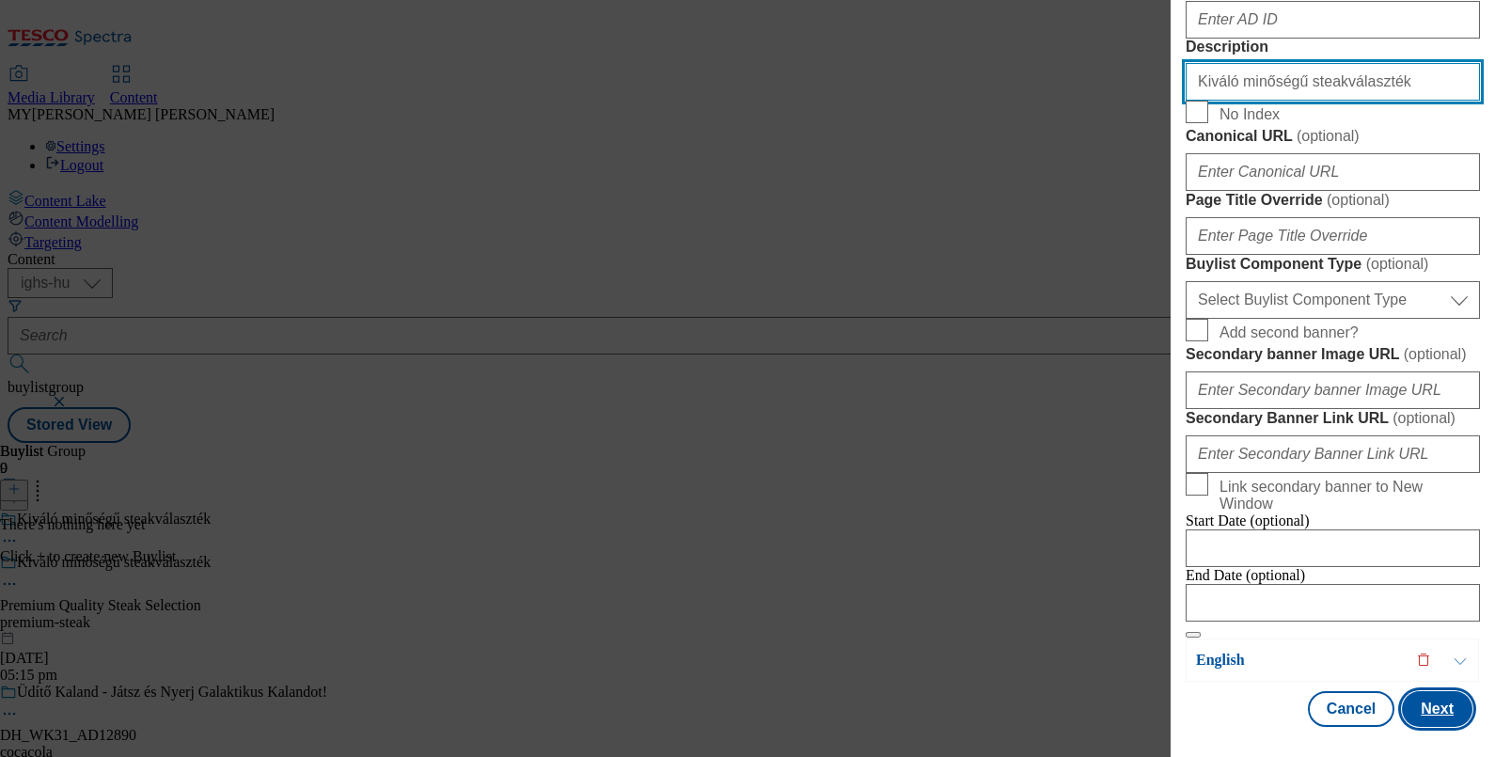
type input "Kiváló minőségű steakválaszték"
click at [1427, 691] on button "Next" at bounding box center [1437, 709] width 71 height 36
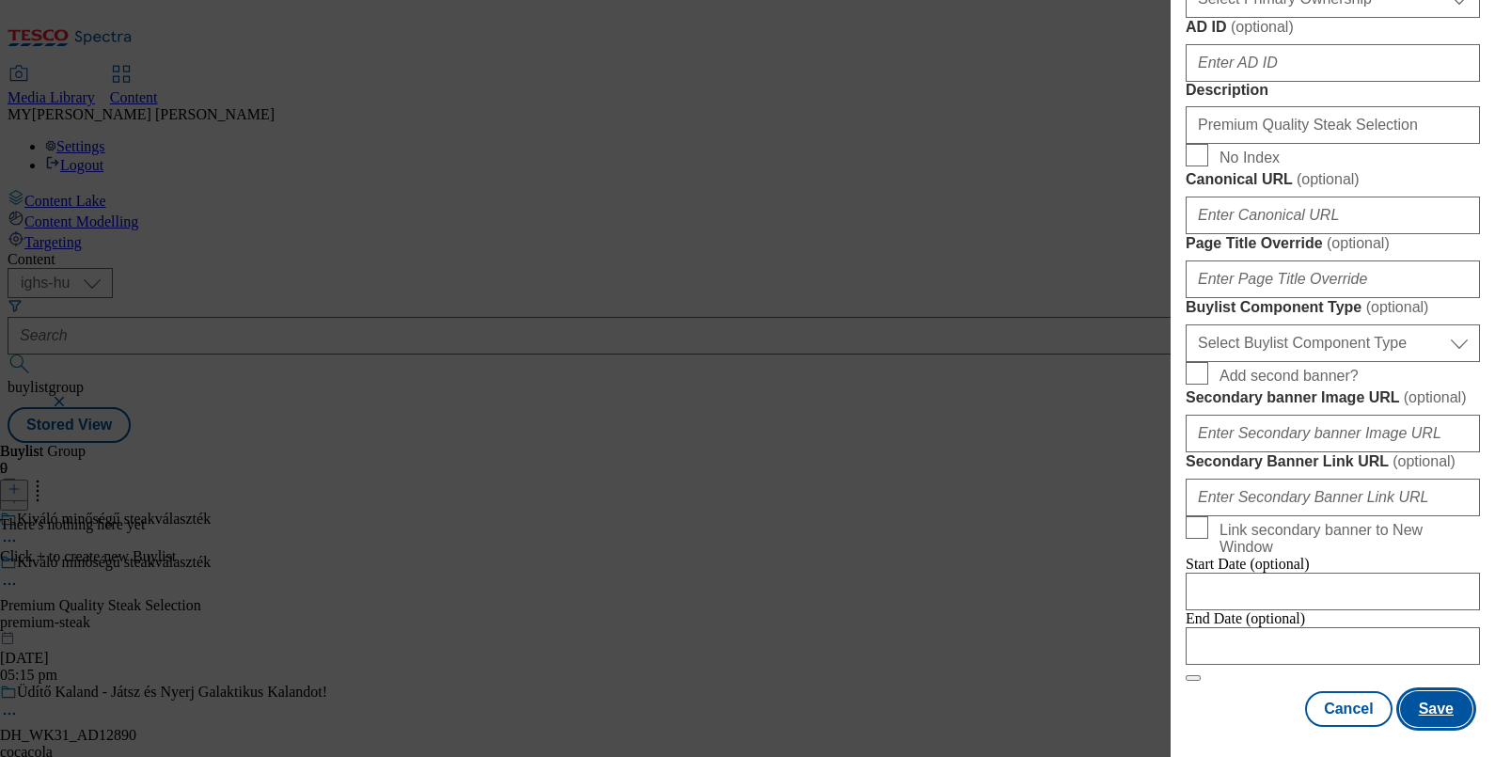
scroll to position [1620, 4]
click at [1419, 699] on button "Save" at bounding box center [1436, 709] width 72 height 36
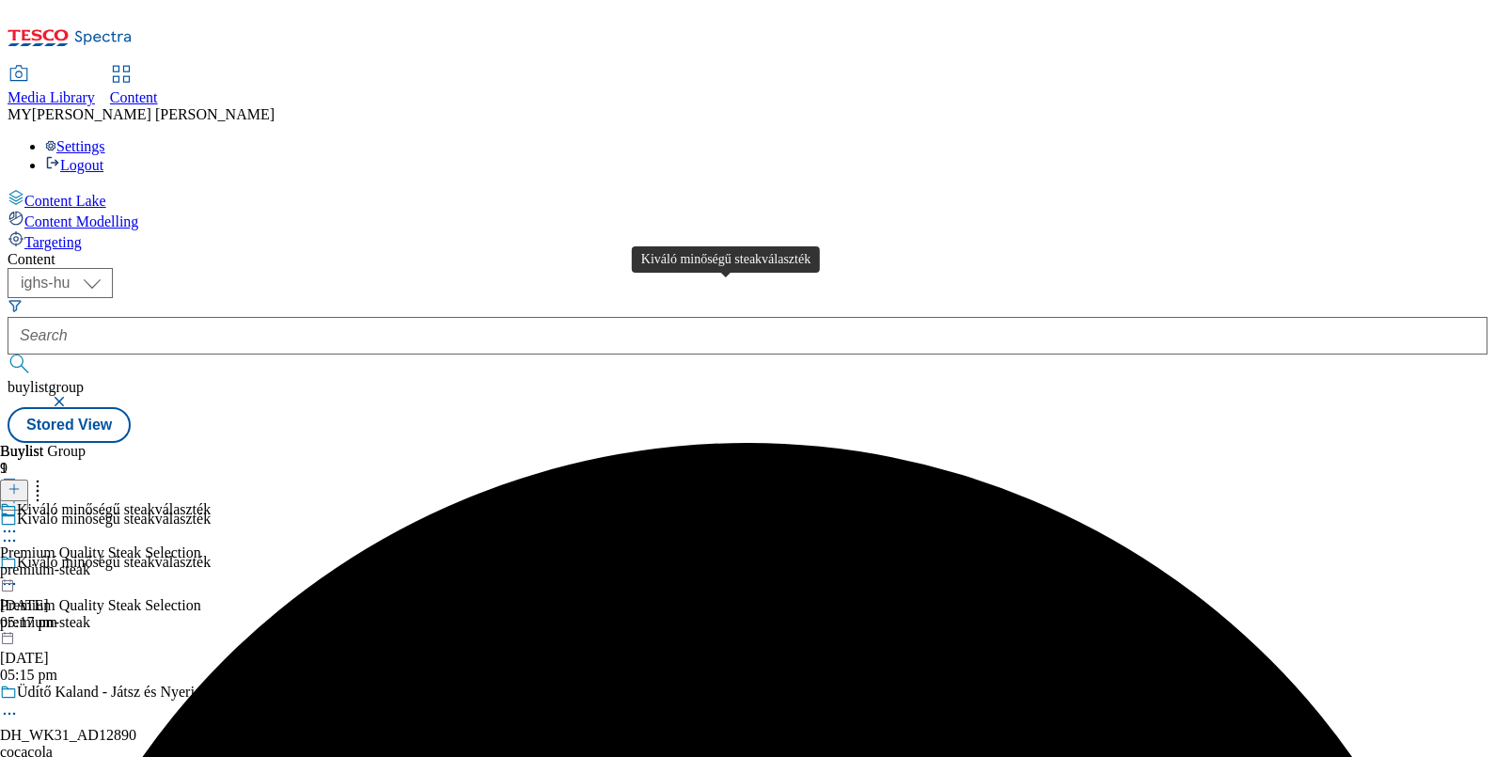
click at [211, 501] on div "Kiváló minőségű steakválaszték" at bounding box center [114, 509] width 194 height 17
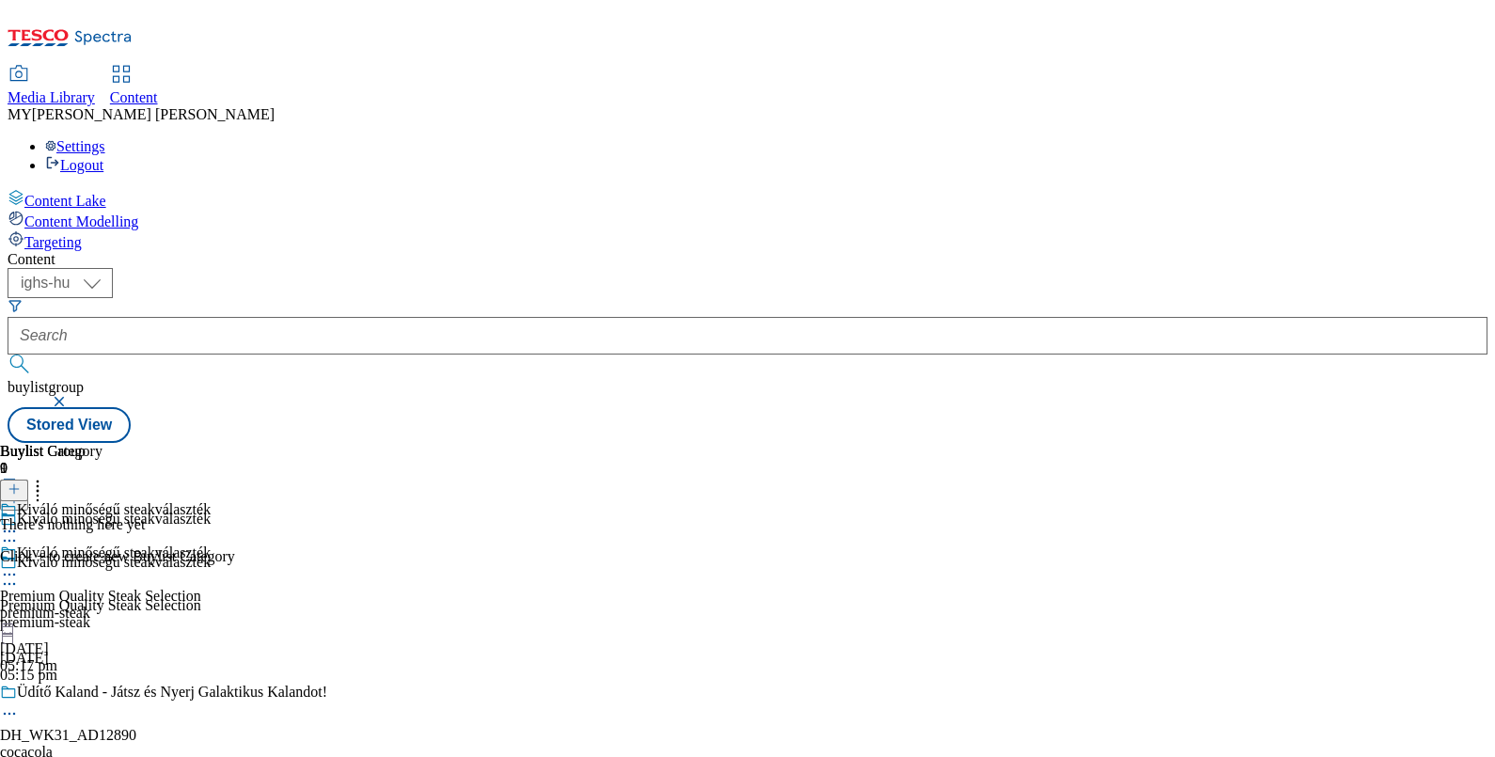
click at [21, 482] on icon at bounding box center [14, 488] width 13 height 13
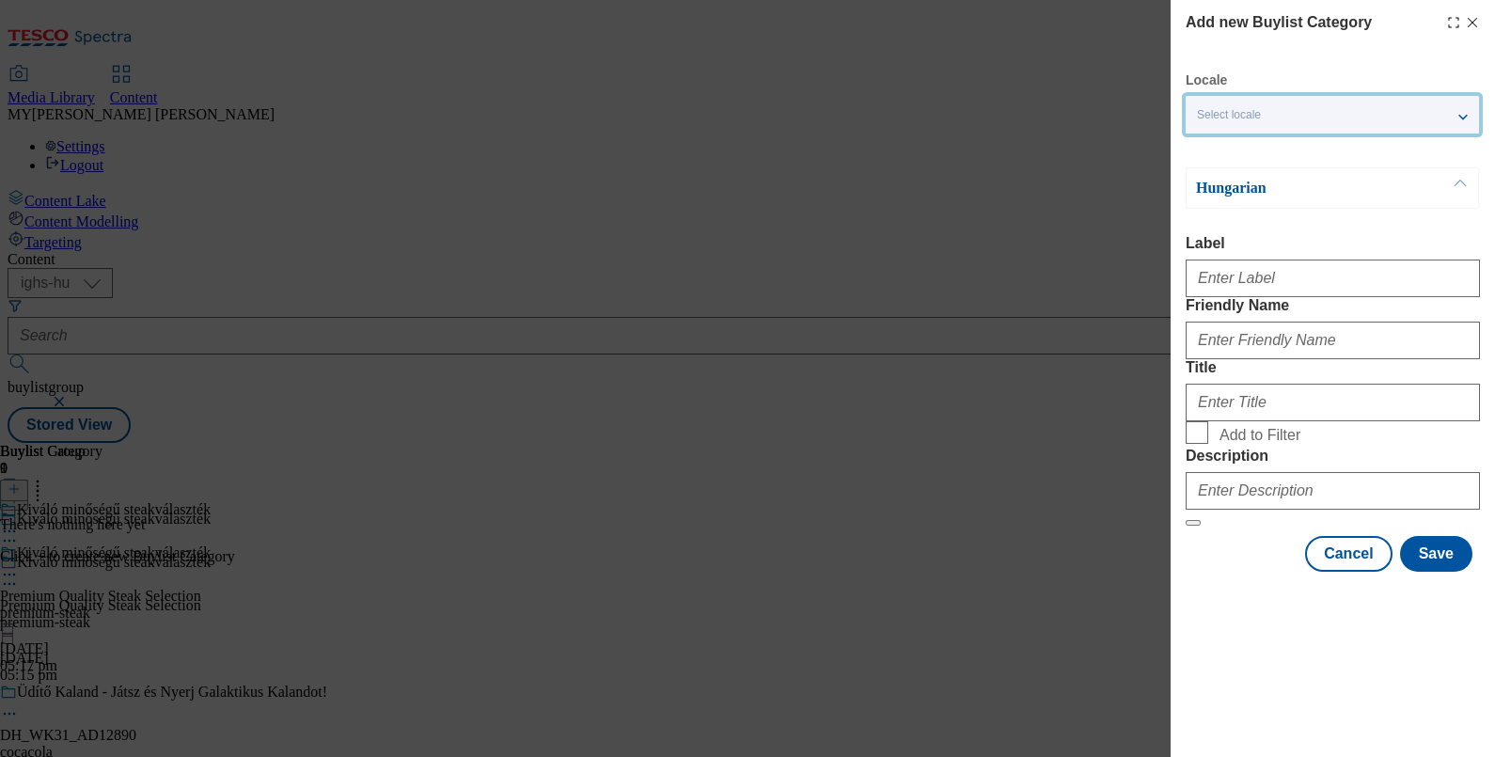
click at [1422, 111] on div "Select locale" at bounding box center [1332, 115] width 293 height 38
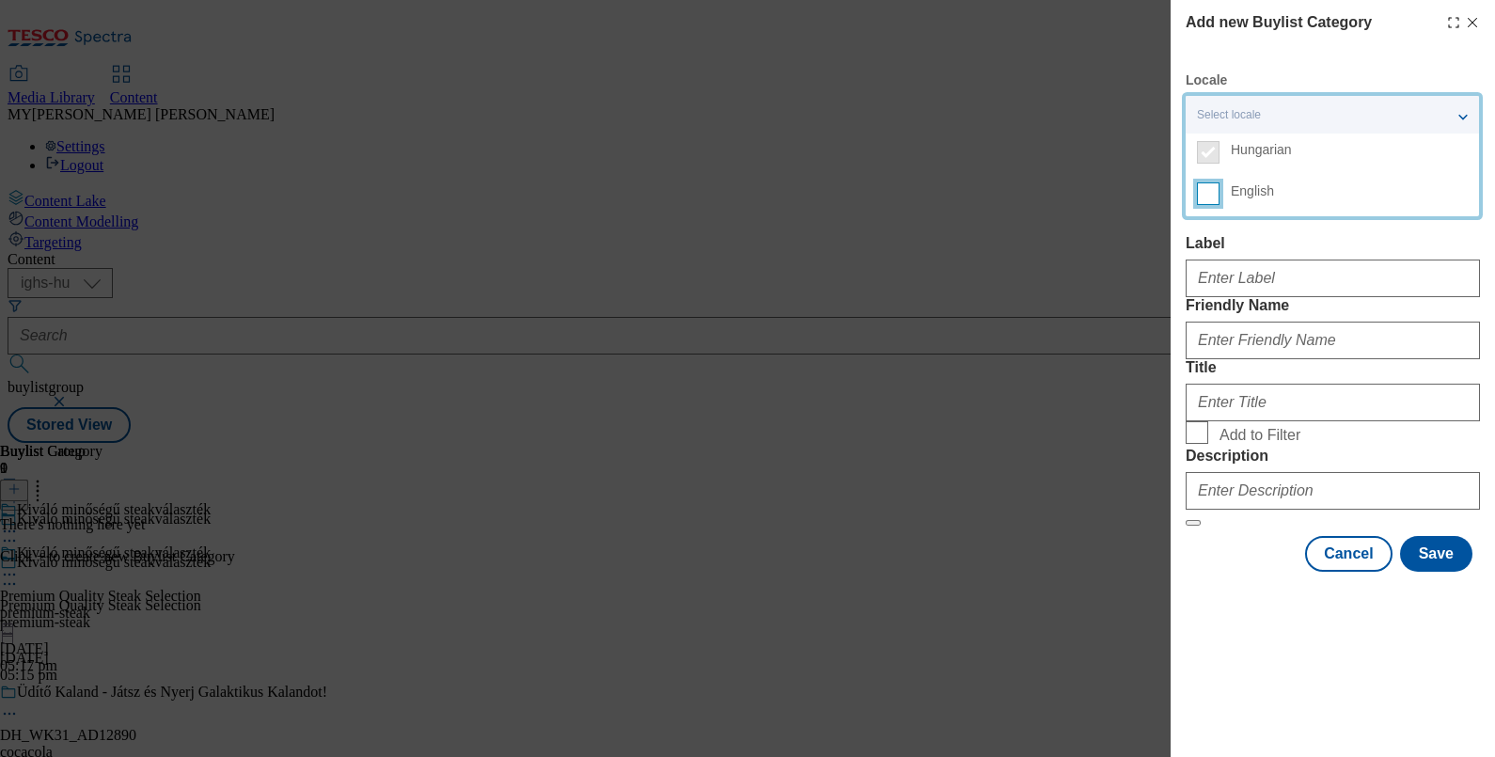
click at [1212, 195] on input "English" at bounding box center [1208, 193] width 23 height 23
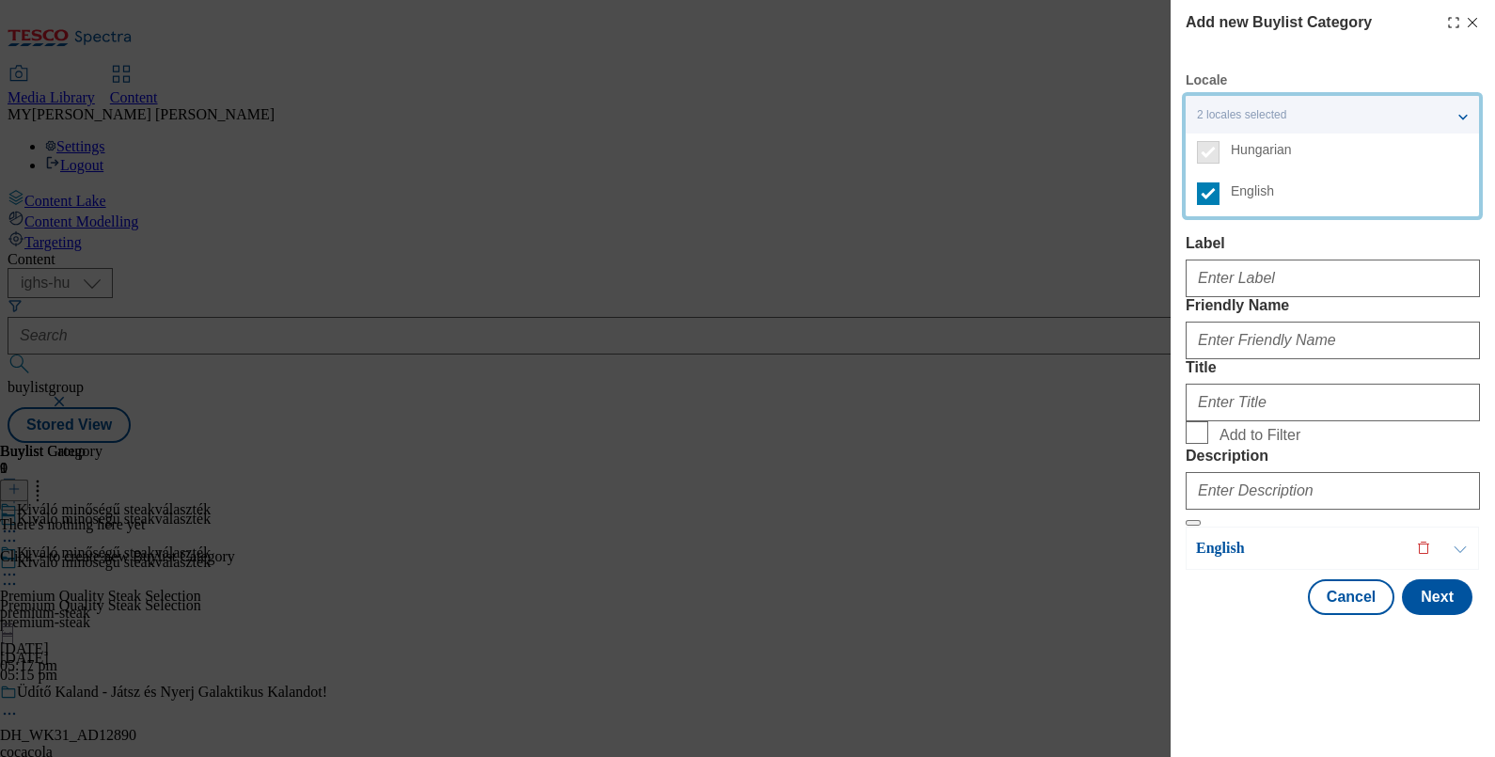
click at [1312, 232] on div "Hungarian Label Friendly Name Title Add to Filter Description" at bounding box center [1333, 346] width 294 height 359
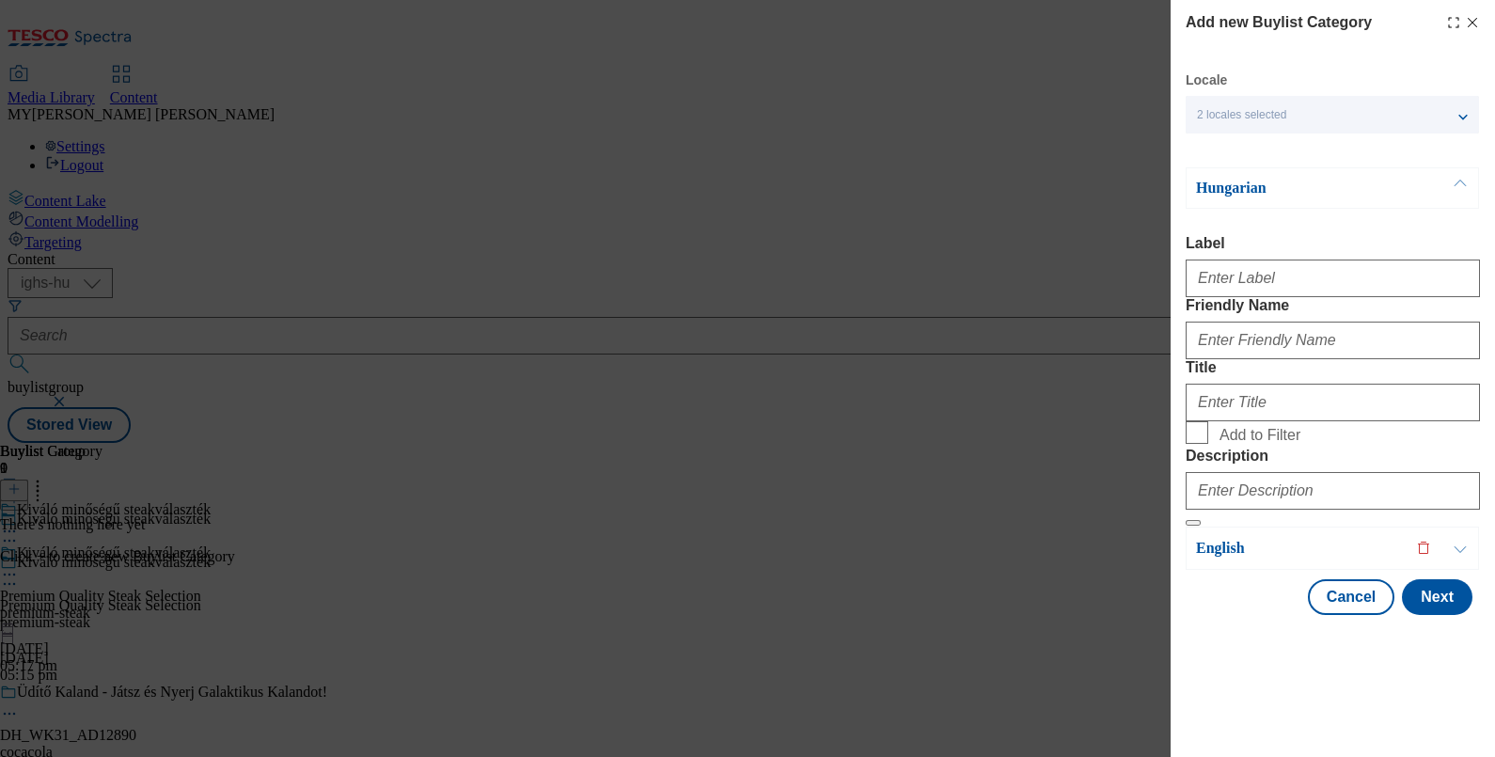
click at [1457, 181] on button "Modal" at bounding box center [1460, 187] width 36 height 39
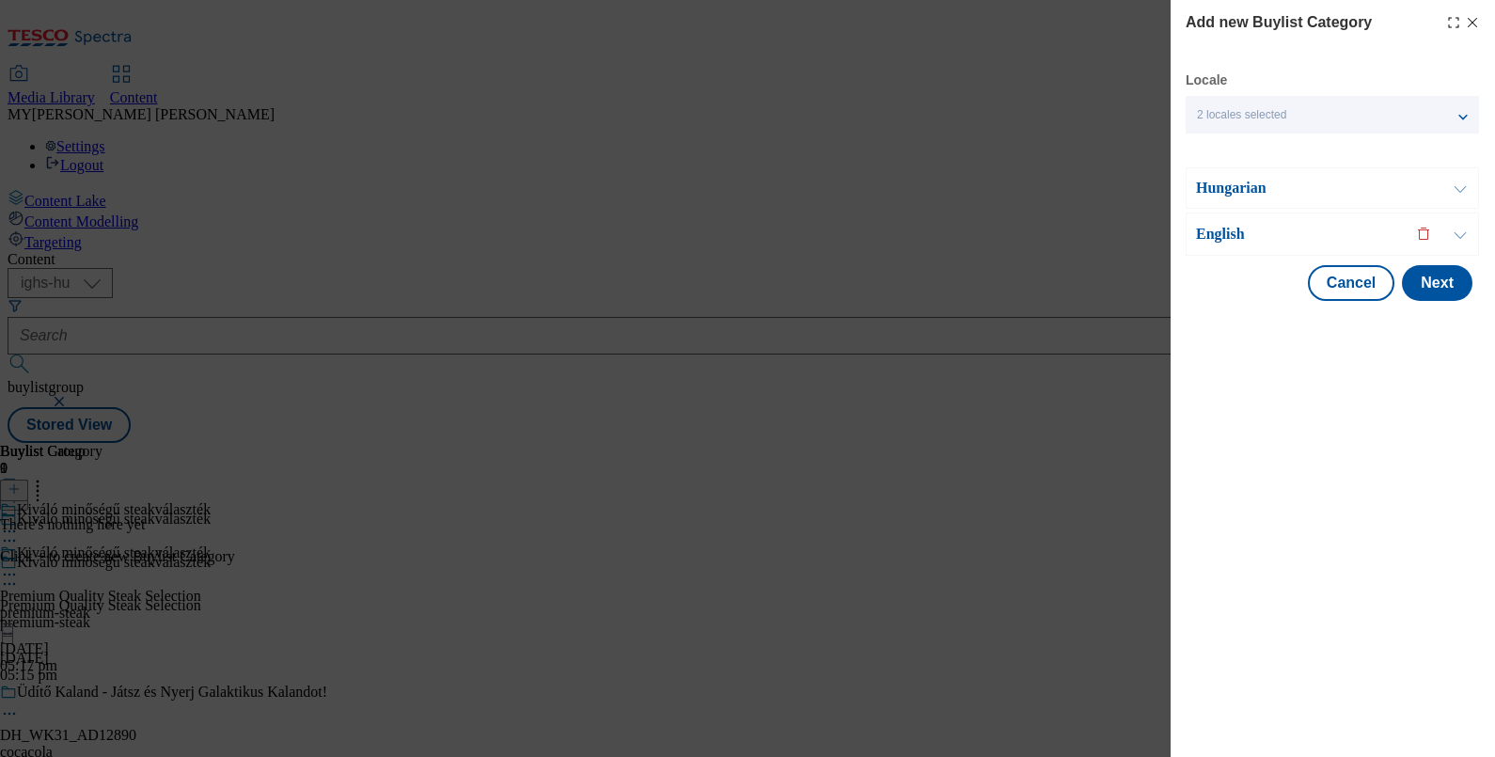
click at [1462, 231] on button "Modal" at bounding box center [1460, 233] width 36 height 41
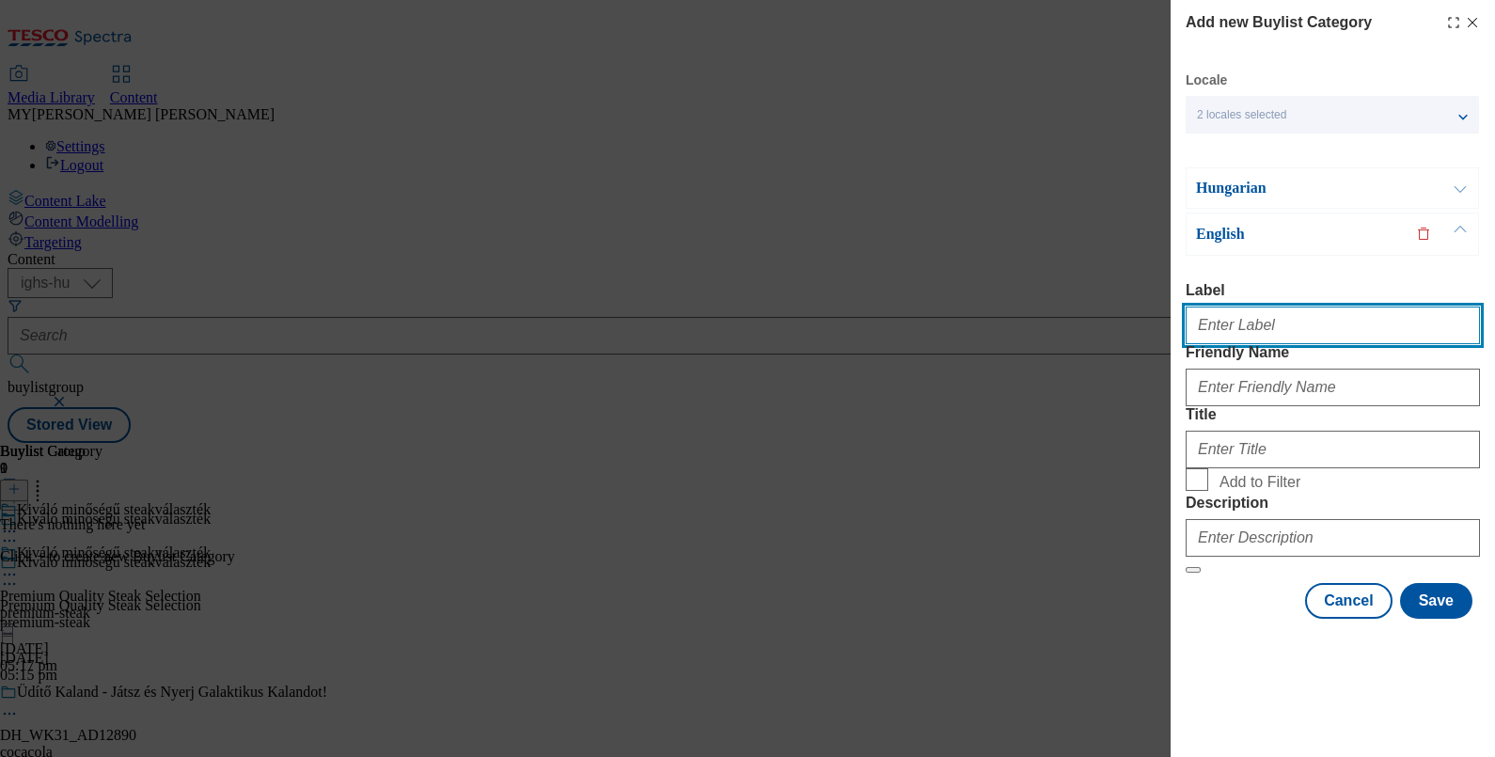
click at [1232, 329] on input "Label" at bounding box center [1333, 325] width 294 height 38
type input "Premium Quality Steak Selection"
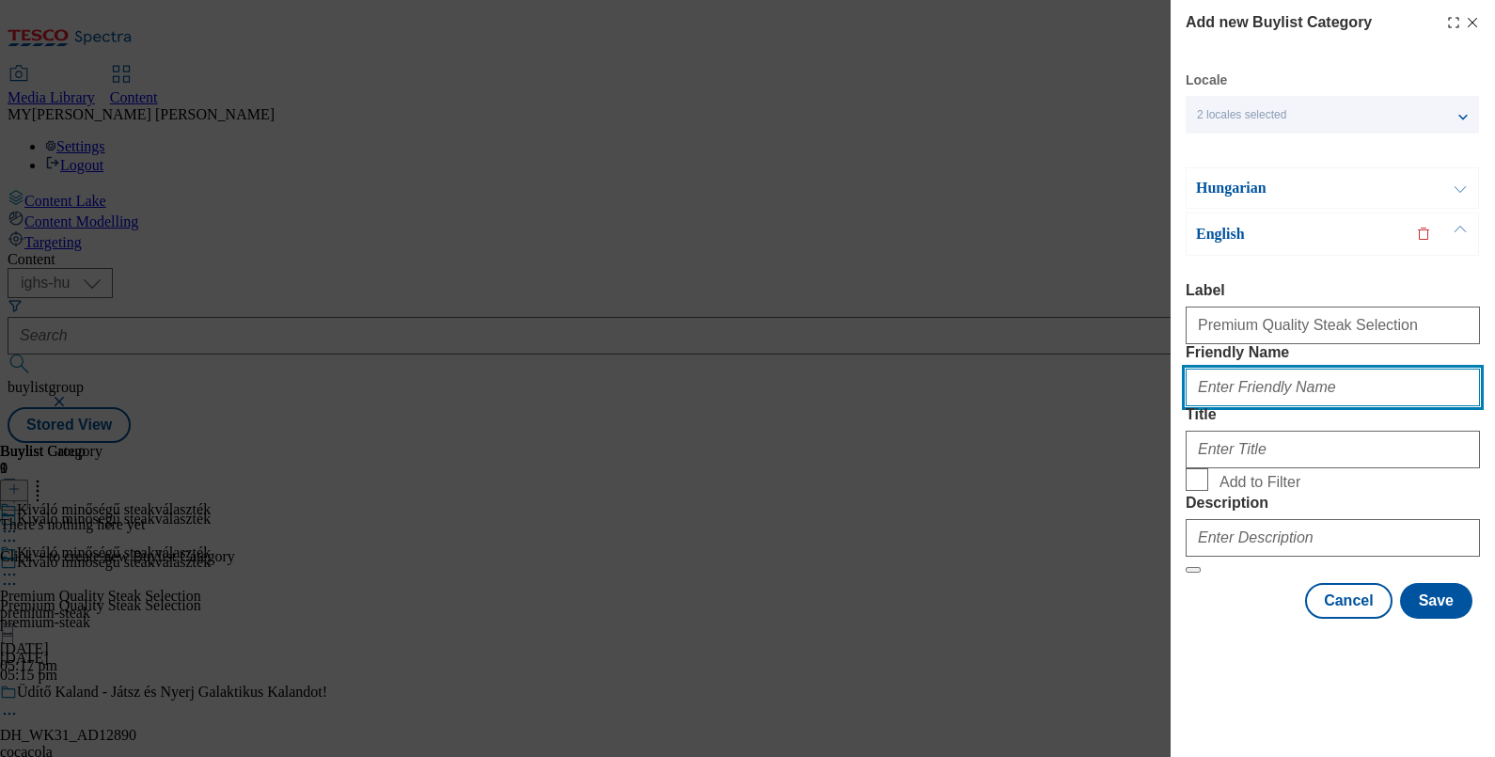
click at [1279, 406] on input "Friendly Name" at bounding box center [1333, 388] width 294 height 38
click at [1227, 406] on input "Friendly Name" at bounding box center [1333, 388] width 294 height 38
type input "premium-steak"
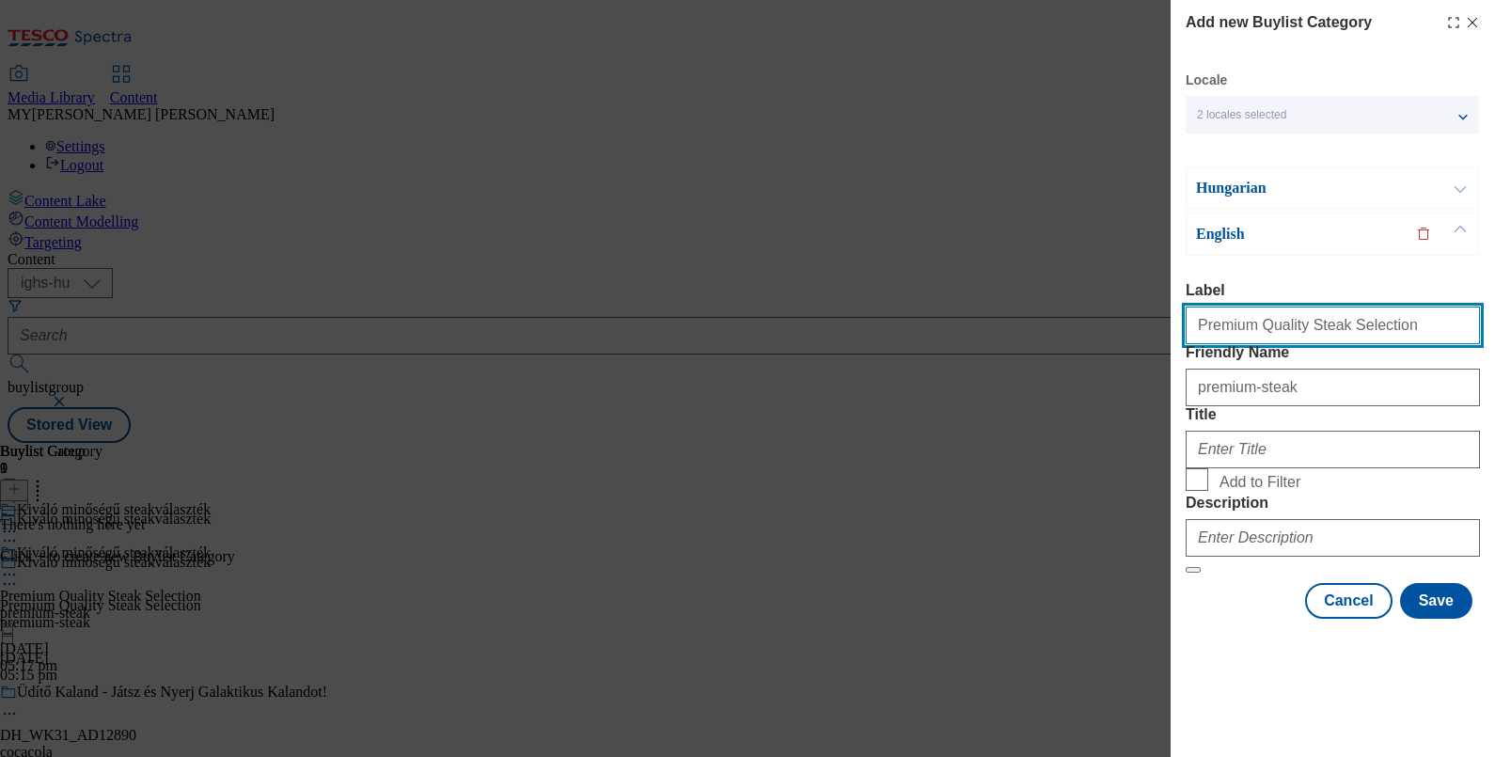
click at [1367, 334] on input "Premium Quality Steak Selection" at bounding box center [1333, 325] width 294 height 38
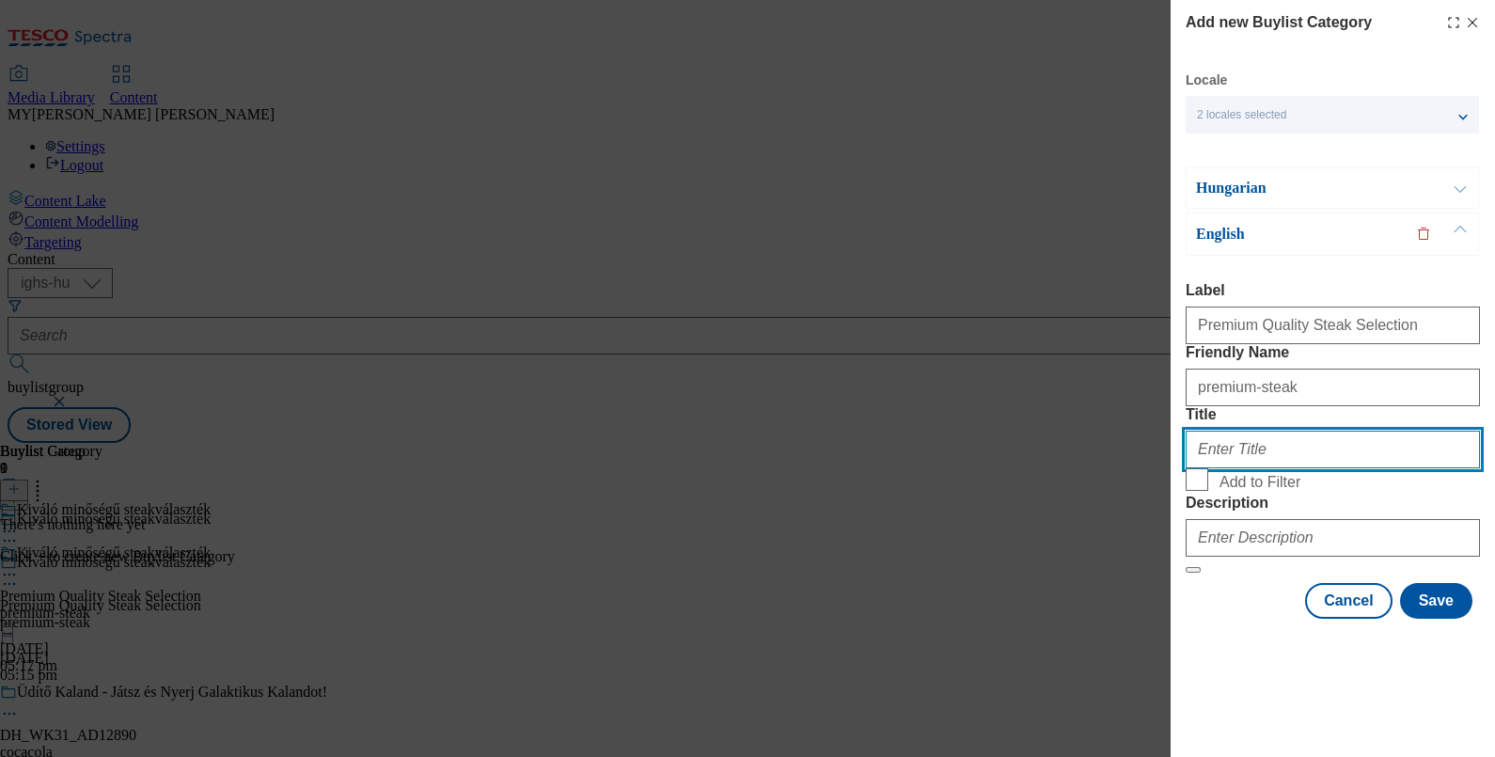
paste input "Premium Quality Steak Selection"
type input "Premium Quality Steak Selection"
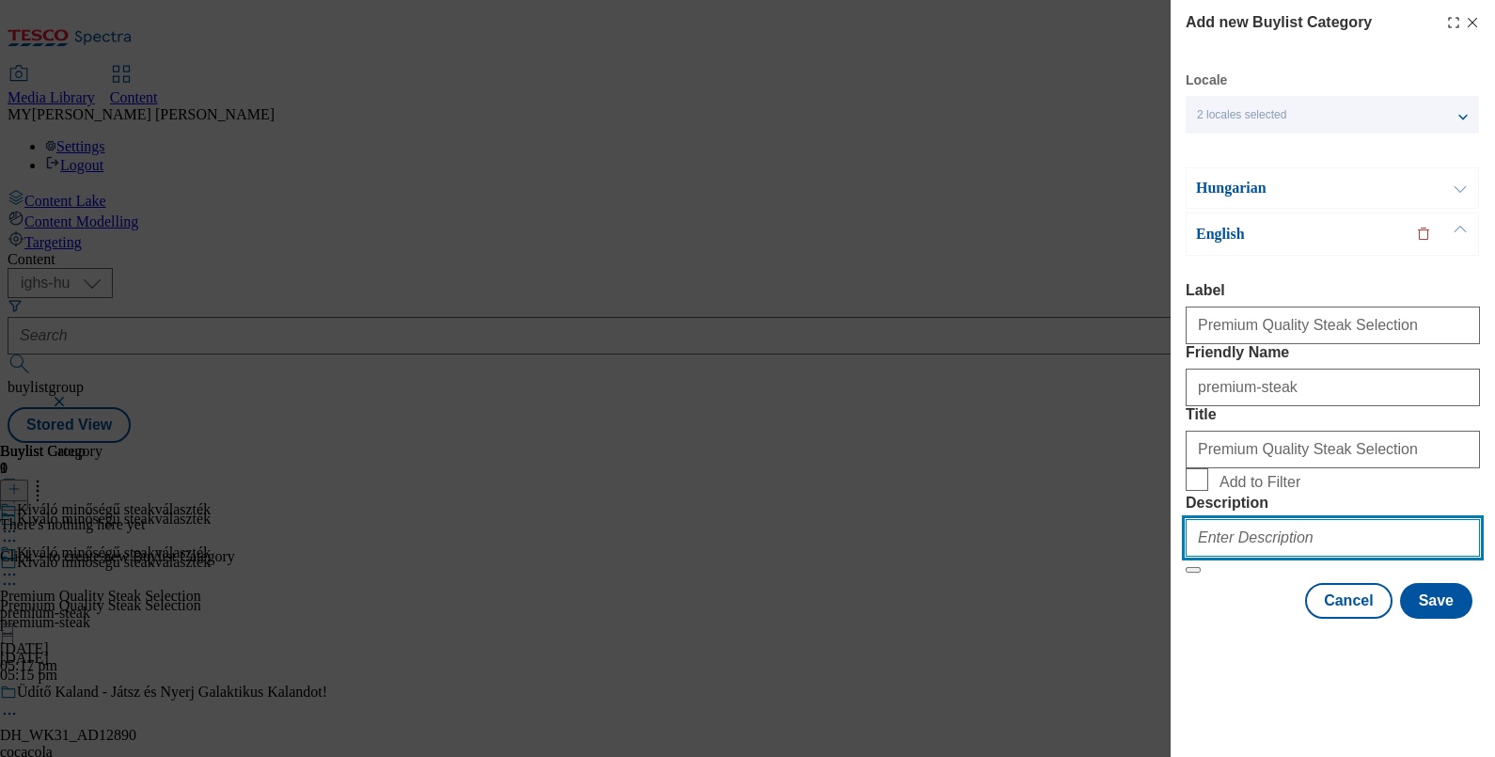
click at [1251, 557] on input "Description" at bounding box center [1333, 538] width 294 height 38
paste input "Premium Quality Steak Selection"
type input "Premium Quality Steak Selection"
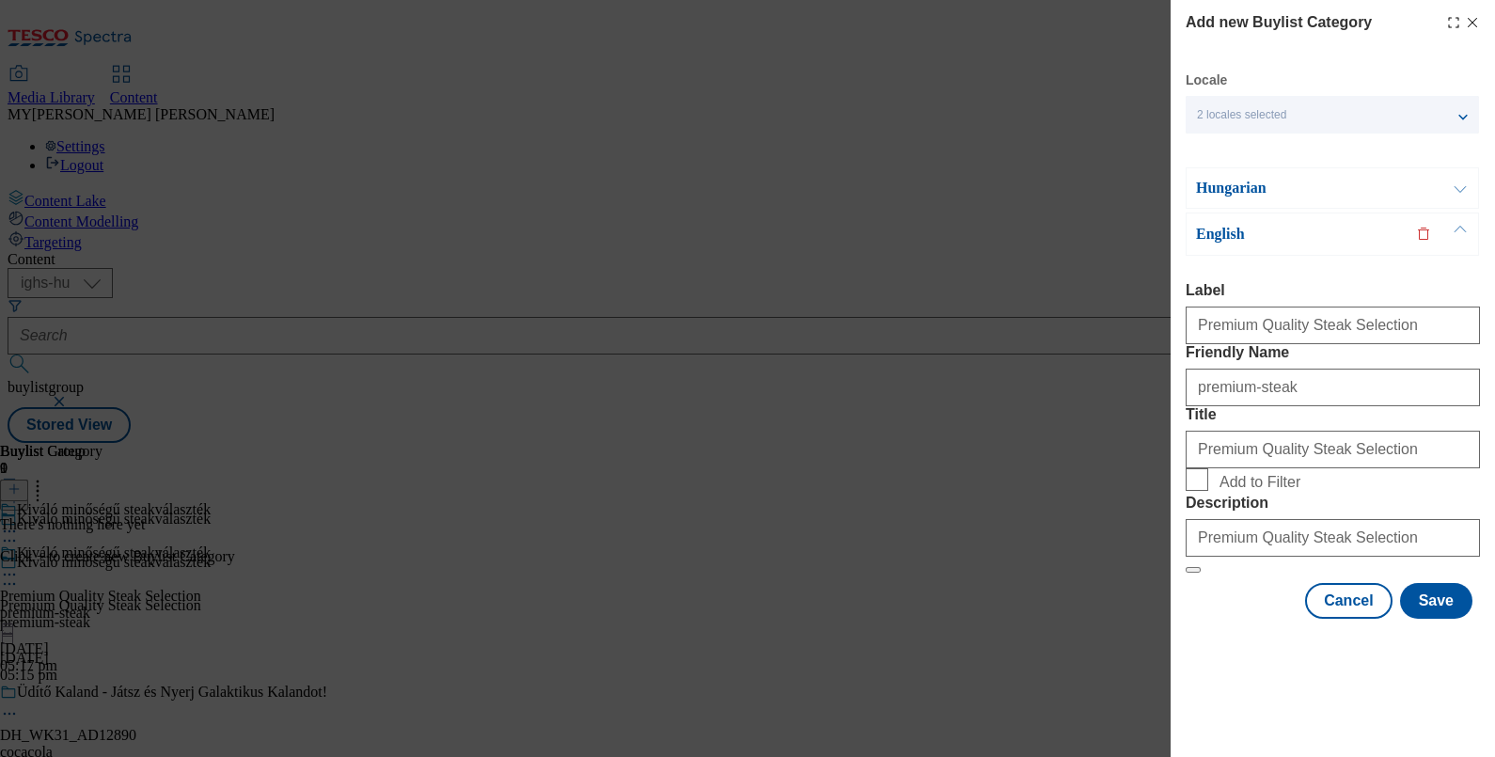
click at [1458, 193] on button "Modal" at bounding box center [1460, 187] width 36 height 39
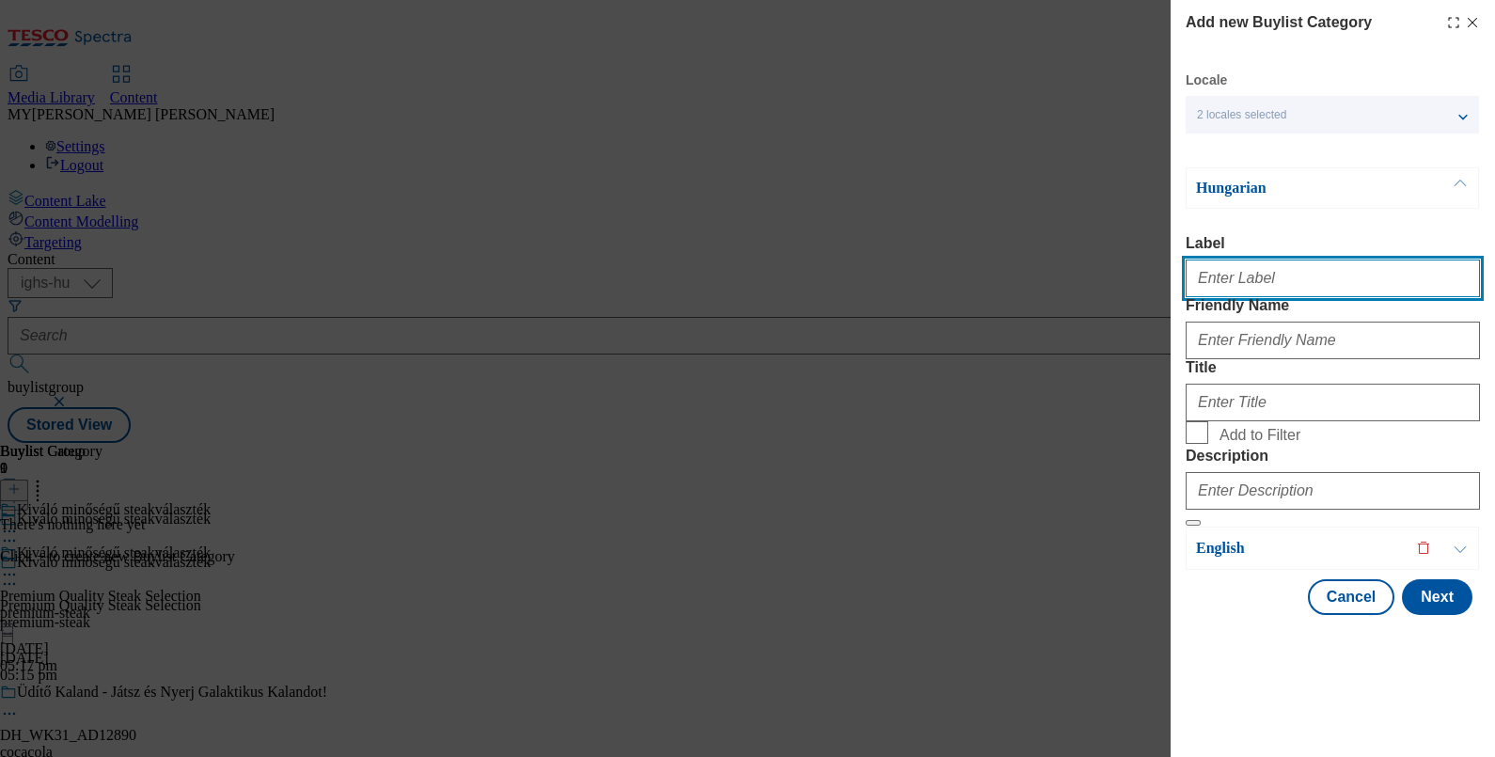
click at [1284, 269] on input "Label" at bounding box center [1333, 278] width 294 height 38
paste input "Premium Quality Steak Selection"
type input "Premium Quality Steak Selection"
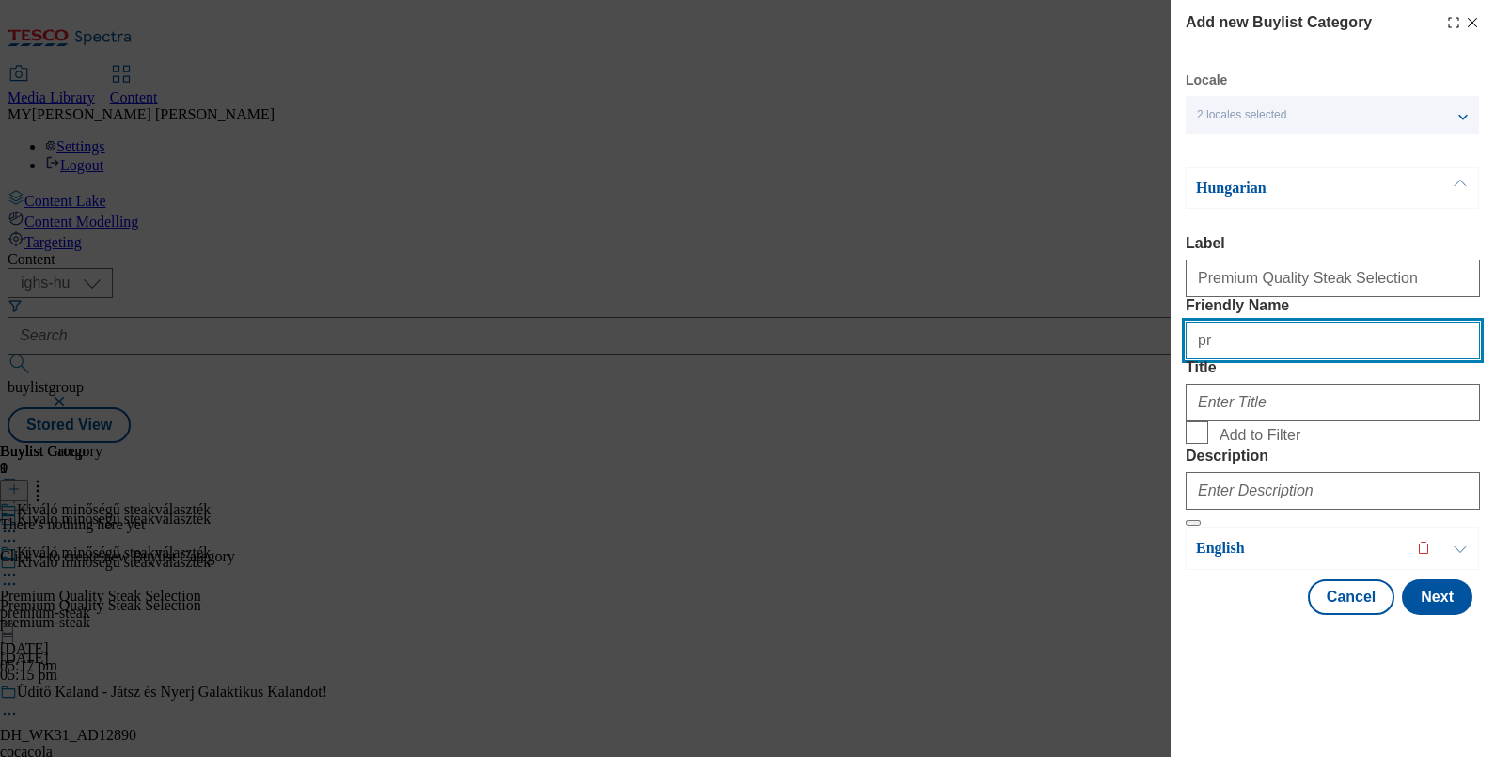
type input "premium-steak"
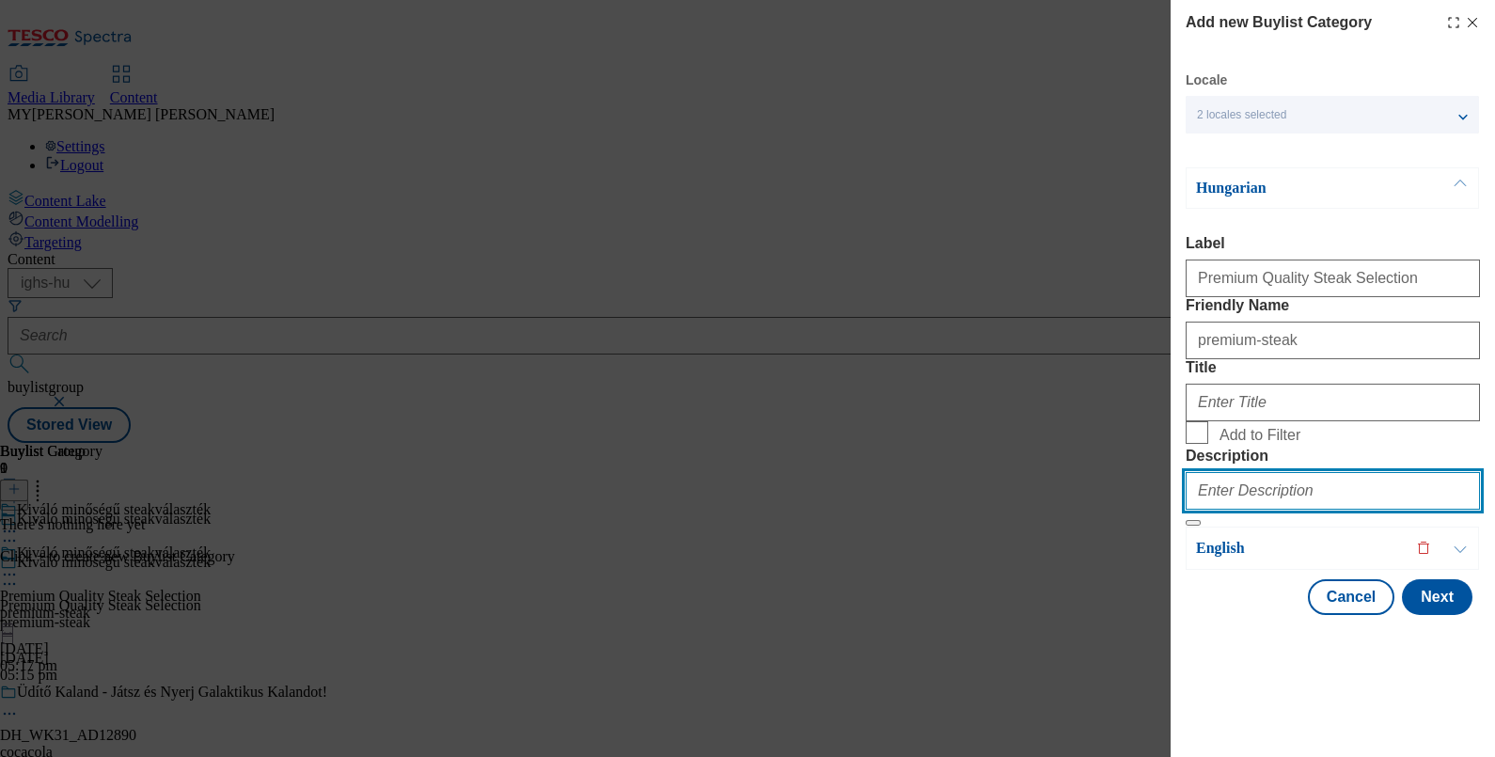
paste input "Premium Quality Steak Selection"
type input "Premium Quality Steak Selection"
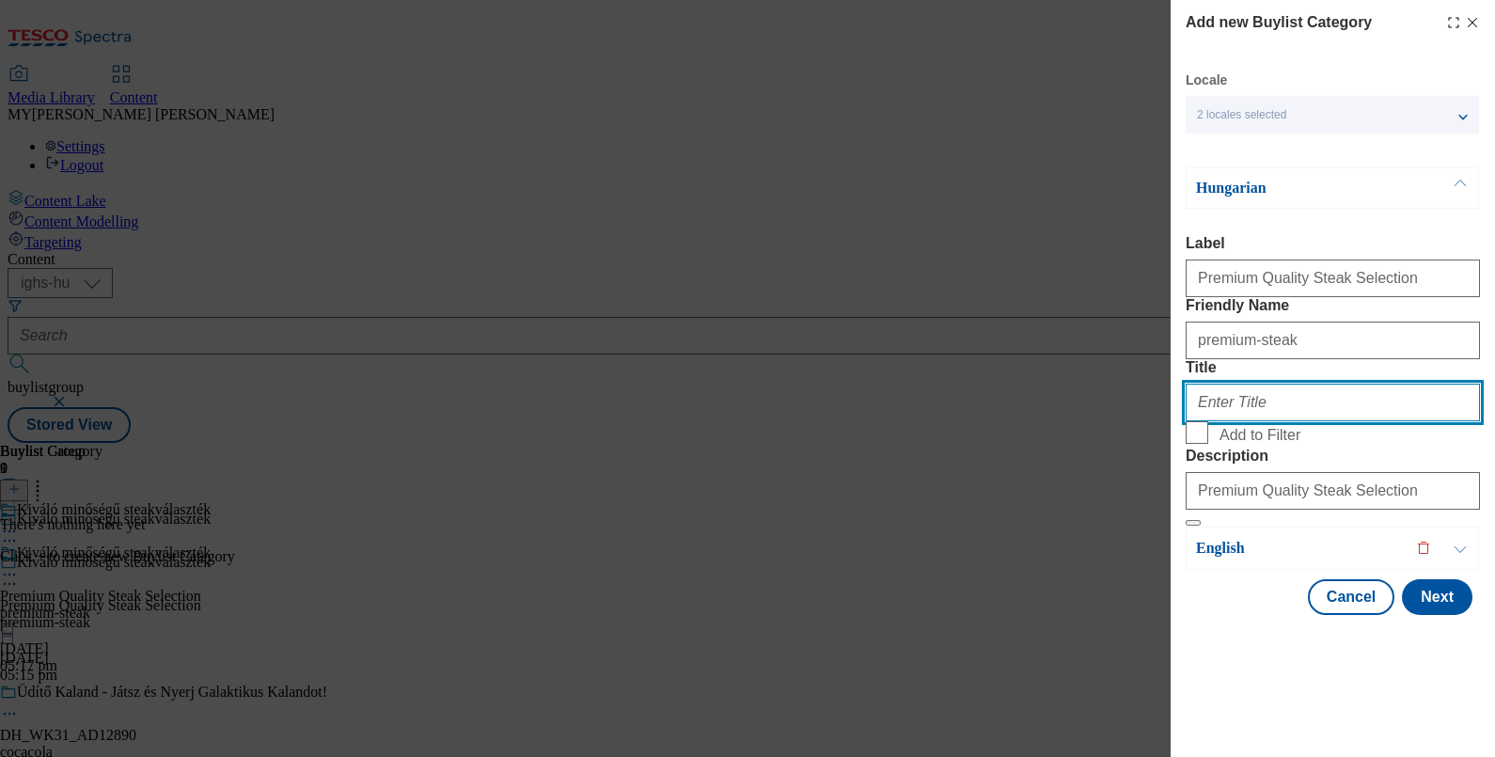
click at [1233, 421] on input "Title" at bounding box center [1333, 403] width 294 height 38
paste input "Kiváló minőségű steakválaszték"
type input "Kiváló minőségű steakválaszték"
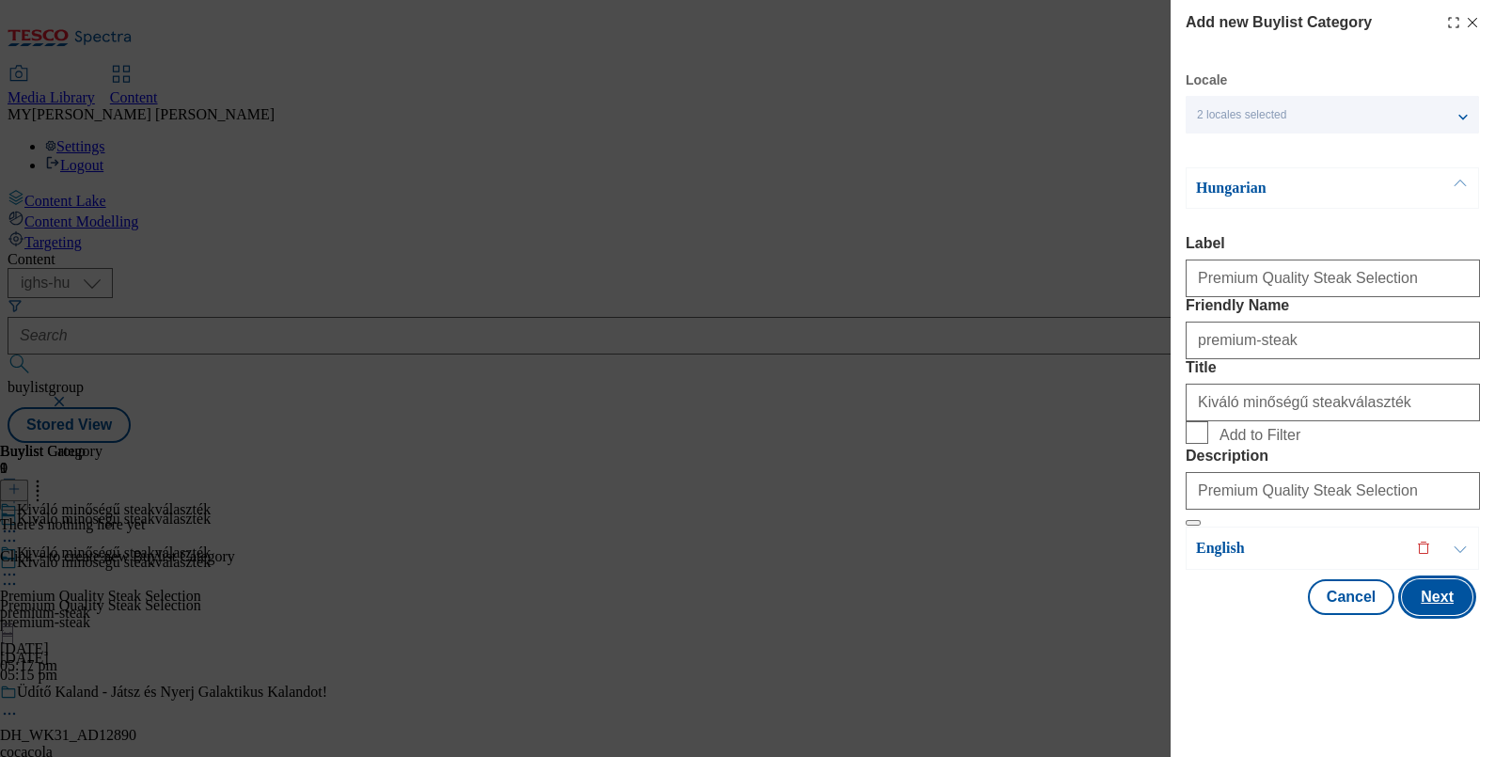
click at [1423, 615] on button "Next" at bounding box center [1437, 597] width 71 height 36
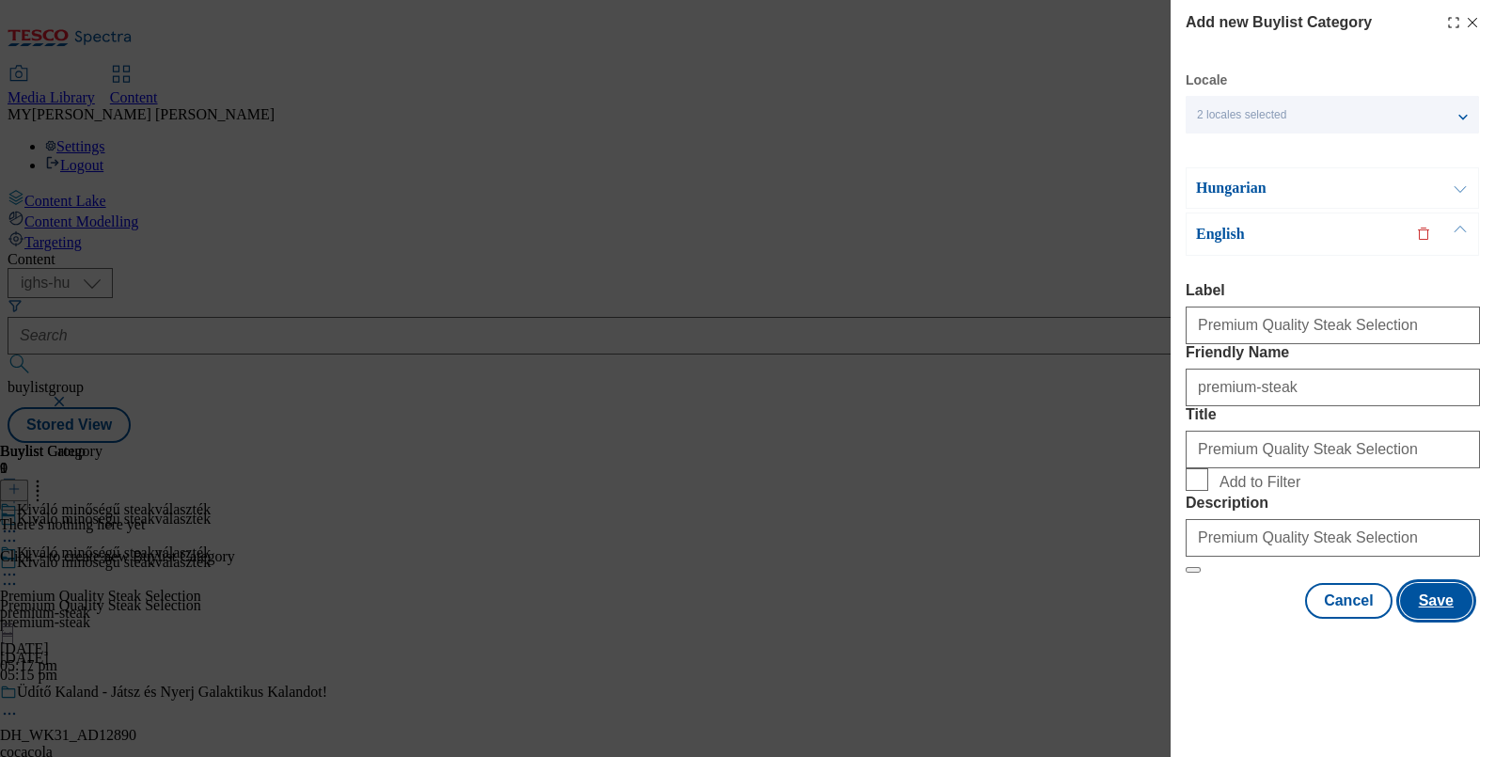
click at [1437, 619] on button "Save" at bounding box center [1436, 601] width 72 height 36
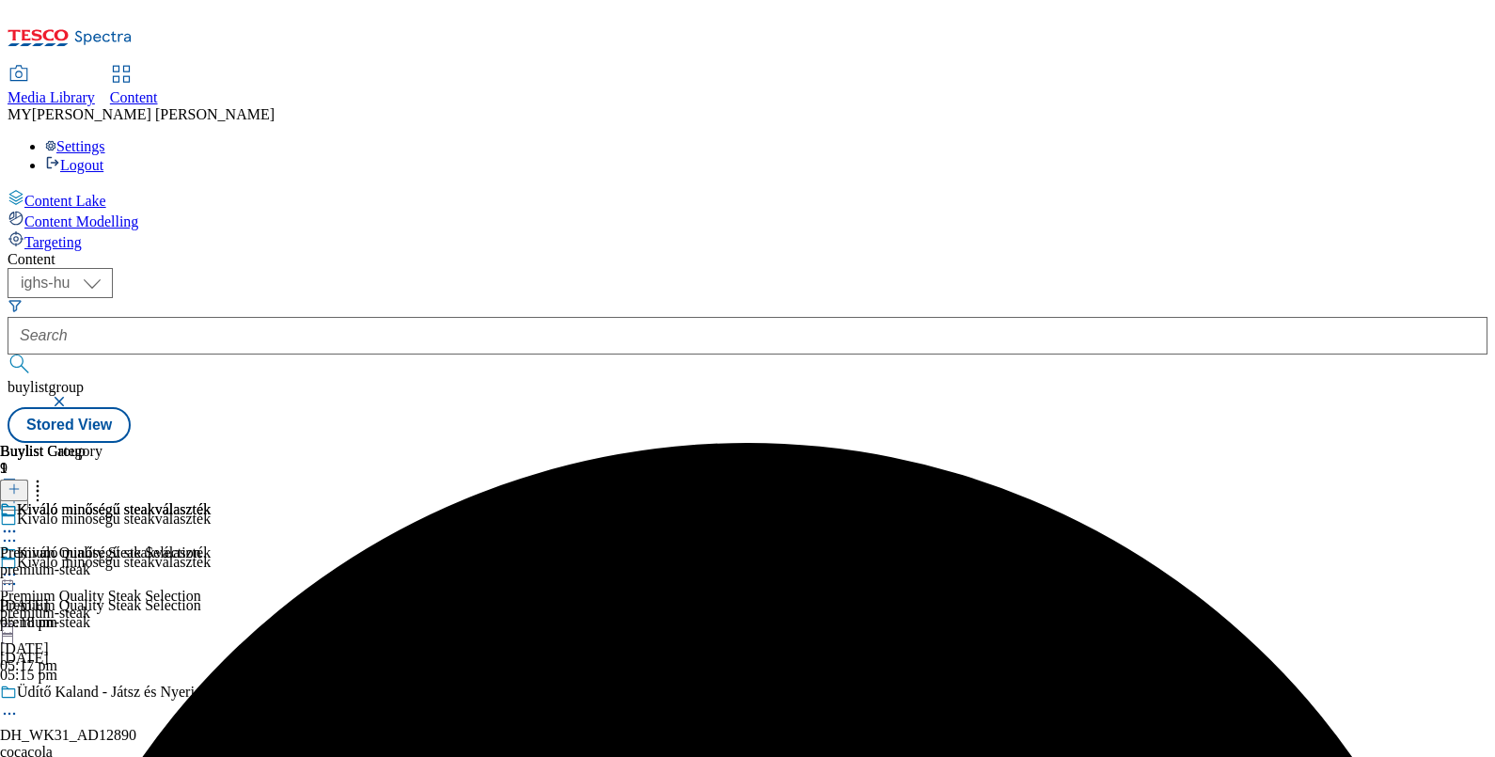
click at [28, 479] on button at bounding box center [14, 490] width 28 height 22
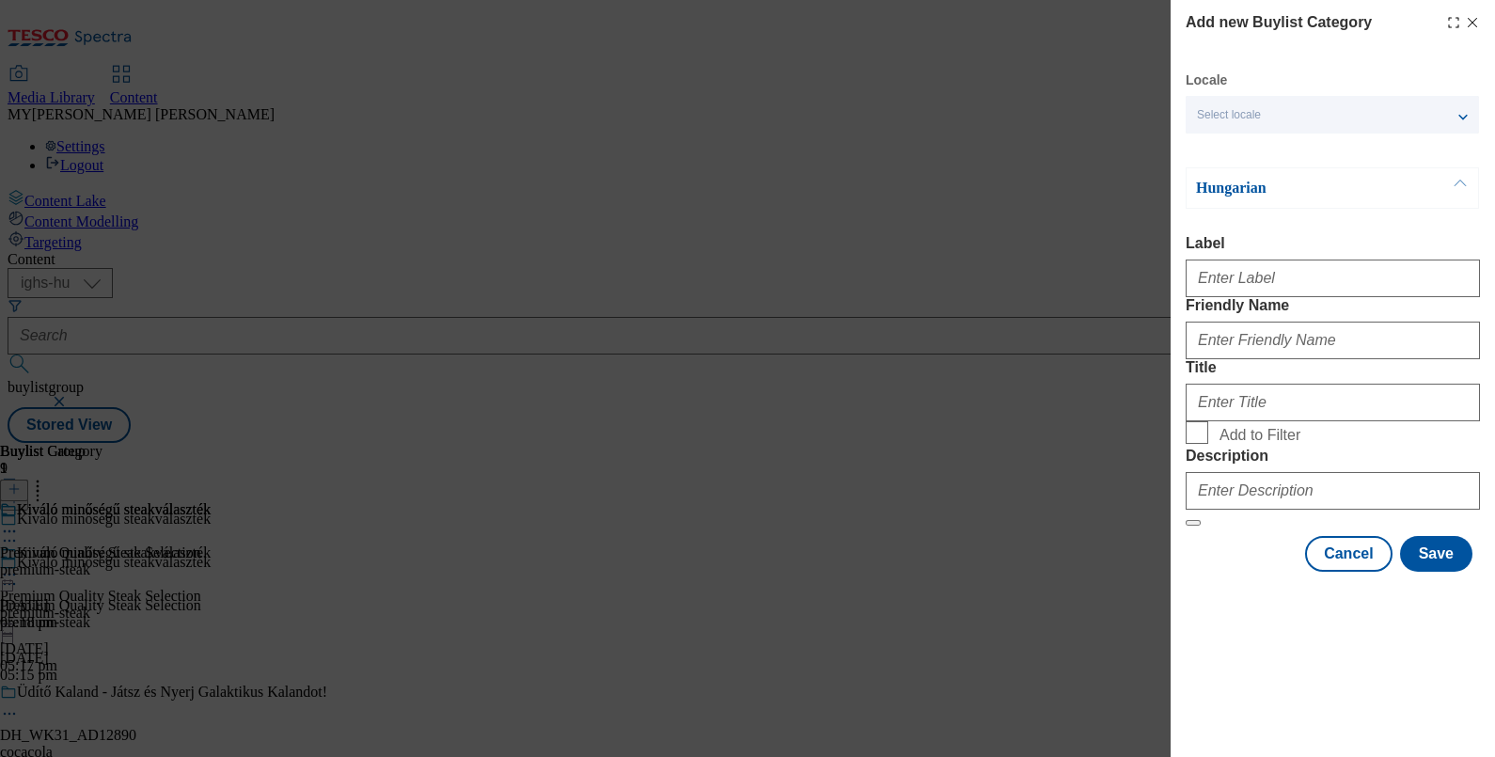
click at [1471, 24] on icon "Modal" at bounding box center [1472, 22] width 15 height 15
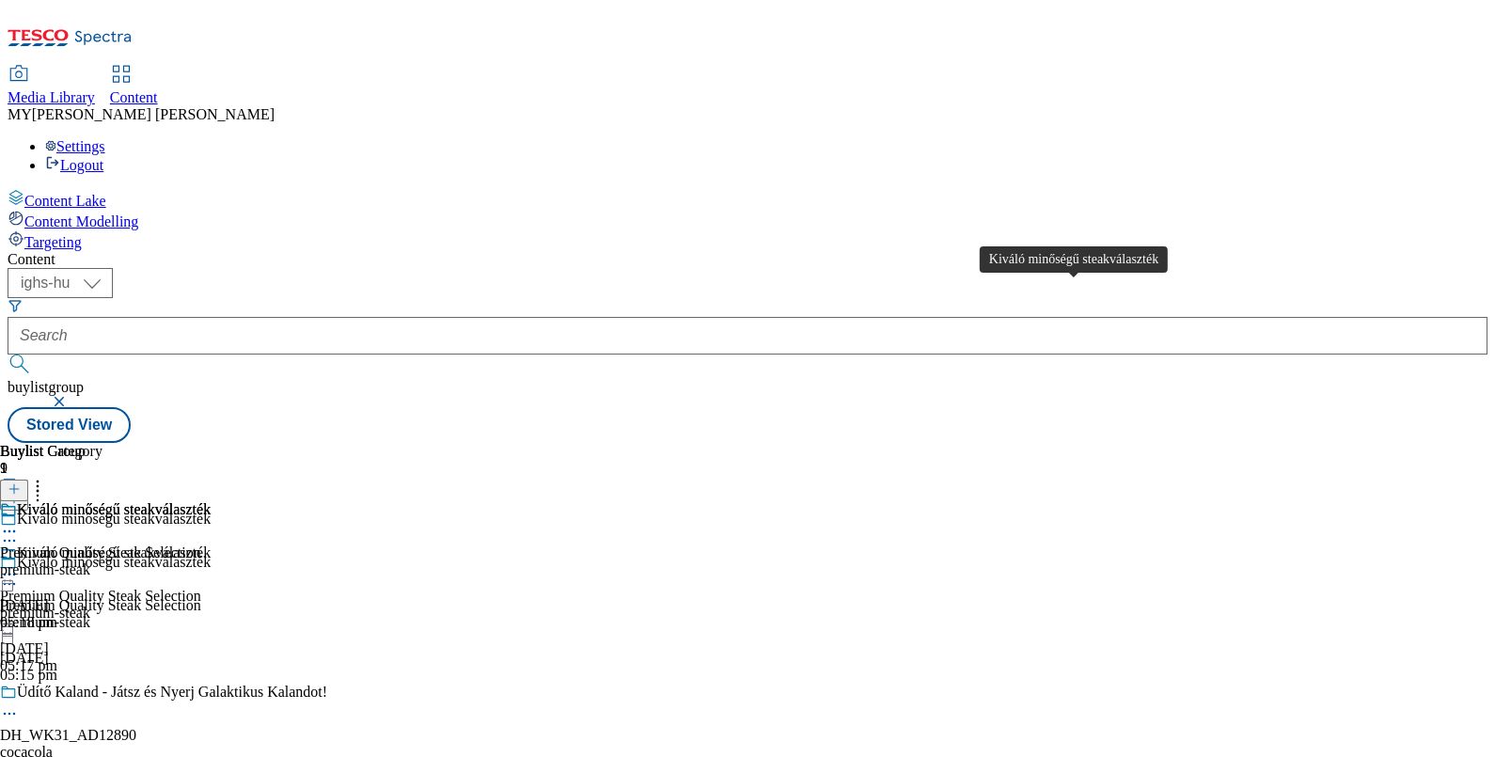
click at [211, 501] on div "Kiváló minőségű steakválaszték" at bounding box center [114, 509] width 194 height 17
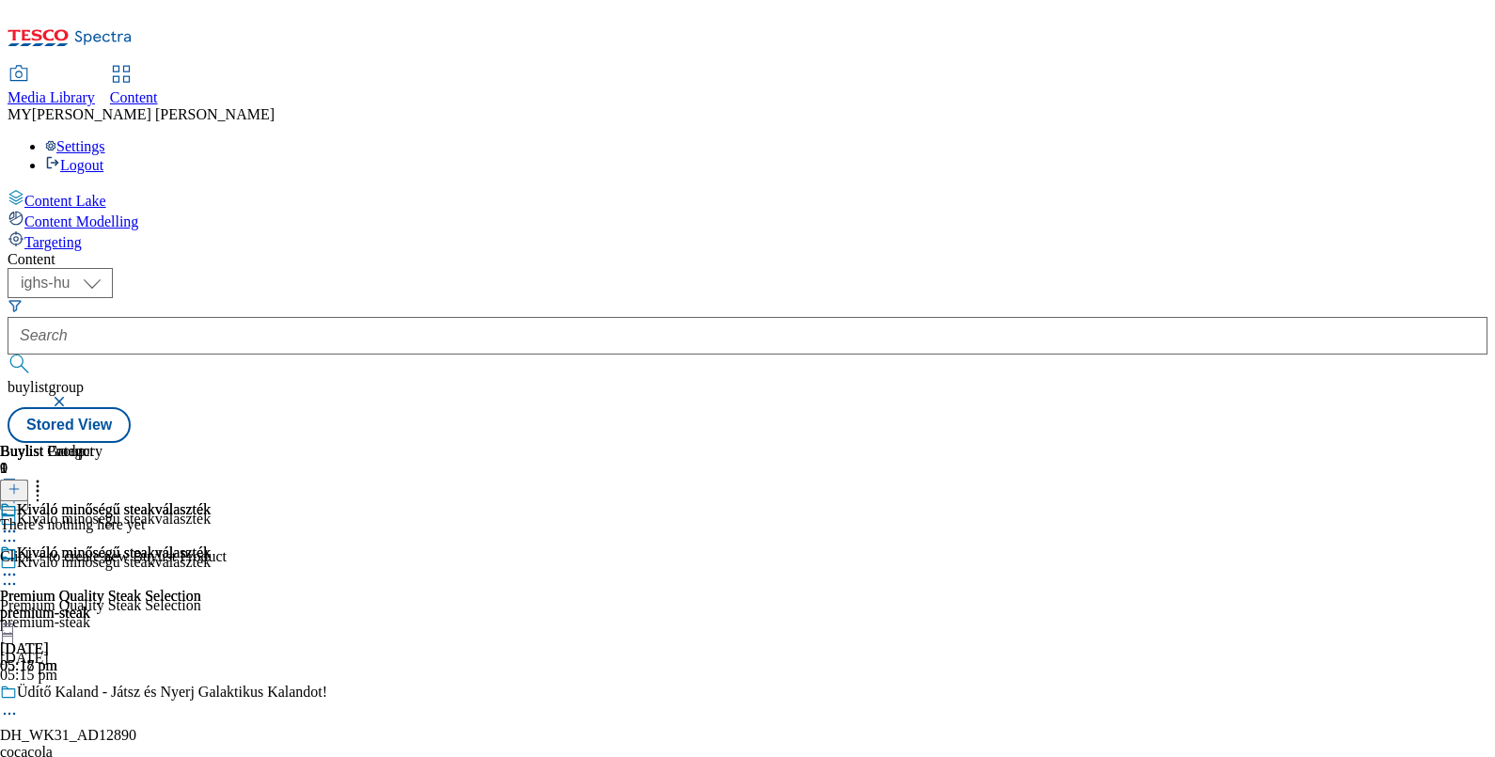
scroll to position [0, 174]
click at [21, 482] on icon at bounding box center [14, 488] width 13 height 13
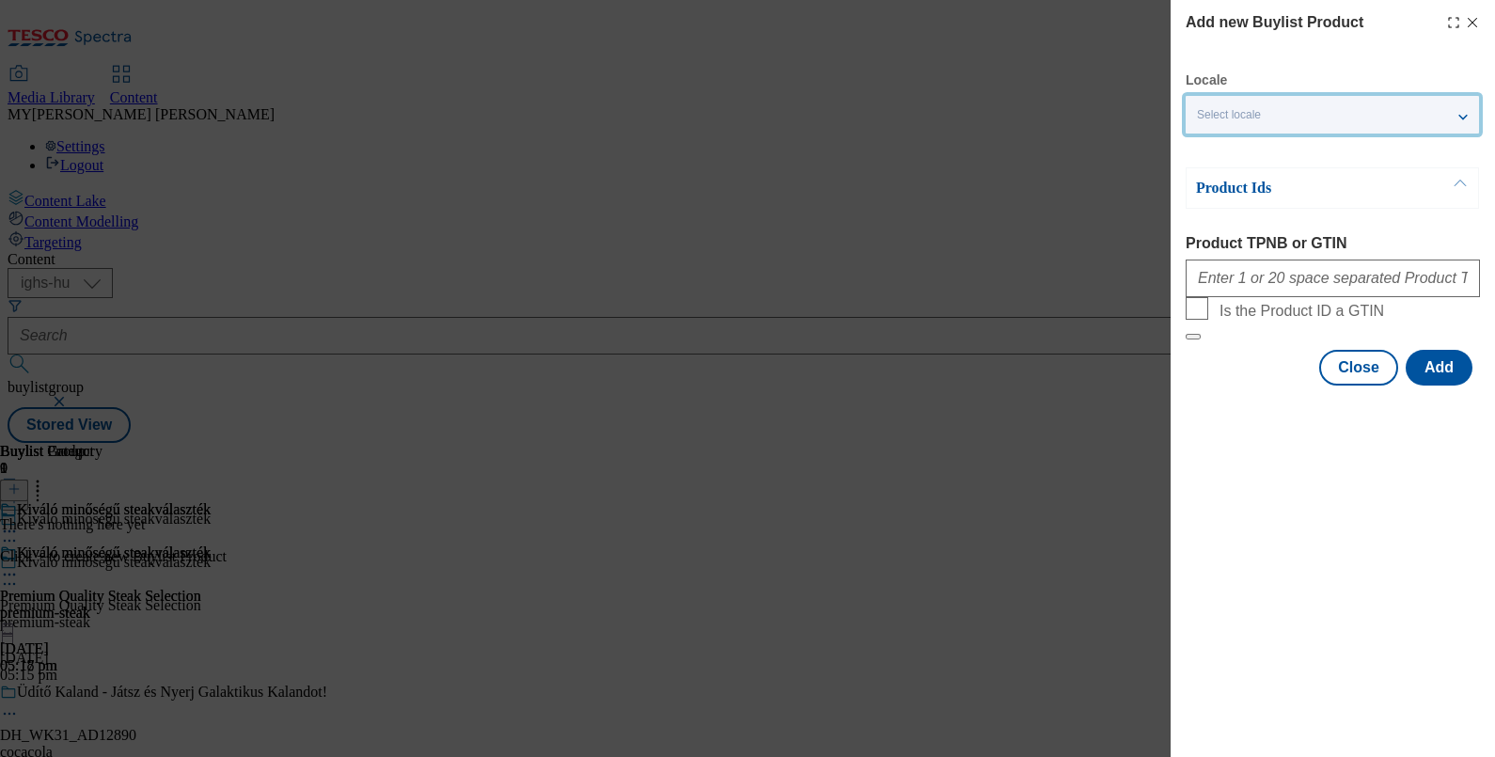
click at [1359, 115] on div "Select locale" at bounding box center [1332, 115] width 293 height 38
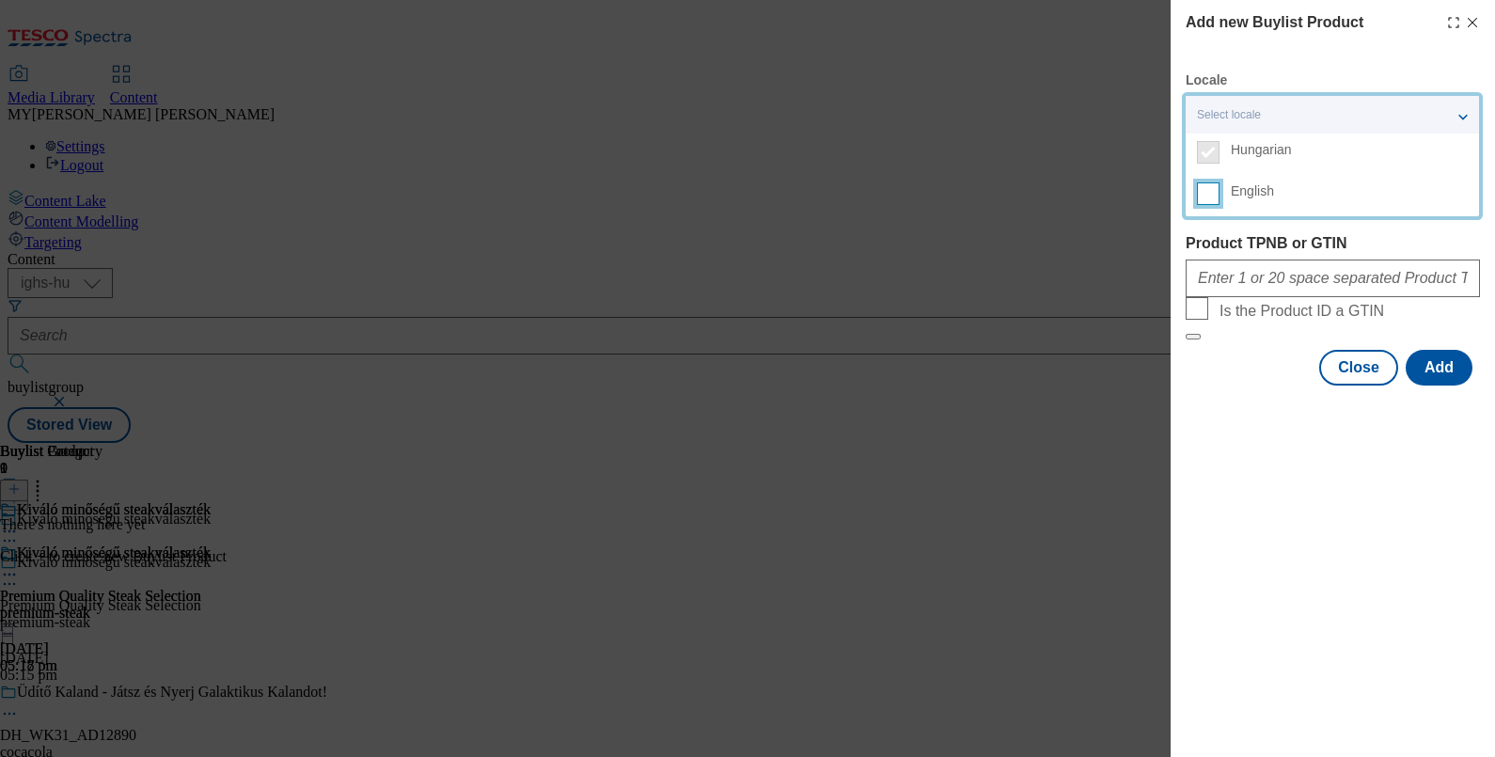
click at [1202, 196] on input "English" at bounding box center [1208, 193] width 23 height 23
click at [1335, 232] on div "Product Ids Product TPNB or GTIN Is the Product ID a GTIN" at bounding box center [1333, 253] width 294 height 173
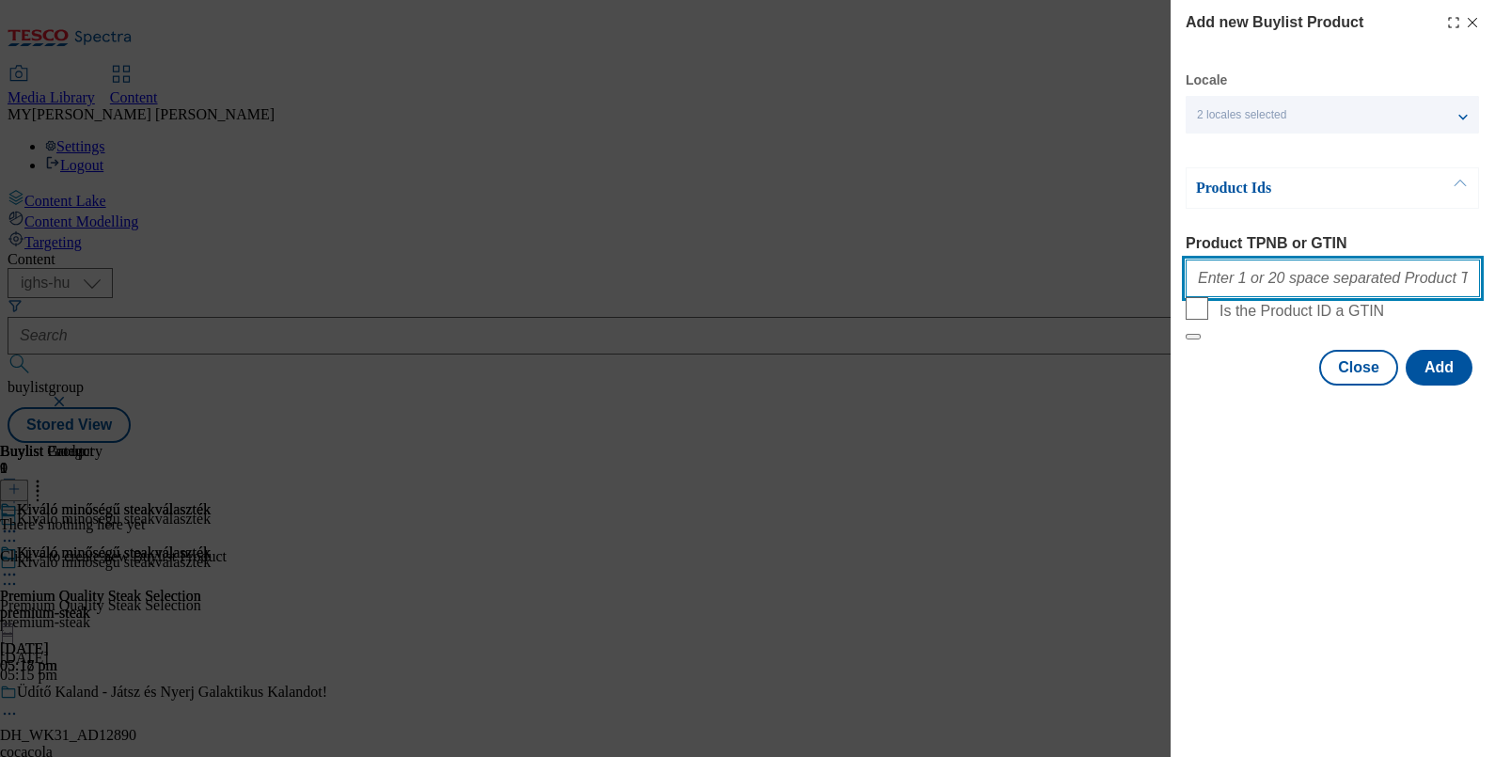
click at [1249, 287] on input "Product TPNB or GTIN" at bounding box center [1333, 278] width 294 height 38
paste input "220308644 111268424 111268475 111268481 111268692 111268703 111268711 220015522…"
type input "220308644 111268424 111268475 111268481 111268692 111268703 111268711 220015522…"
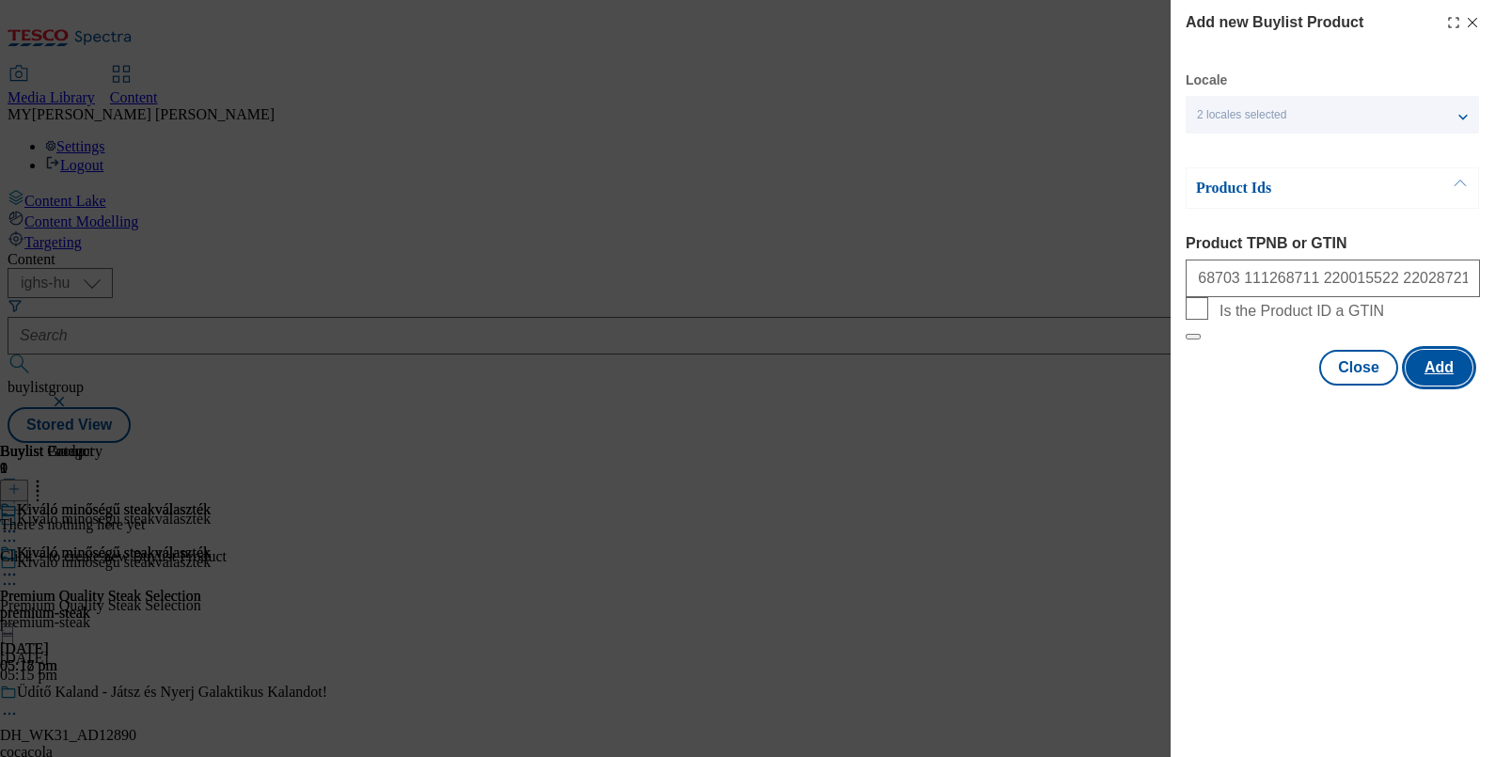
scroll to position [0, 0]
click at [1439, 385] on button "Add" at bounding box center [1439, 368] width 67 height 36
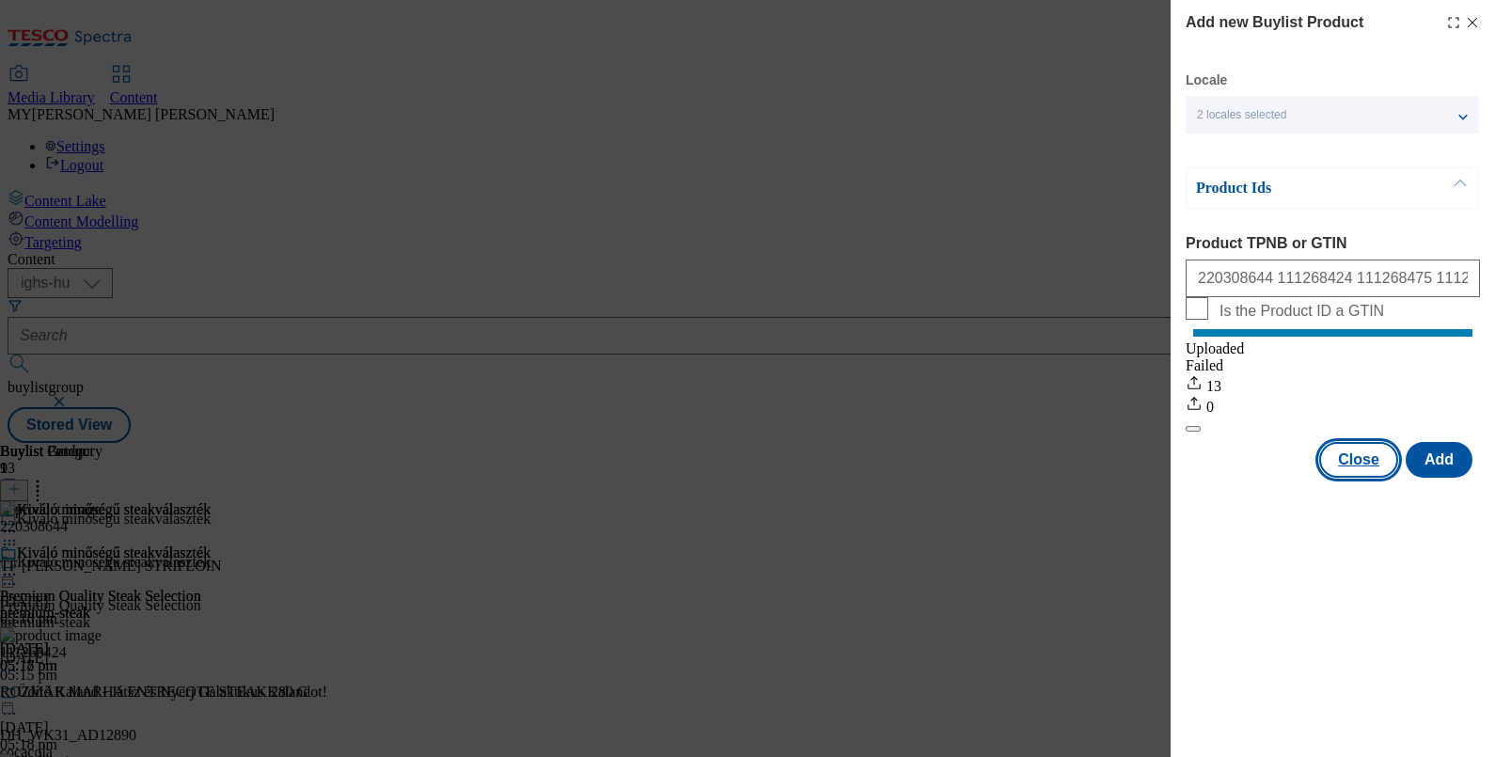
click at [1344, 478] on button "Close" at bounding box center [1358, 460] width 79 height 36
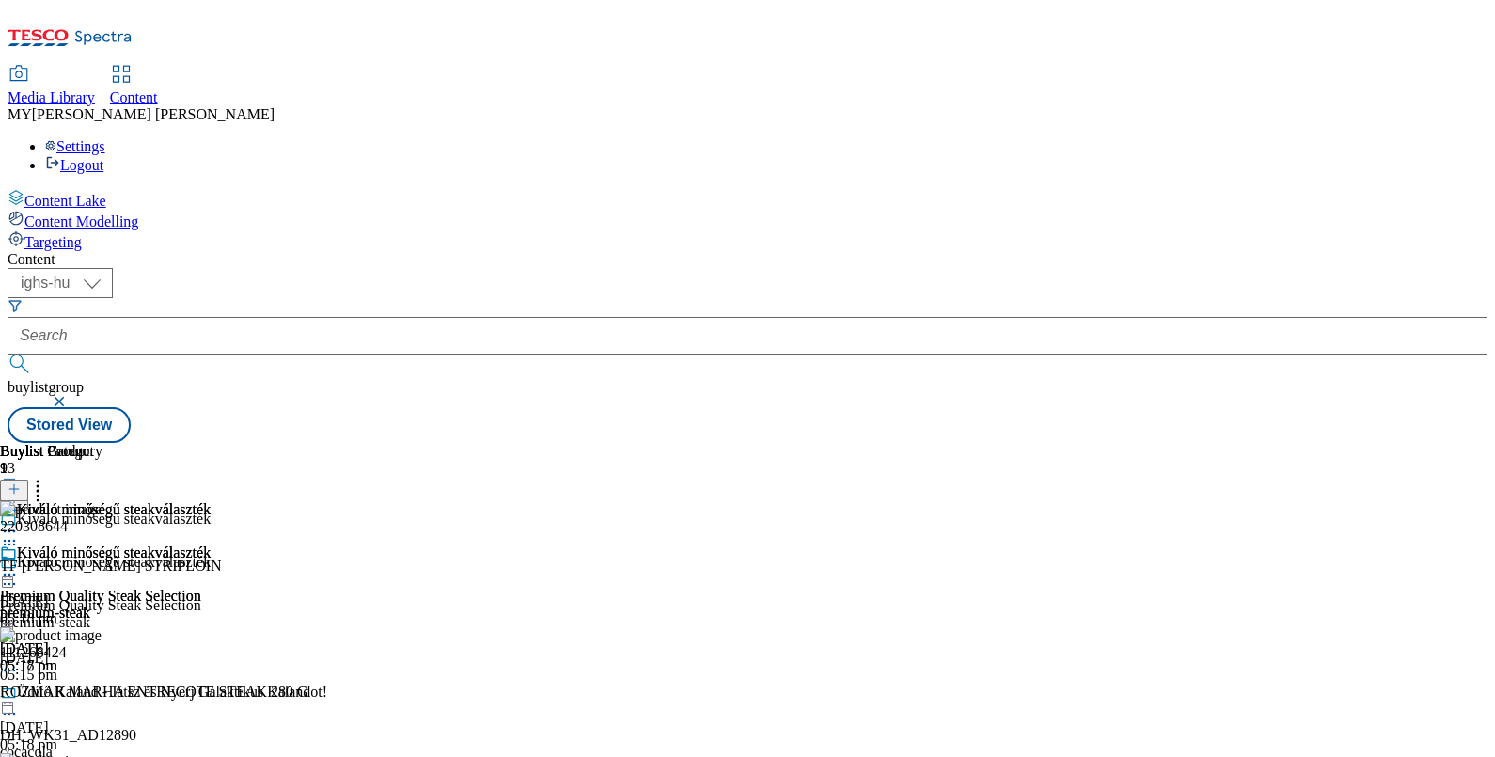
scroll to position [0, 174]
click at [19, 565] on icon at bounding box center [9, 574] width 19 height 19
click at [102, 694] on span "Preview" at bounding box center [80, 701] width 44 height 14
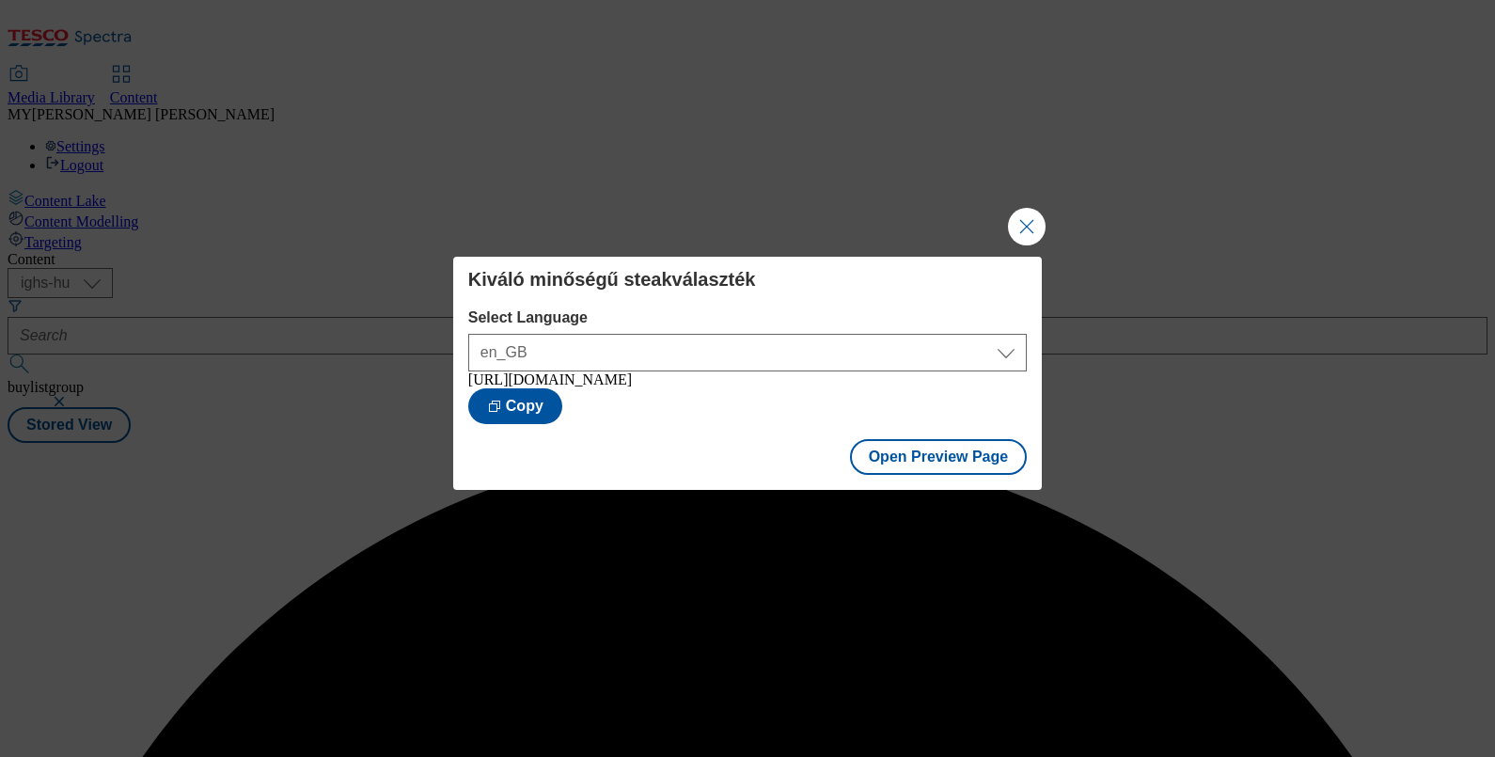
scroll to position [0, 0]
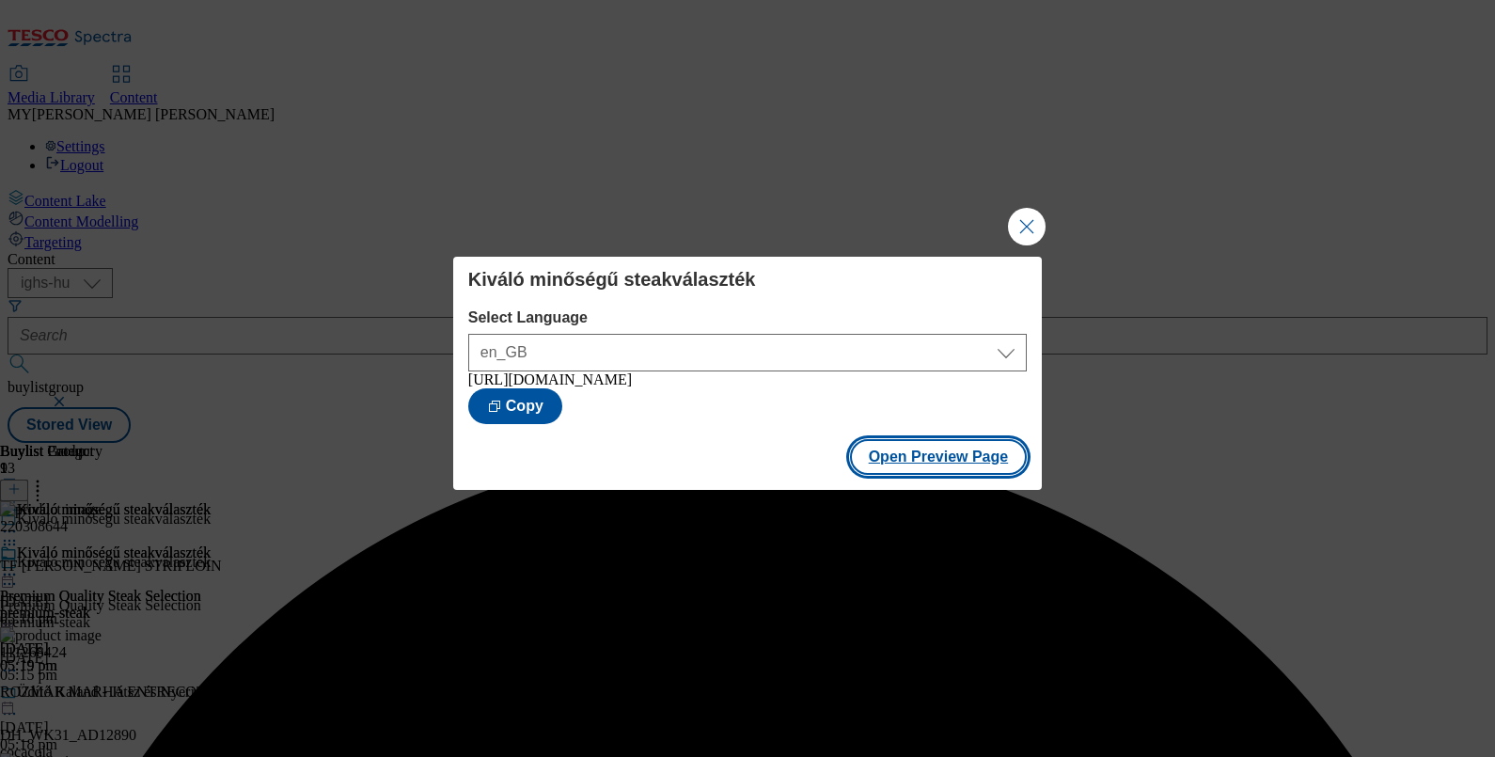
click at [946, 462] on button "Open Preview Page" at bounding box center [939, 457] width 178 height 36
click at [1023, 222] on button "Close Modal" at bounding box center [1027, 227] width 38 height 38
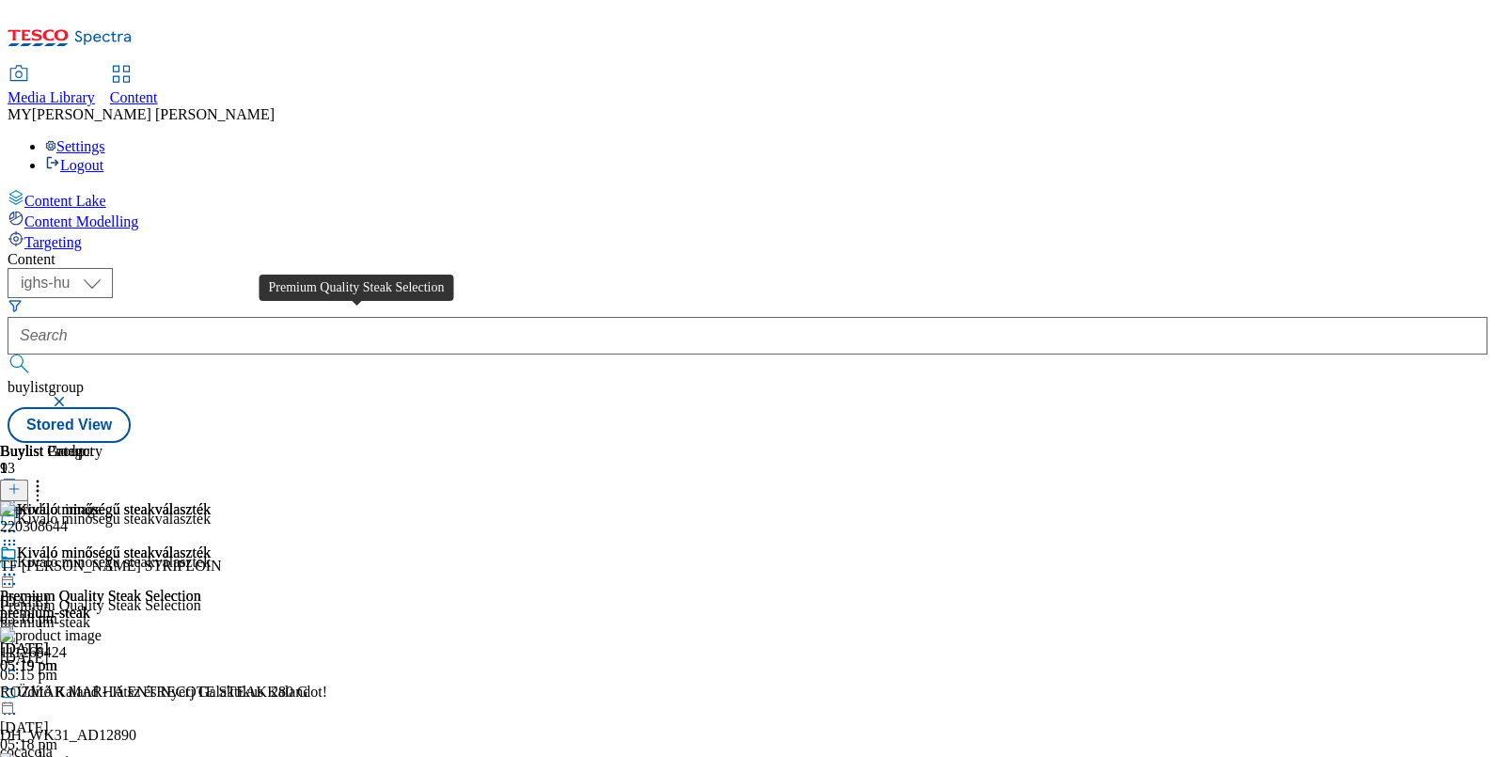
click at [201, 597] on div "Premium Quality Steak Selection" at bounding box center [100, 605] width 201 height 17
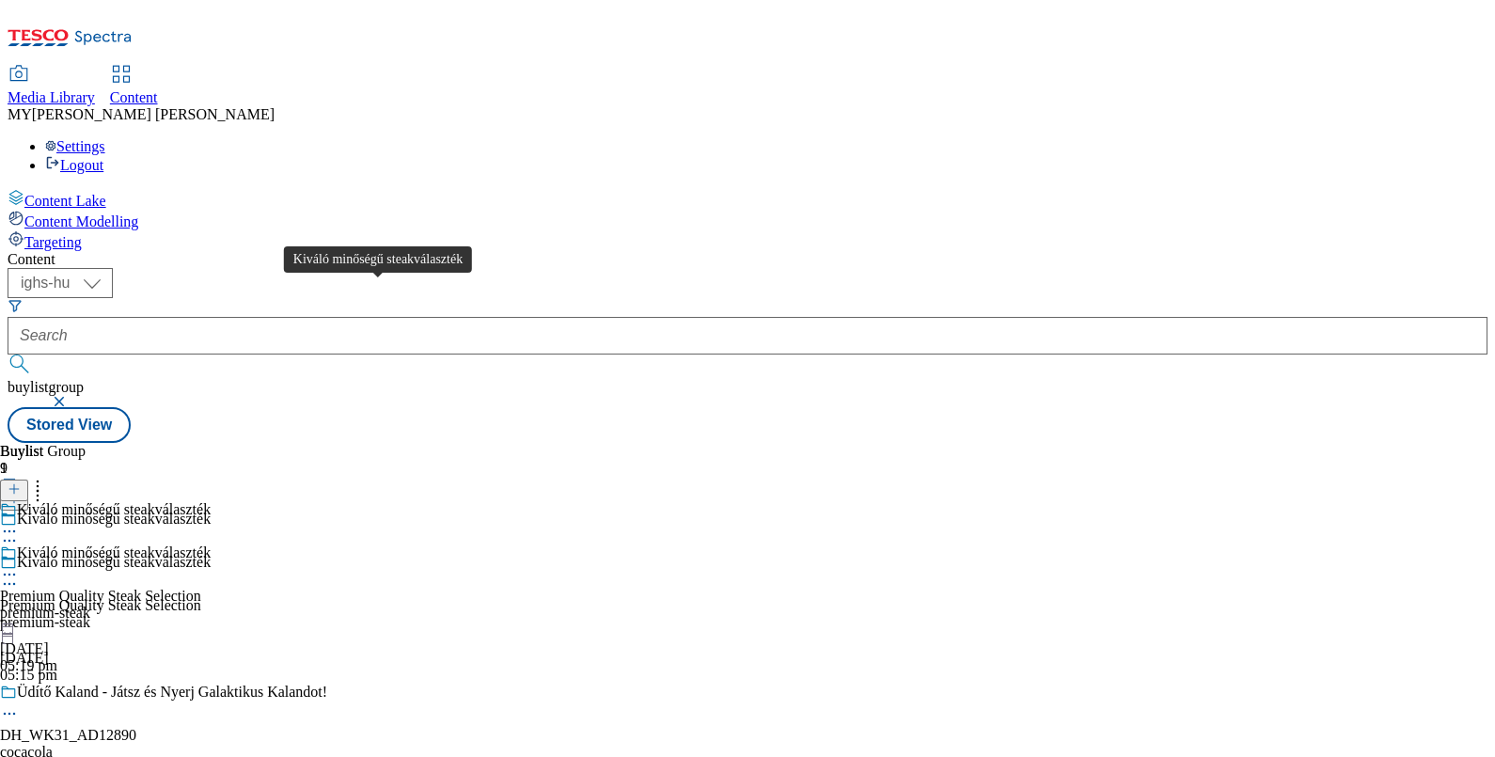
click at [211, 554] on div "Kiváló minőségű steakválaszték" at bounding box center [114, 562] width 194 height 17
click at [19, 574] on icon at bounding box center [9, 583] width 19 height 19
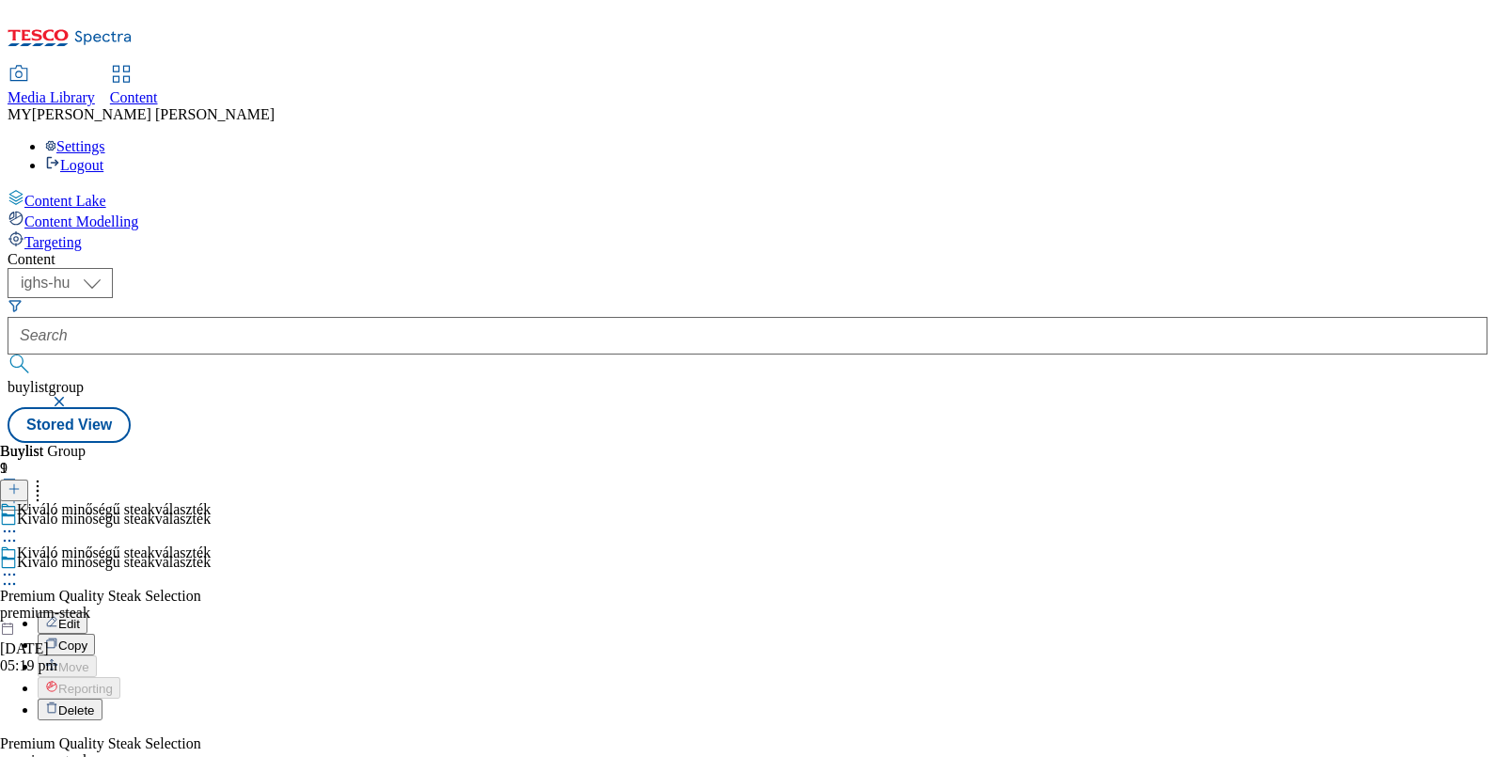
click at [87, 612] on button "Edit" at bounding box center [63, 623] width 50 height 22
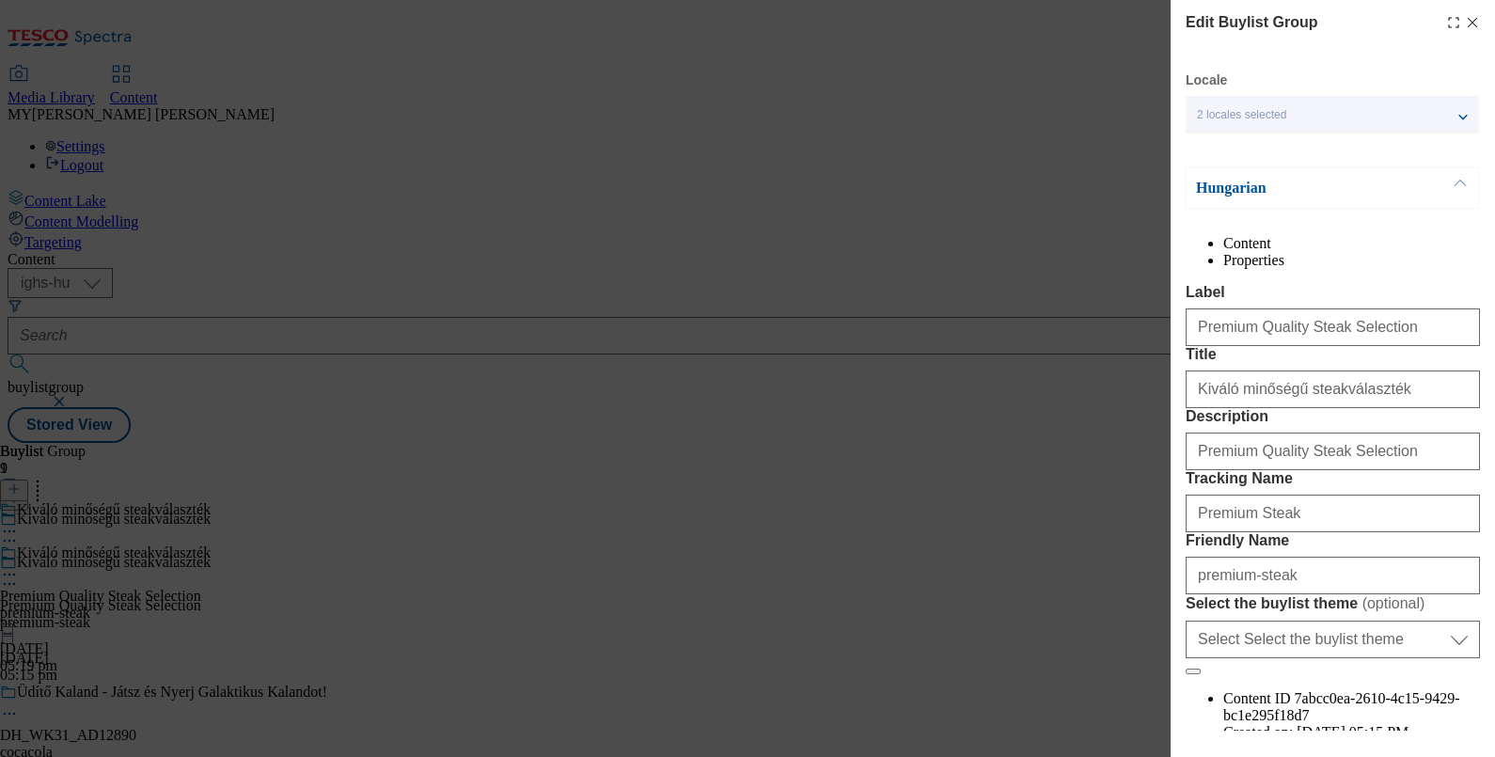
click at [1465, 25] on icon "Modal" at bounding box center [1472, 22] width 15 height 15
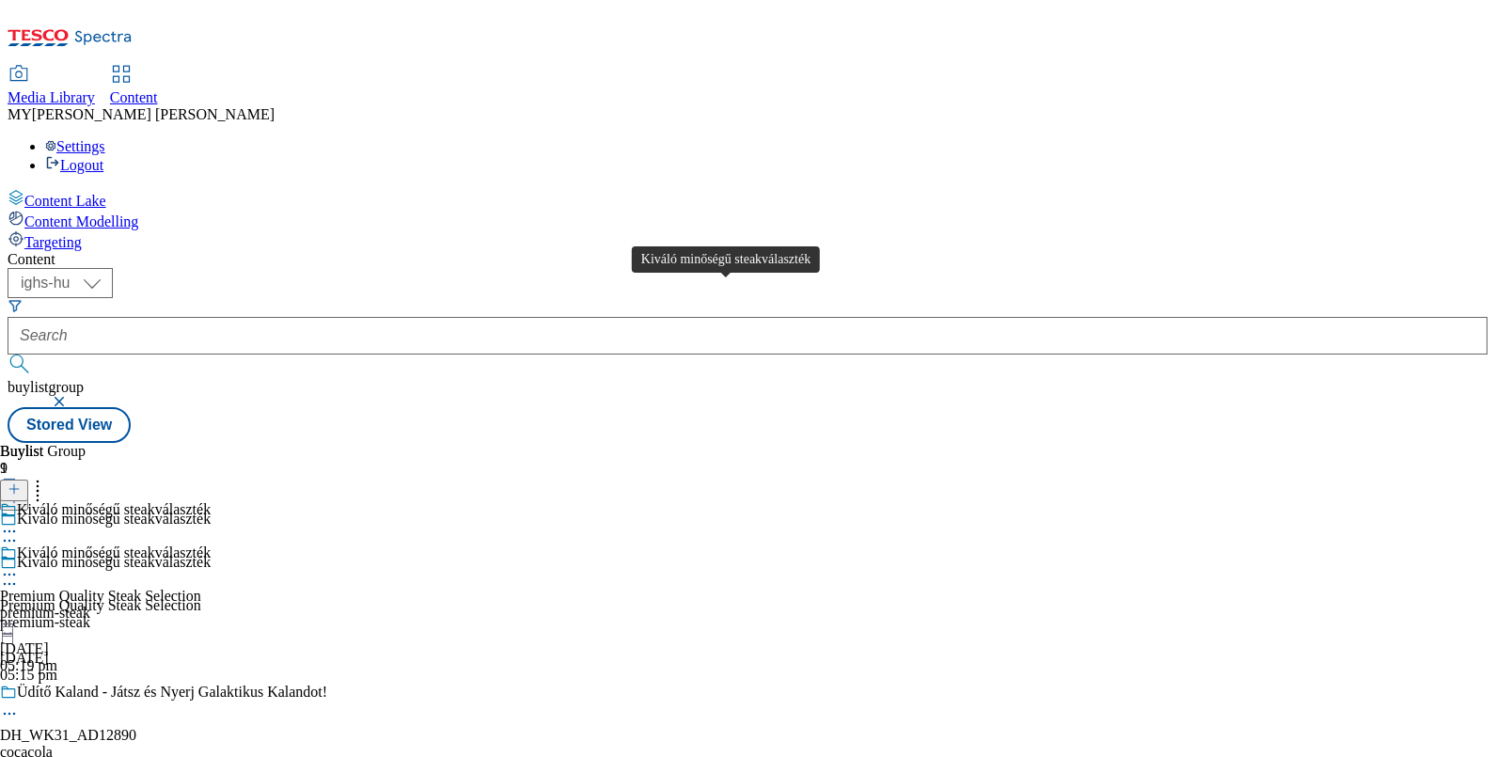
click at [211, 544] on div "Kiváló minőségű steakválaszték" at bounding box center [114, 552] width 194 height 17
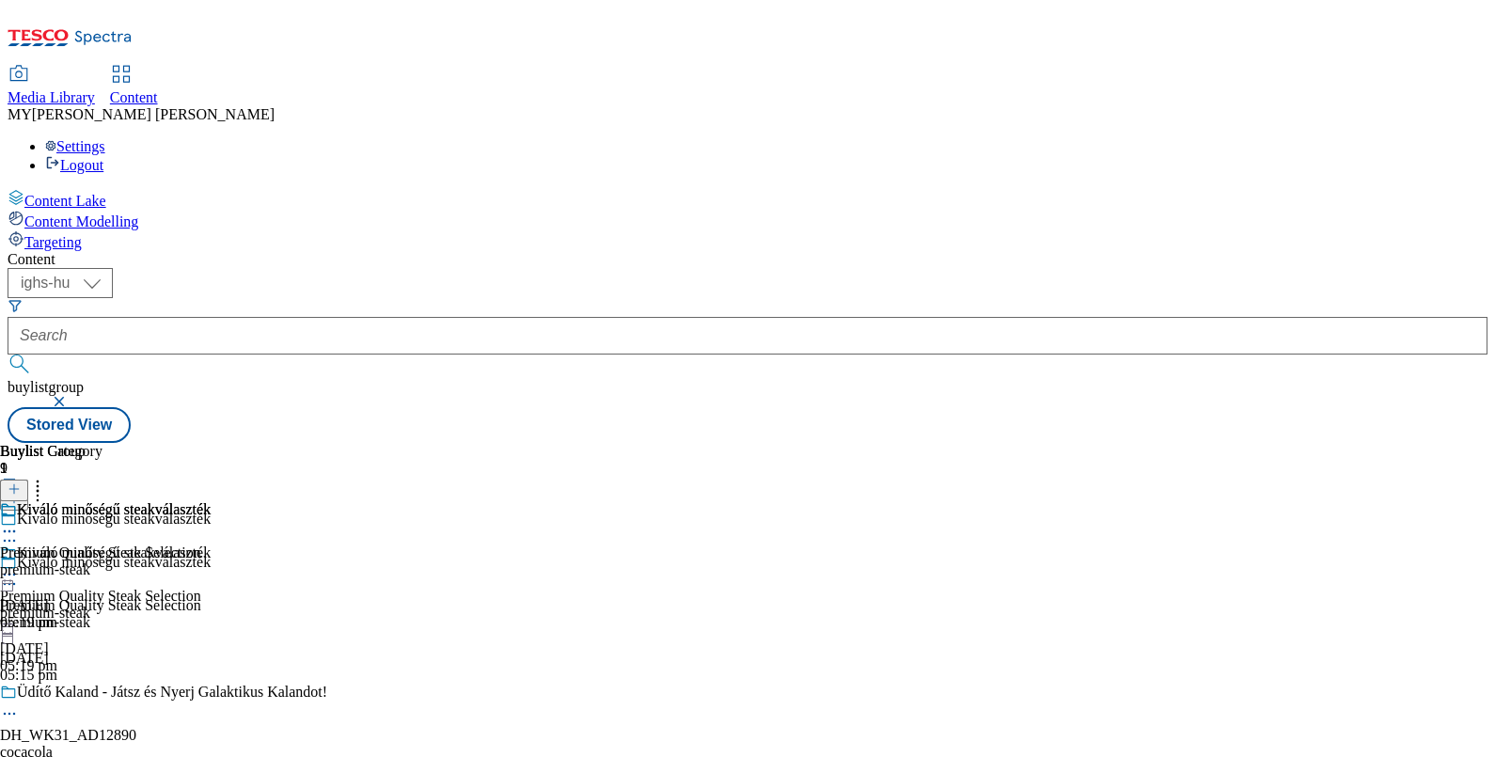
click at [19, 565] on icon at bounding box center [9, 574] width 19 height 19
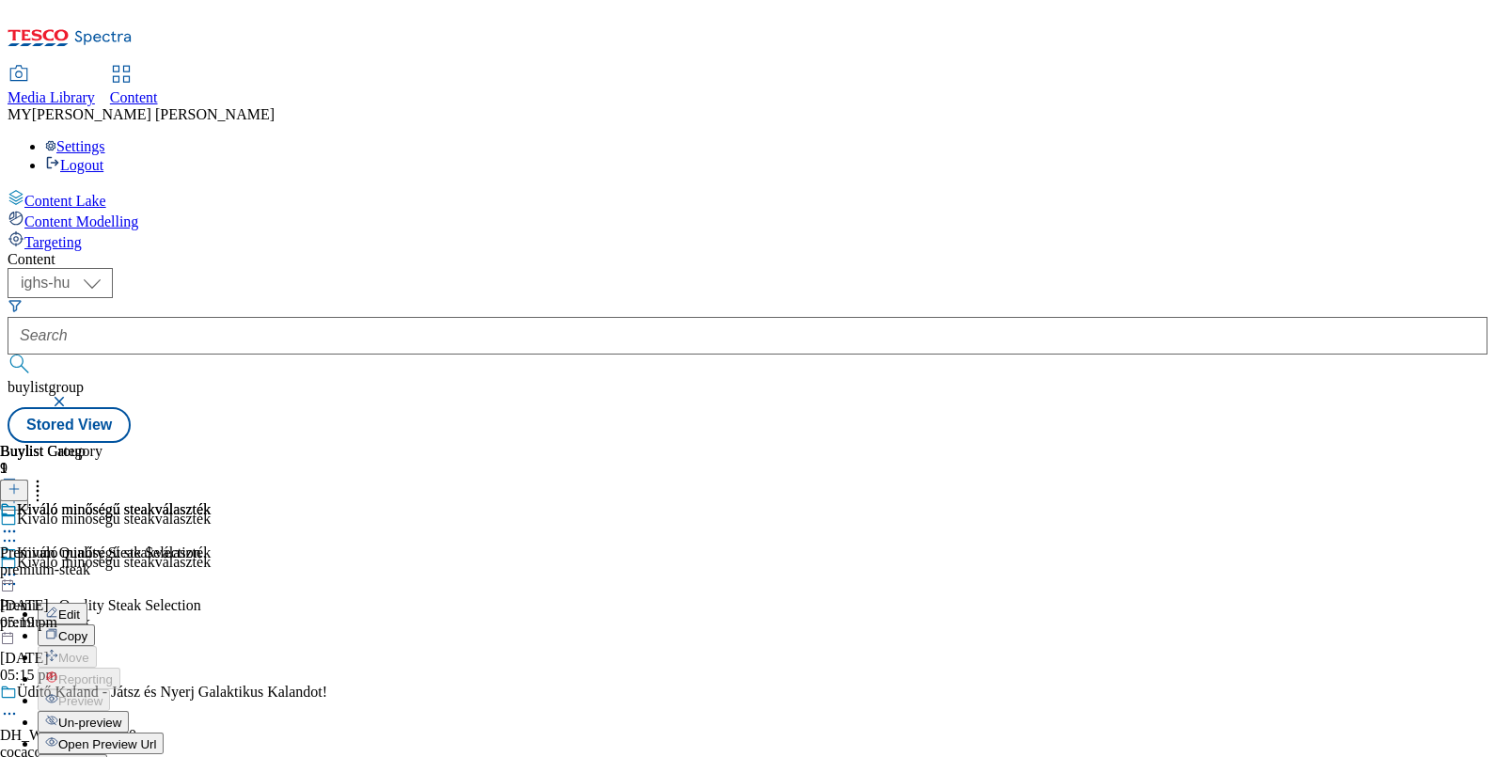
click at [80, 607] on span "Edit" at bounding box center [69, 614] width 22 height 14
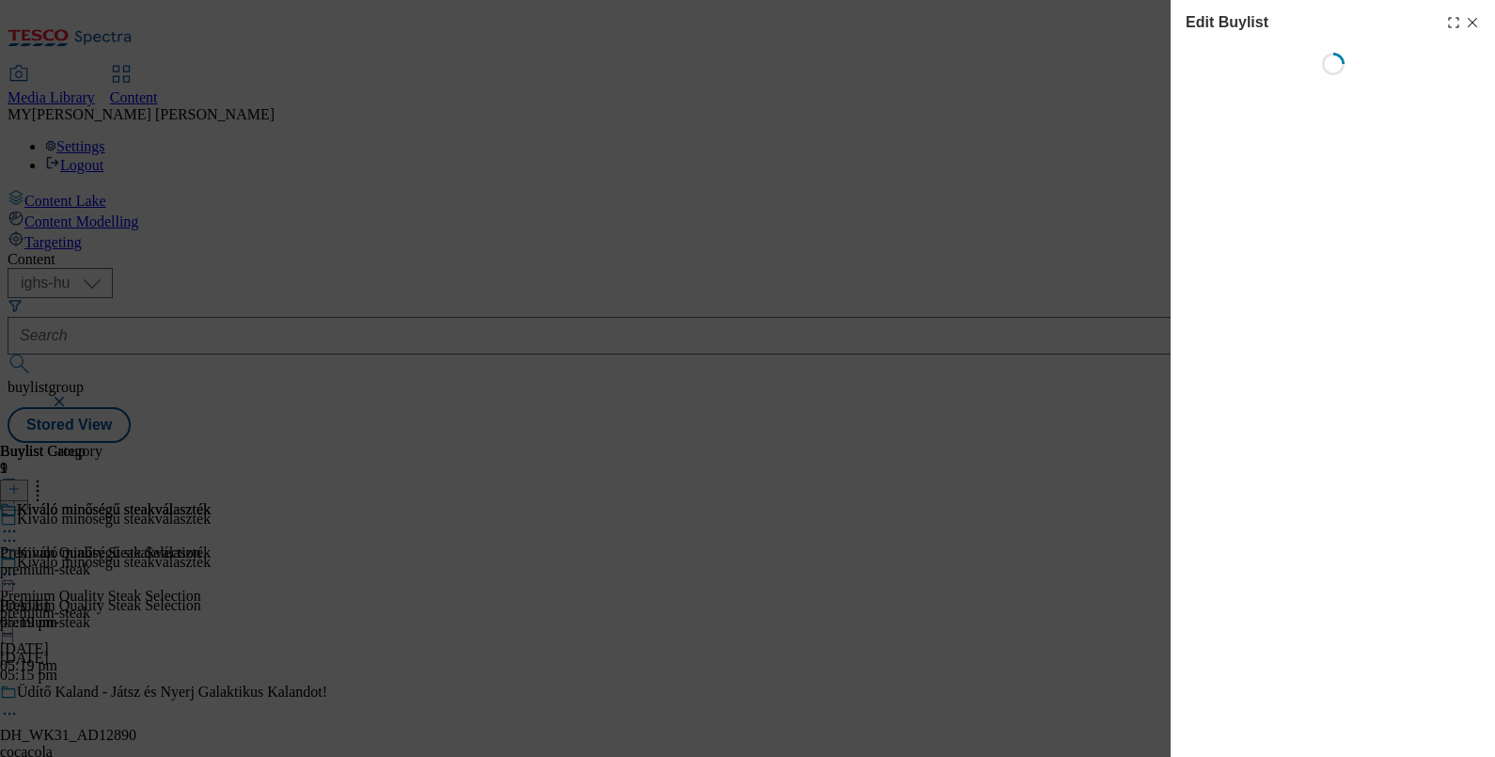
select select "evergreen"
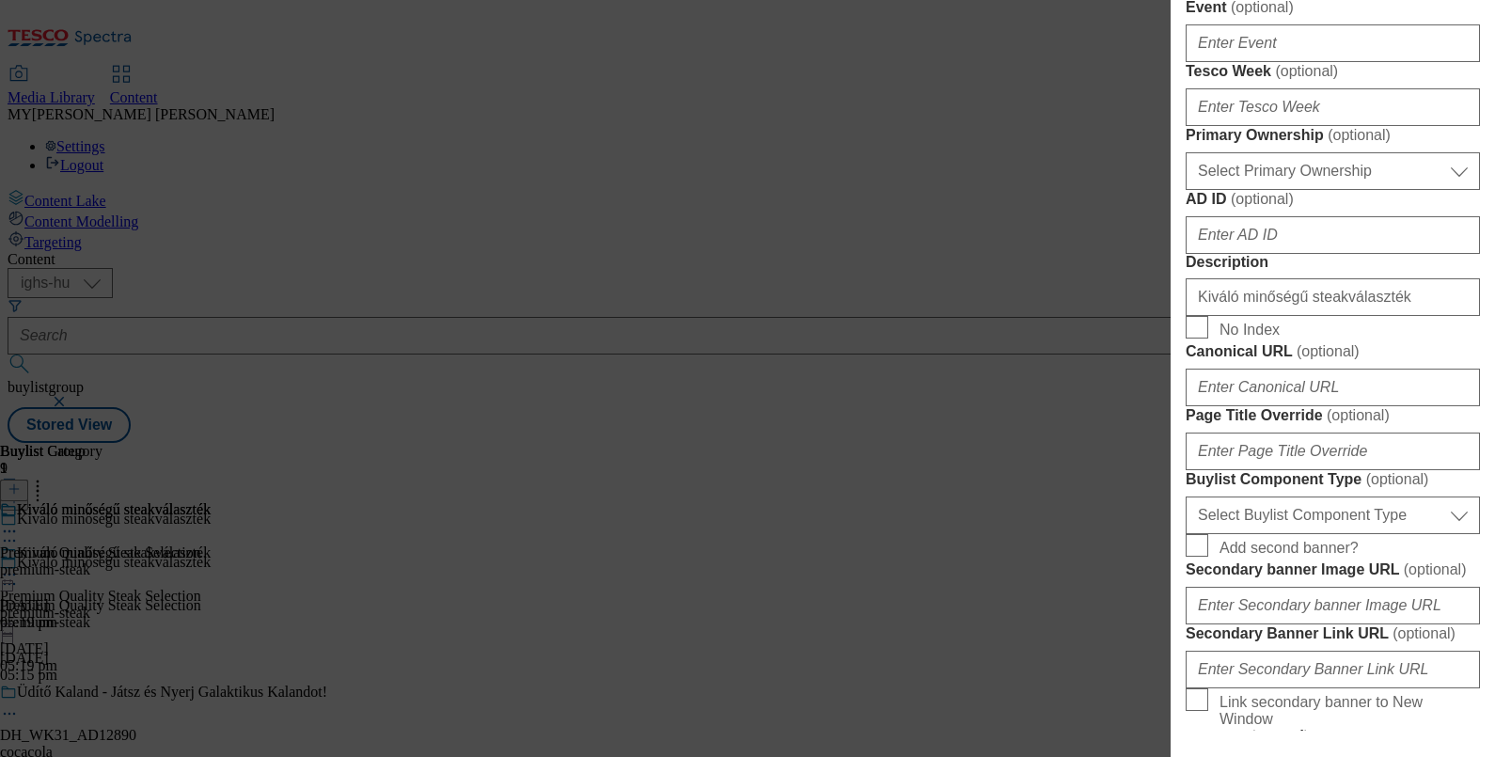
scroll to position [0, 4]
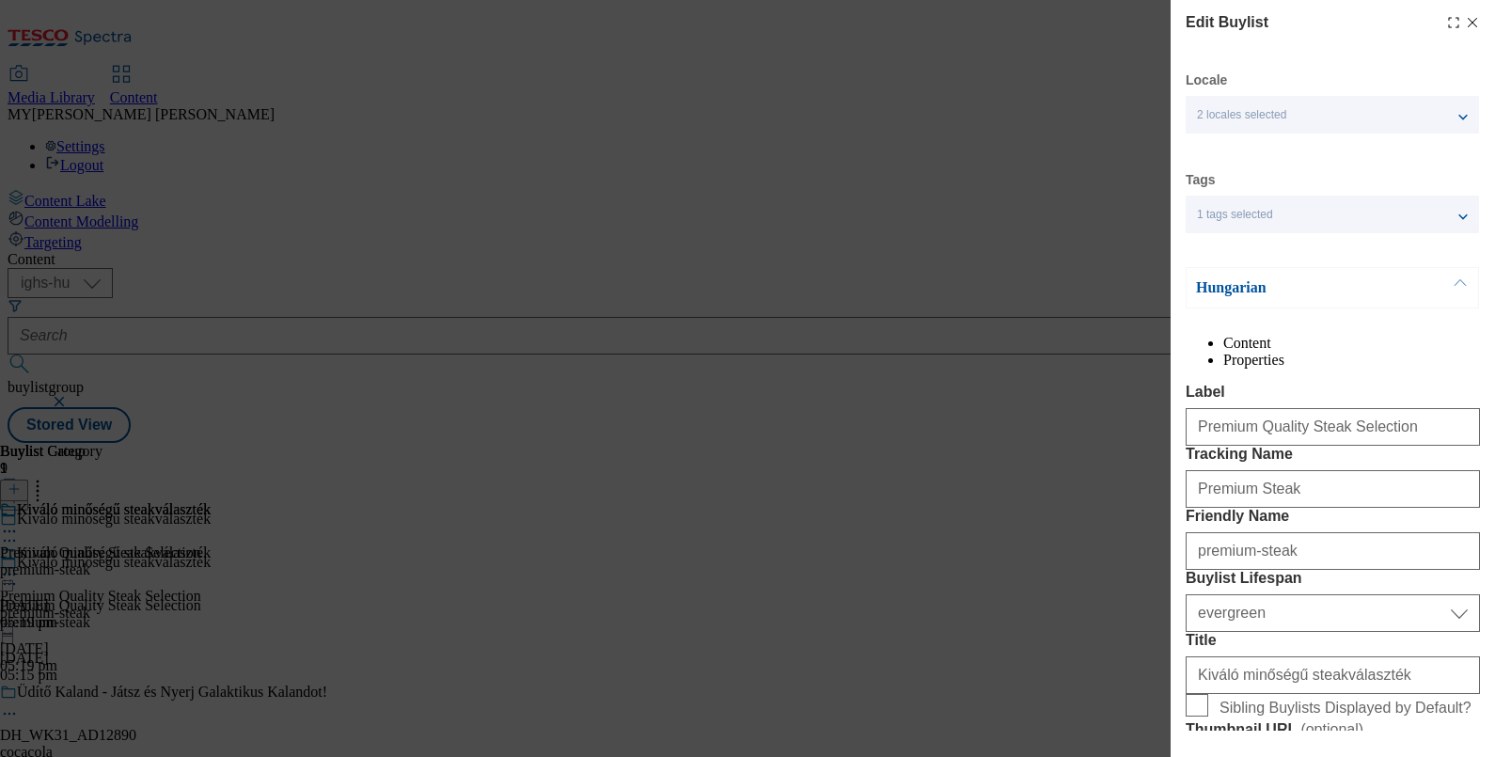
click at [1465, 17] on icon "Modal" at bounding box center [1472, 22] width 15 height 15
select select "evergreen"
